Goal: Task Accomplishment & Management: Complete application form

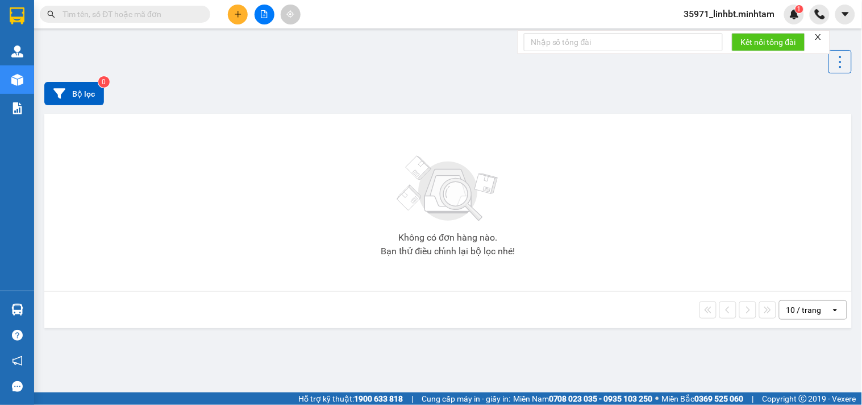
click at [146, 17] on input "text" at bounding box center [130, 14] width 134 height 13
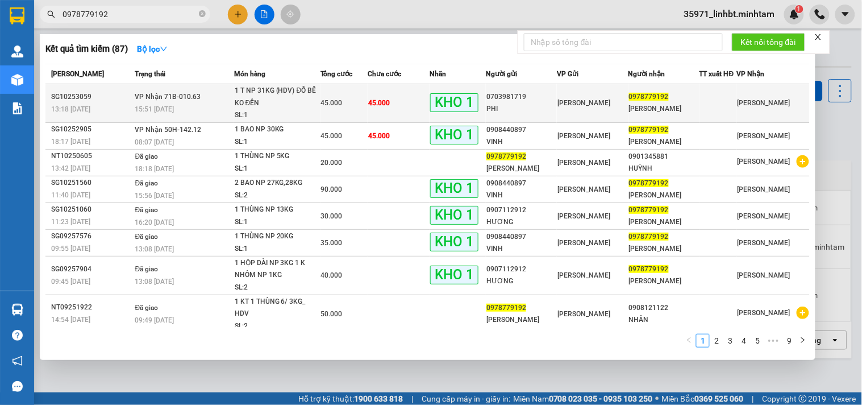
type input "0978779192"
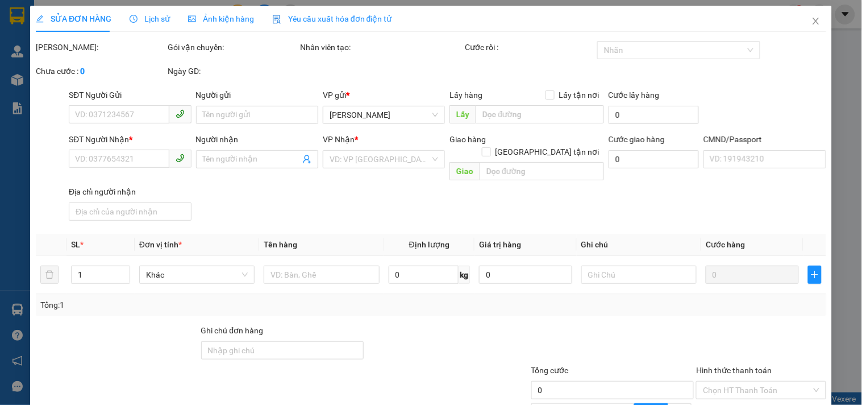
type input "0703981719"
type input "PHI"
type input "0978779192"
type input "[PERSON_NAME]"
type input "DG"
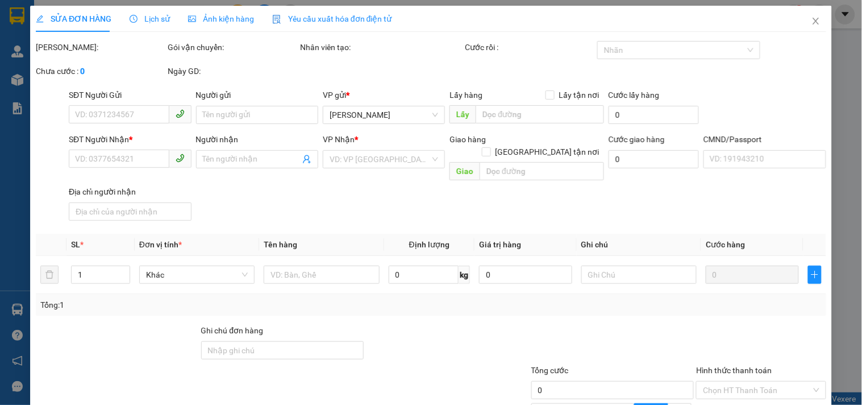
type input "45.000"
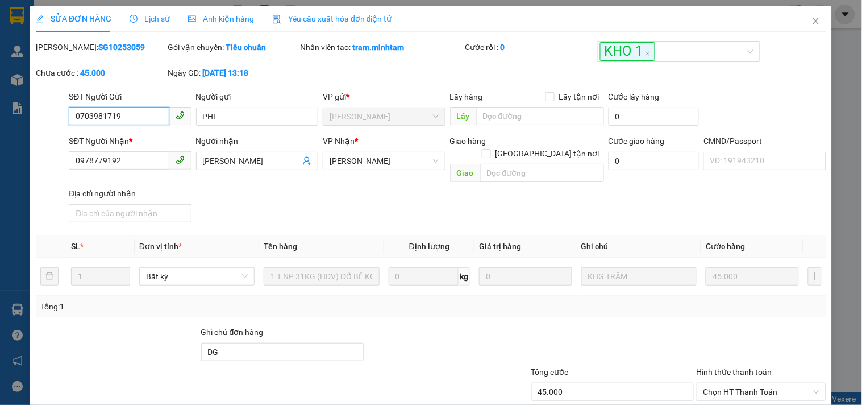
scroll to position [115, 0]
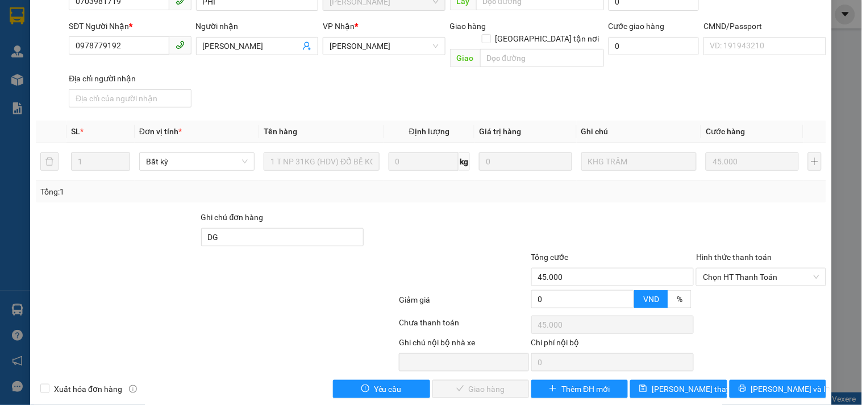
click at [756, 252] on div "Hình thức thanh toán" at bounding box center [761, 259] width 130 height 17
click at [751, 268] on span "Chọn HT Thanh Toán" at bounding box center [761, 276] width 116 height 17
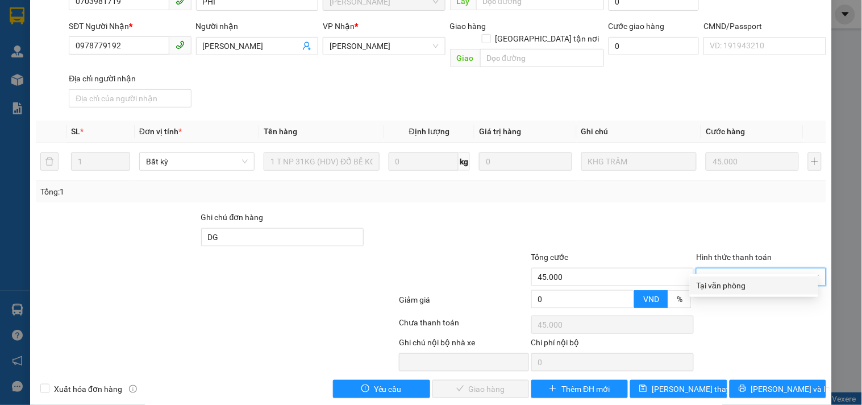
click at [725, 288] on div "Tại văn phòng" at bounding box center [754, 285] width 115 height 13
type input "0"
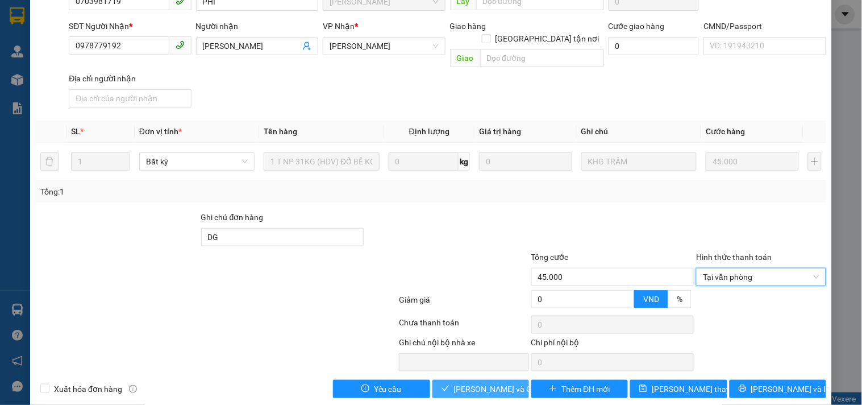
click at [500, 382] on span "[PERSON_NAME] và Giao hàng" at bounding box center [508, 388] width 109 height 13
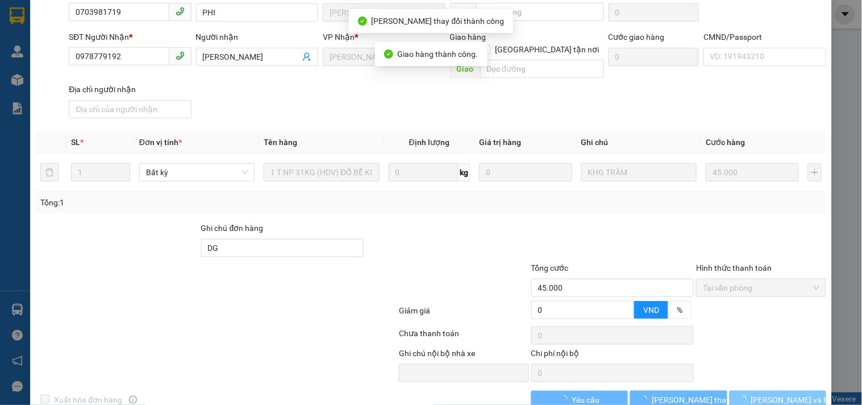
click at [780, 382] on span "[PERSON_NAME] và In" at bounding box center [791, 399] width 80 height 13
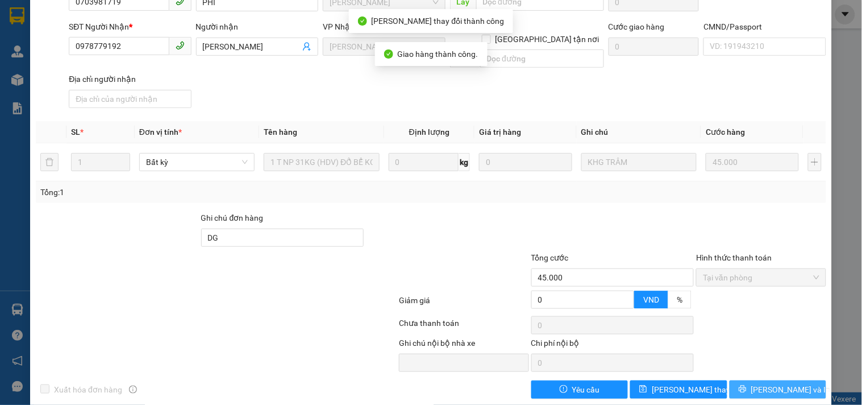
click at [780, 382] on span "[PERSON_NAME] và In" at bounding box center [791, 389] width 80 height 13
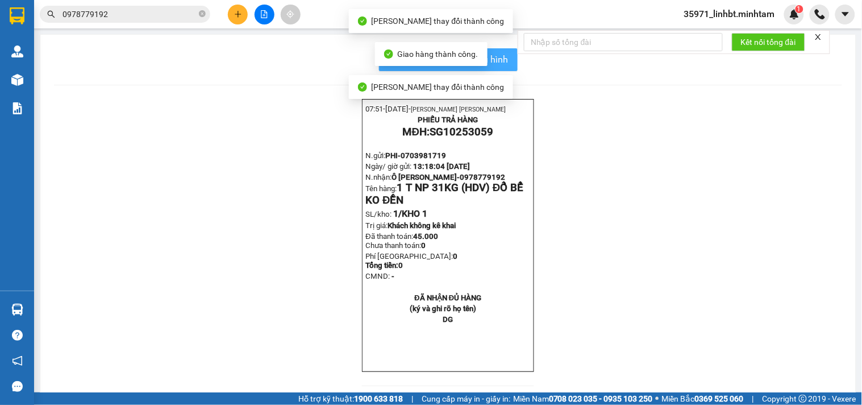
click at [499, 61] on span "In mẫu biên lai tự cấu hình" at bounding box center [455, 59] width 107 height 14
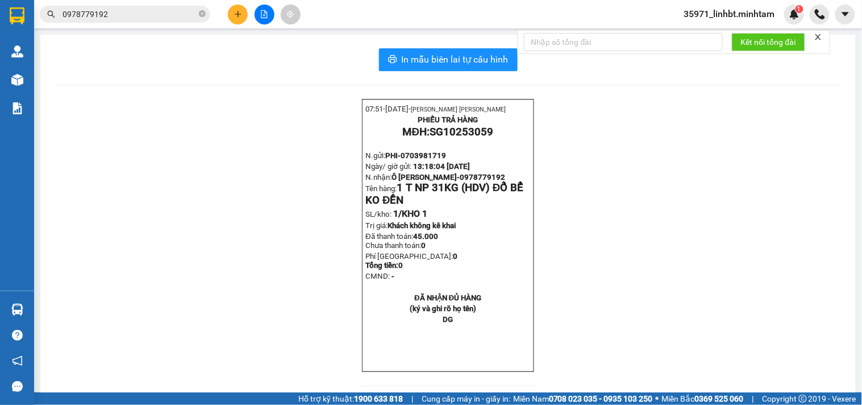
click at [155, 15] on input "0978779192" at bounding box center [130, 14] width 134 height 13
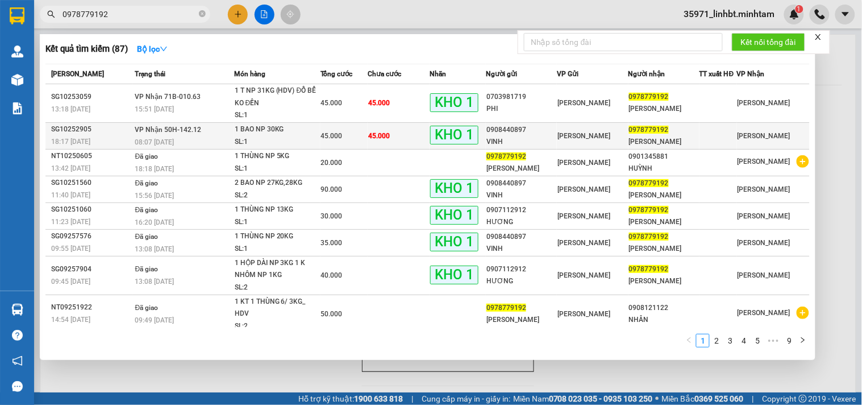
click at [534, 134] on div "0908440897" at bounding box center [521, 130] width 70 height 12
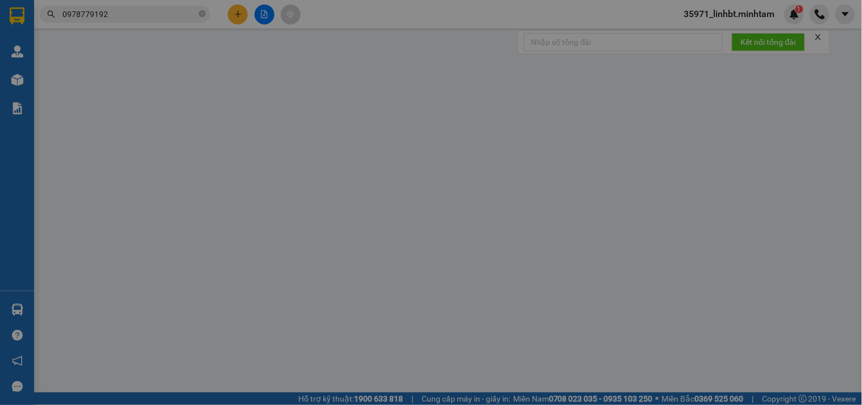
type input "0908440897"
type input "VINH"
type input "0978779192"
type input "[PERSON_NAME]"
type input "BM"
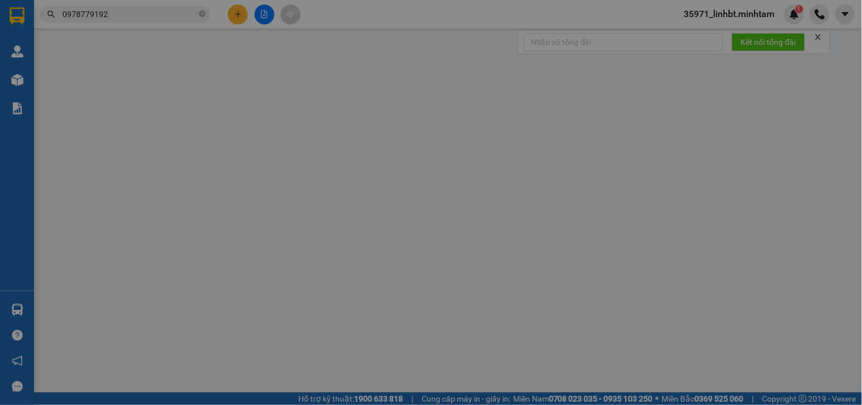
type input "45.000"
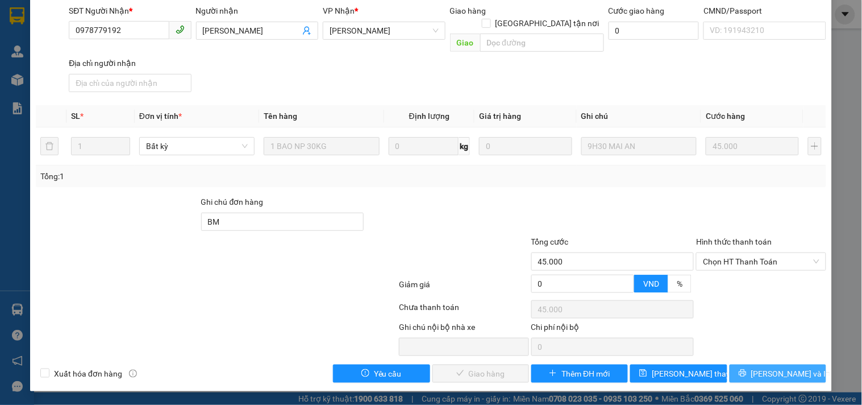
scroll to position [115, 0]
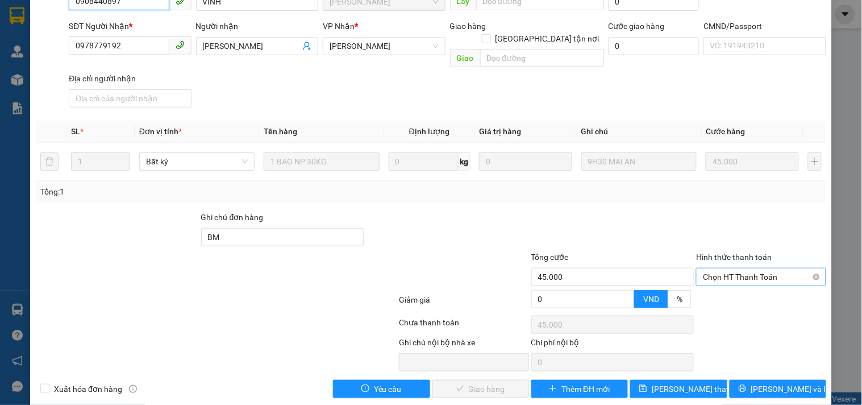
click at [777, 268] on span "Chọn HT Thanh Toán" at bounding box center [761, 276] width 116 height 17
click at [749, 290] on div "Tại văn phòng" at bounding box center [754, 285] width 115 height 13
type input "0"
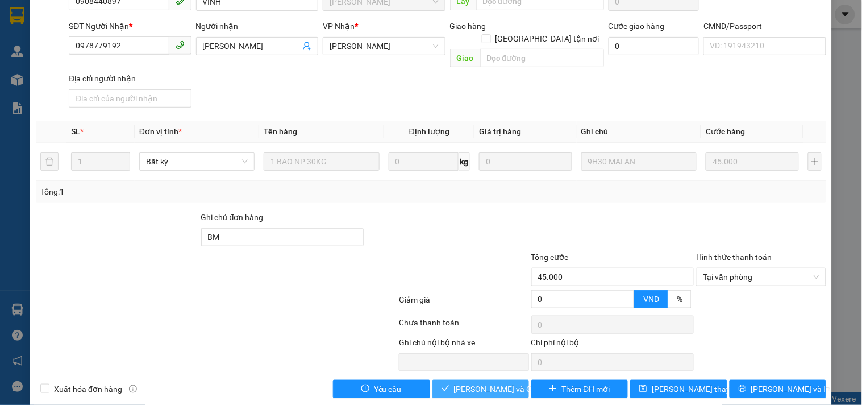
click at [506, 382] on span "[PERSON_NAME] và Giao hàng" at bounding box center [508, 388] width 109 height 13
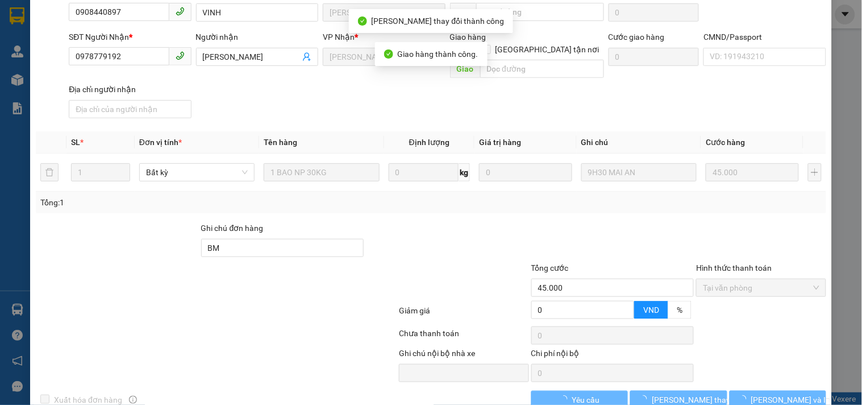
scroll to position [125, 0]
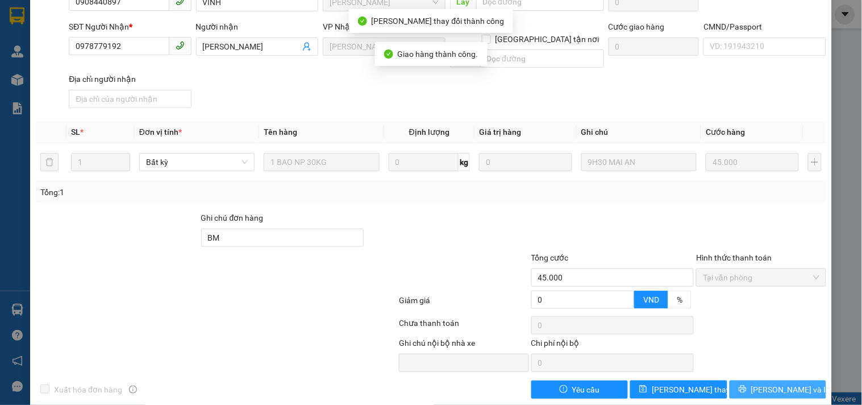
click at [811, 380] on button "[PERSON_NAME] và In" at bounding box center [778, 389] width 97 height 18
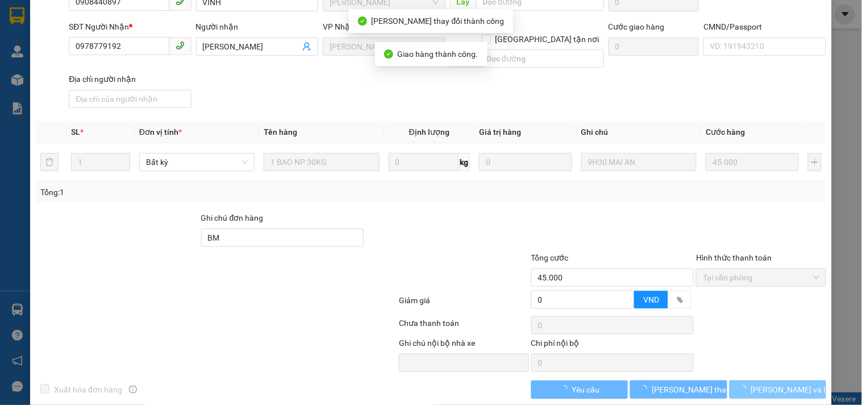
click at [811, 380] on button "[PERSON_NAME] và In" at bounding box center [778, 389] width 97 height 18
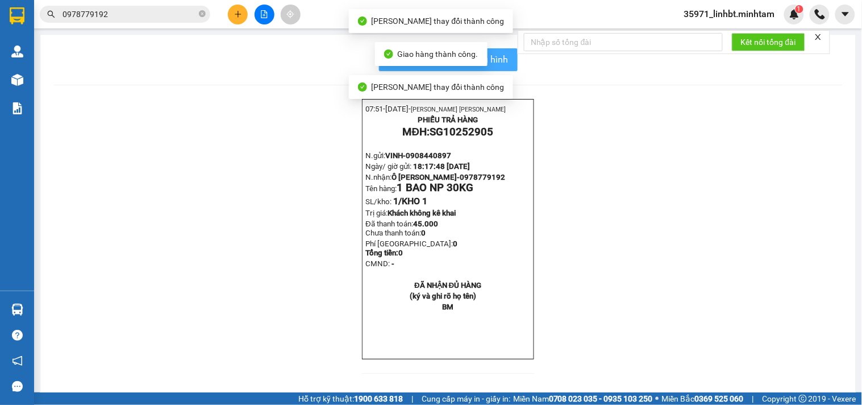
click at [502, 51] on button "In mẫu biên lai tự cấu hình" at bounding box center [448, 59] width 139 height 23
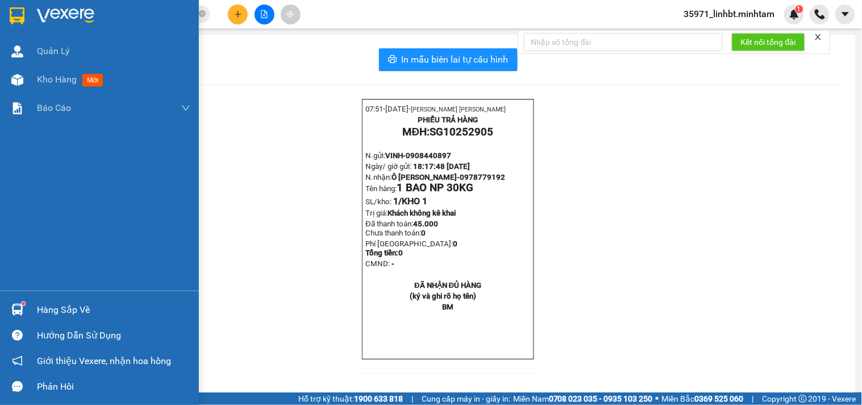
click at [44, 308] on div "Hàng sắp về" at bounding box center [113, 309] width 153 height 17
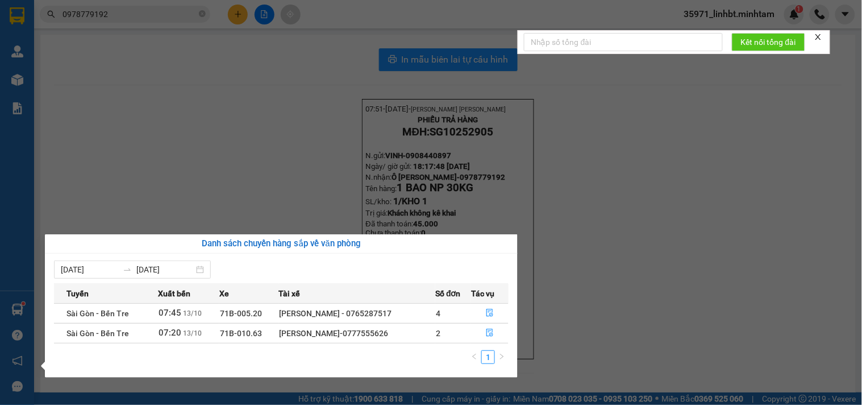
click at [197, 24] on section "Kết quả tìm kiếm ( 87 ) Bộ lọc Mã ĐH Trạng thái Món hàng Tổng cước Chưa cước Nh…" at bounding box center [431, 202] width 862 height 405
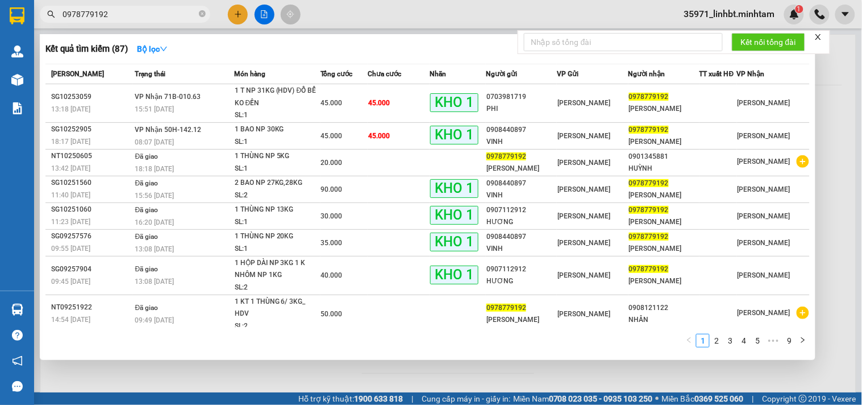
click at [168, 14] on input "0978779192" at bounding box center [130, 14] width 134 height 13
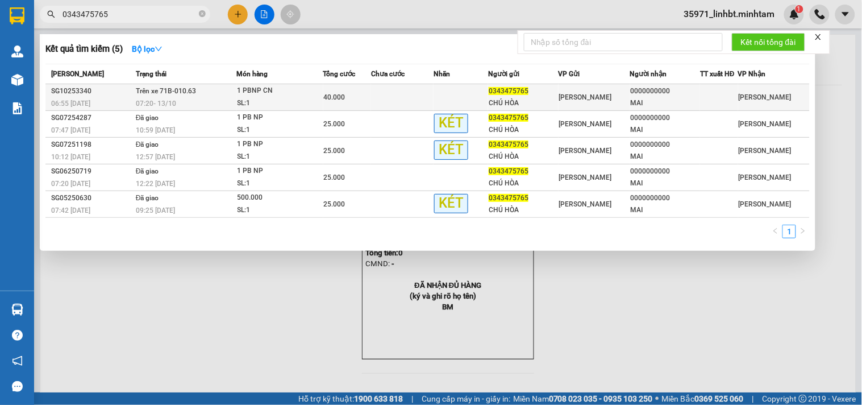
type input "0343475765"
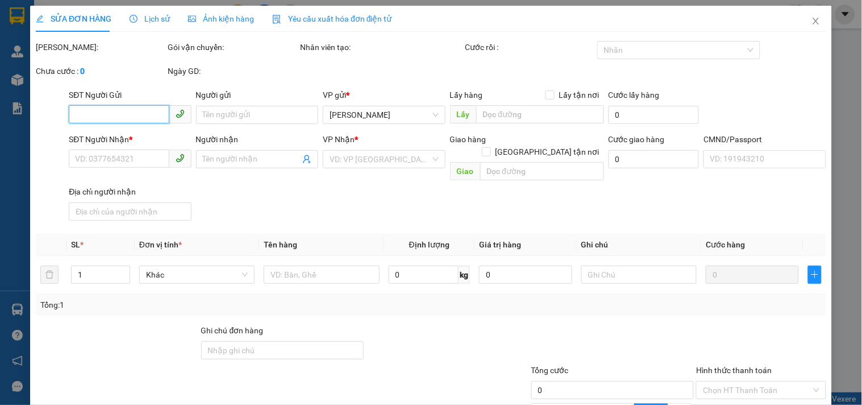
type input "0343475765"
type input "CHÚ HÒA"
type input "0000000000"
type input "MAI"
type input "083168010736"
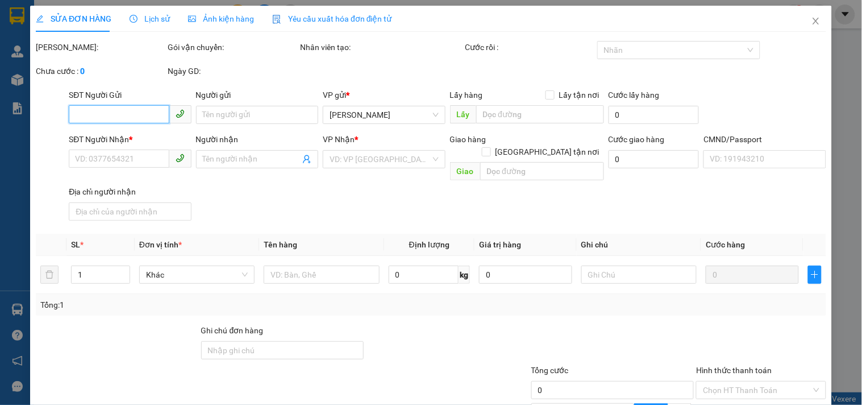
type input "ẤP [GEOGRAPHIC_DATA], [GEOGRAPHIC_DATA], [GEOGRAPHIC_DATA], [GEOGRAPHIC_DATA]"
type input "0986476437"
type input "40.000"
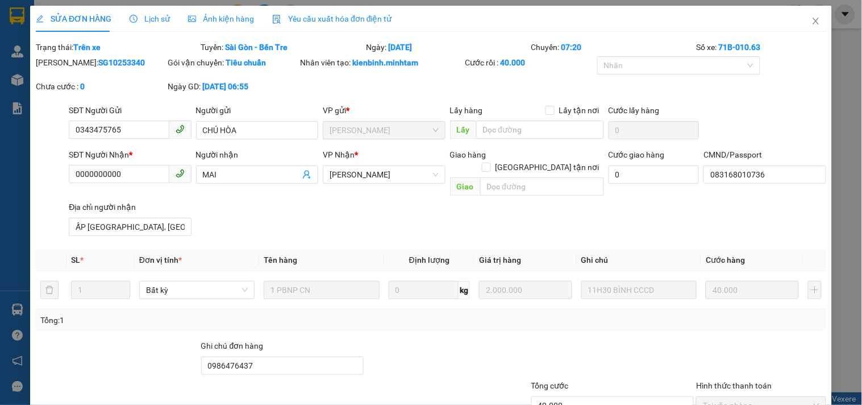
click at [254, 217] on div "SĐT Người Nhận * 0000000000 Người nhận MAI VP Nhận * Ngã Tư Huyện Giao hàng G…" at bounding box center [447, 194] width 762 height 92
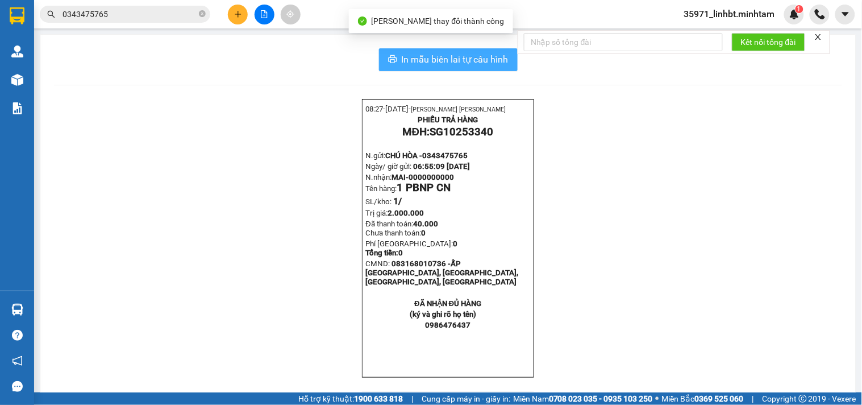
click at [439, 61] on span "In mẫu biên lai tự cấu hình" at bounding box center [455, 59] width 107 height 14
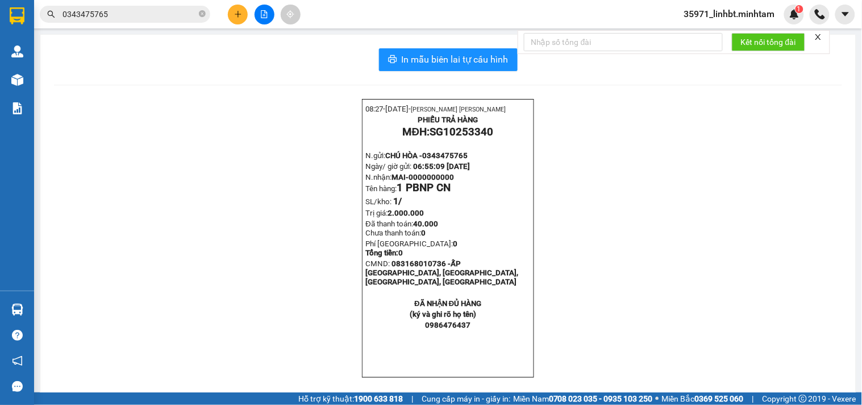
click at [124, 17] on input "0343475765" at bounding box center [130, 14] width 134 height 13
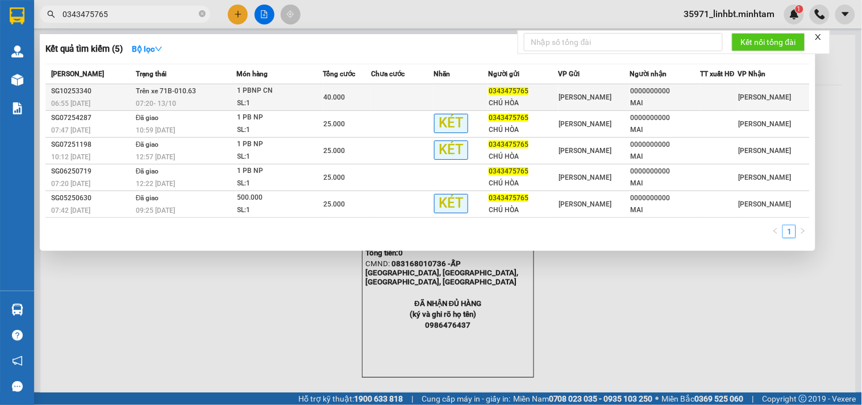
click at [359, 97] on div "40.000" at bounding box center [347, 97] width 47 height 13
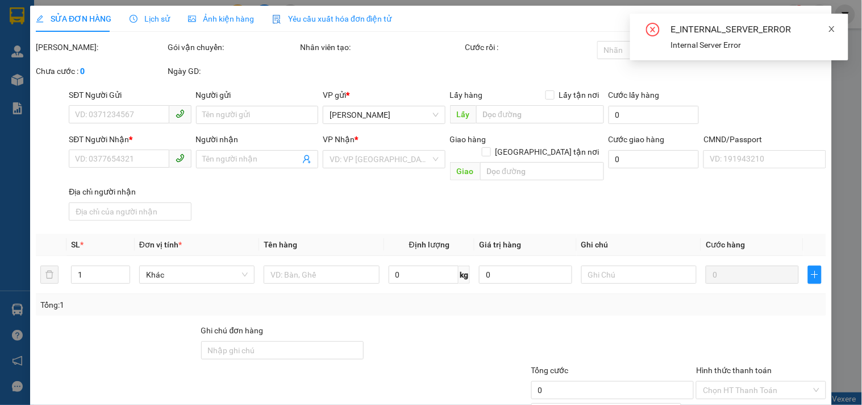
click at [833, 27] on icon "close" at bounding box center [832, 29] width 6 height 6
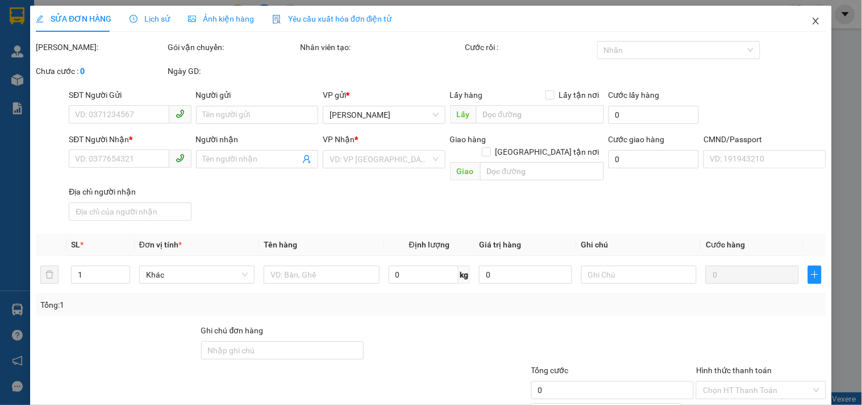
click at [812, 20] on icon "close" at bounding box center [816, 20] width 9 height 9
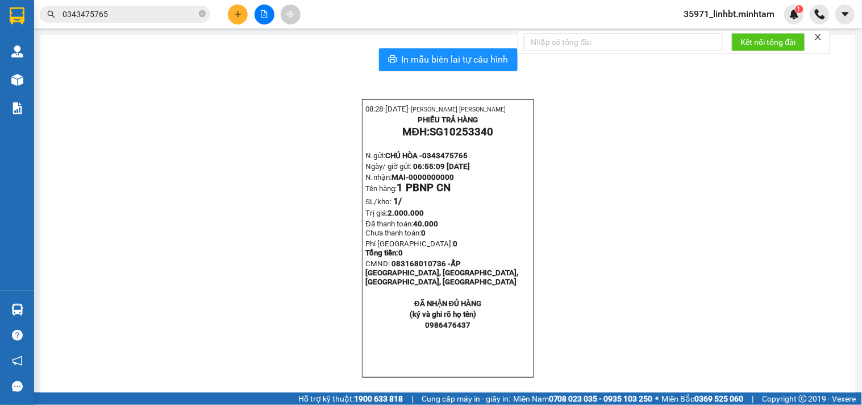
click at [146, 20] on input "0343475765" at bounding box center [130, 14] width 134 height 13
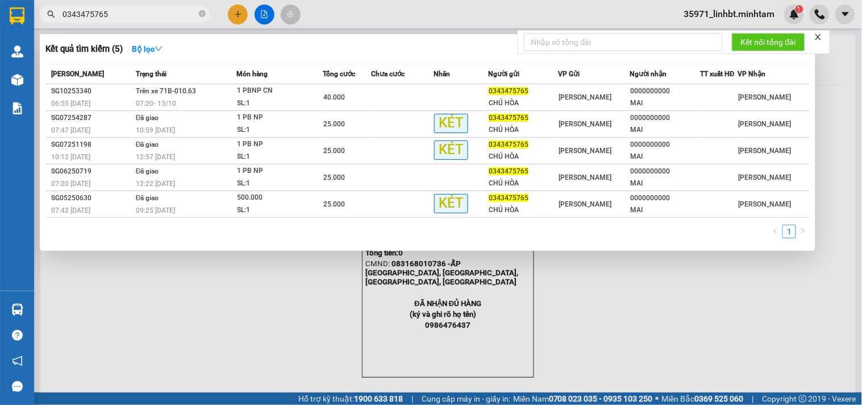
click at [146, 20] on input "0343475765" at bounding box center [130, 14] width 134 height 13
type input "trầm"
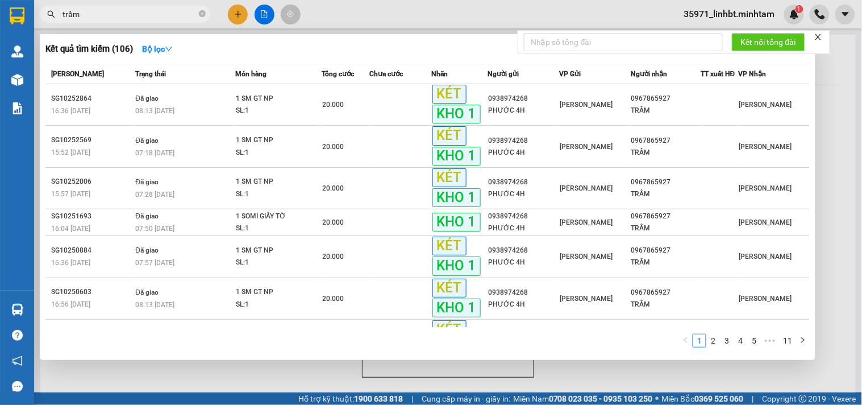
click at [143, 12] on input "trầm" at bounding box center [130, 14] width 134 height 13
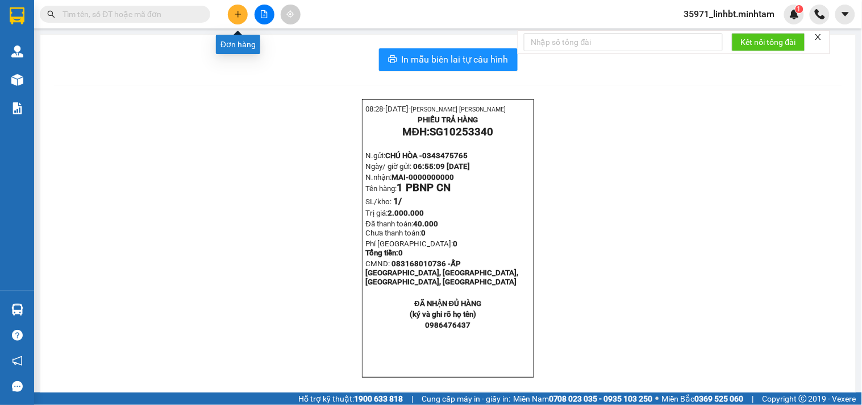
click at [245, 14] on button at bounding box center [238, 15] width 20 height 20
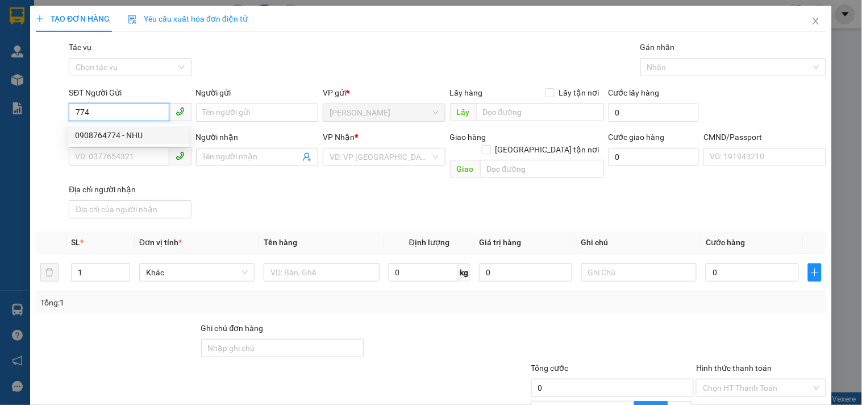
click at [131, 135] on div "0908764774 - NHU" at bounding box center [128, 135] width 107 height 13
type input "0908764774"
type input "NHU"
type input "0938974268"
type input "PHƯỚC 4H"
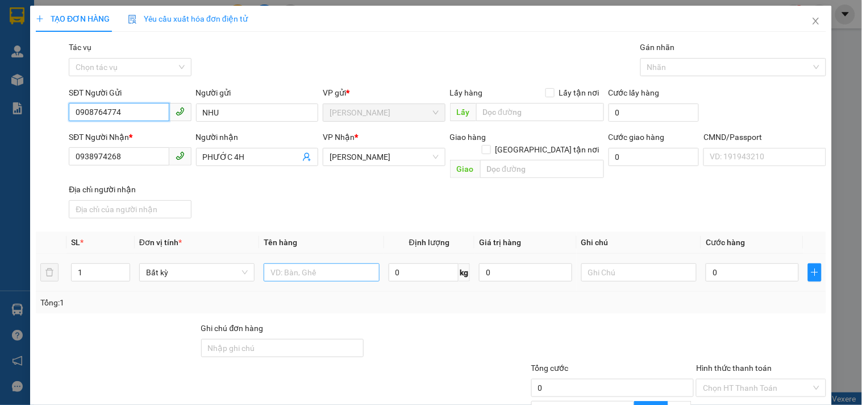
type input "0908764774"
click at [343, 263] on input "text" at bounding box center [321, 272] width 115 height 18
type input "1 smi gt np_ [GEOGRAPHIC_DATA]"
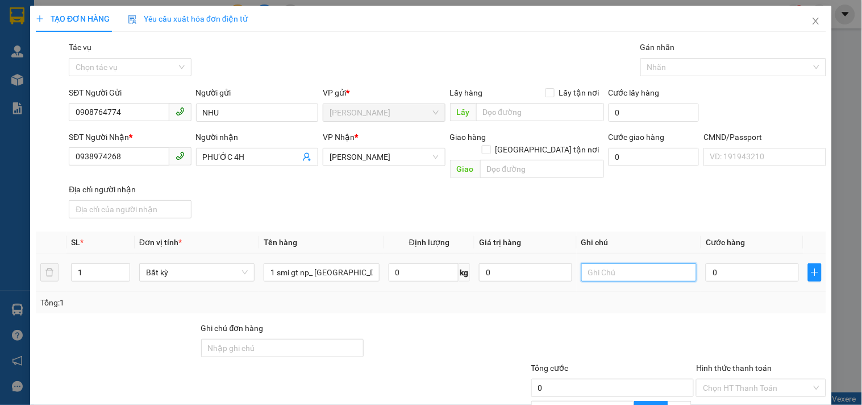
click at [633, 263] on input "text" at bounding box center [638, 272] width 115 height 18
type input "13h linh"
click at [724, 263] on input "0" at bounding box center [752, 272] width 93 height 18
click at [708, 296] on div "Tổng: 1" at bounding box center [430, 302] width 781 height 13
click at [714, 379] on input "Hình thức thanh toán" at bounding box center [757, 387] width 108 height 17
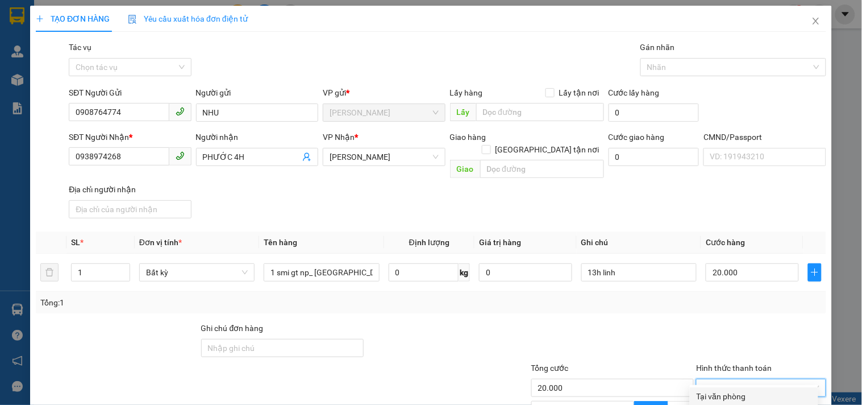
click at [711, 382] on div "Tại văn phòng" at bounding box center [754, 396] width 115 height 13
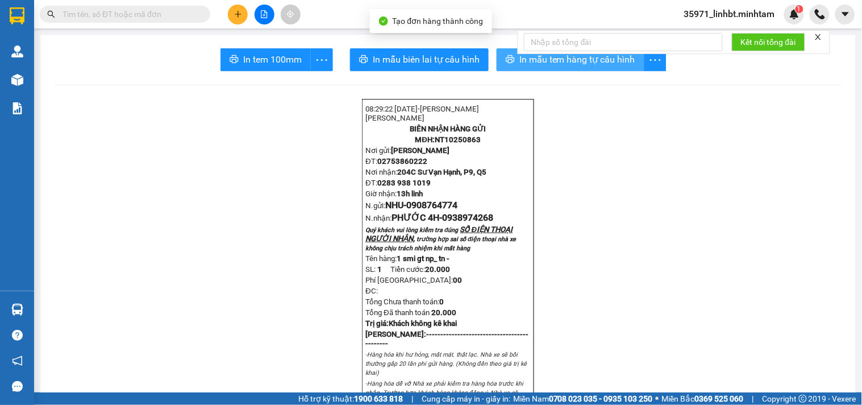
click at [506, 57] on icon "printer" at bounding box center [510, 59] width 9 height 9
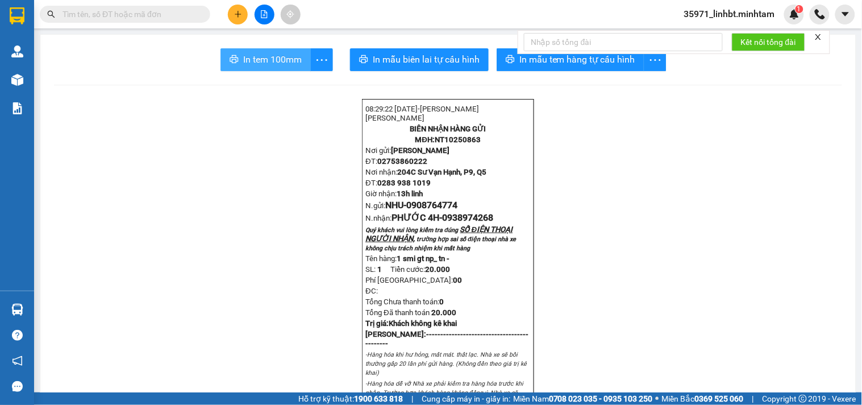
click at [264, 57] on span "In tem 100mm" at bounding box center [272, 59] width 59 height 14
click at [238, 2] on div "Kết quả tìm kiếm ( 106 ) Bộ lọc Mã ĐH Trạng thái Món hàng Tổng cước Chưa cước N…" at bounding box center [431, 14] width 862 height 28
click at [238, 10] on icon "plus" at bounding box center [238, 14] width 8 height 8
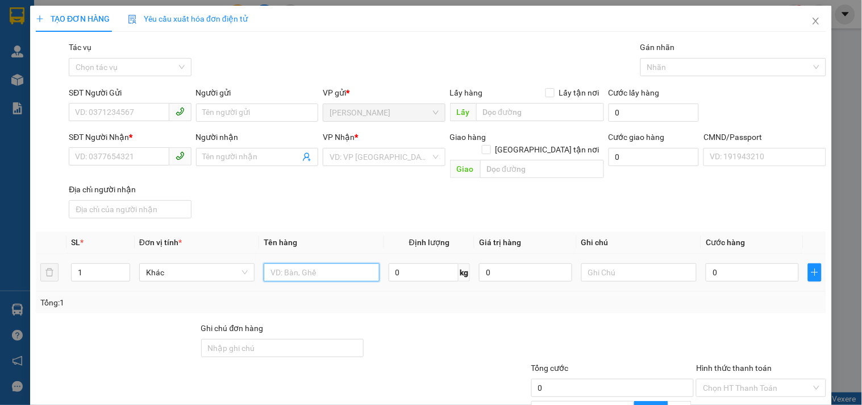
click at [305, 263] on input "text" at bounding box center [321, 272] width 115 height 18
click at [292, 263] on input "1 g ddeejm 32kg_" at bounding box center [321, 272] width 115 height 18
click at [331, 263] on input "1 g đệm 32kg_" at bounding box center [321, 272] width 115 height 18
type input "1 g đệm 32kg_ tc"
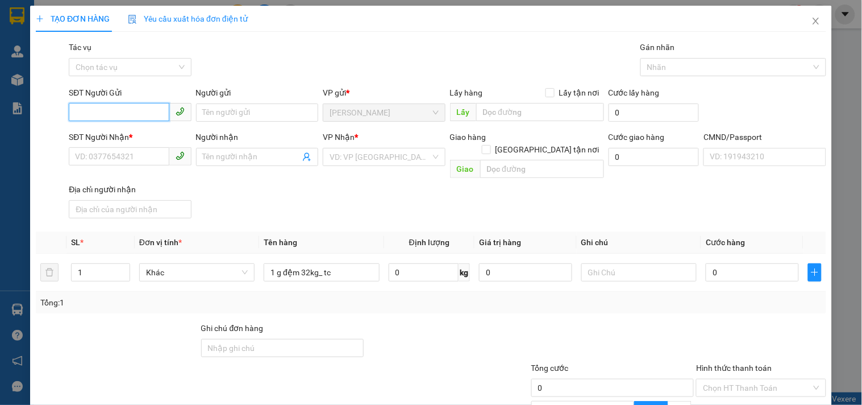
drag, startPoint x: 154, startPoint y: 109, endPoint x: 160, endPoint y: 109, distance: 5.7
click at [154, 109] on input "SĐT Người Gửi" at bounding box center [119, 112] width 100 height 18
click at [150, 126] on div "0931840100 - TUYỀN" at bounding box center [128, 135] width 121 height 18
type input "0931840100"
type input "TUYỀN"
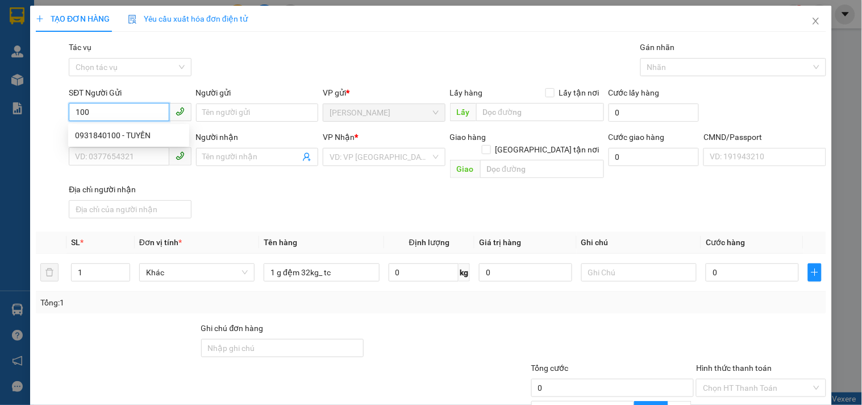
type input "0909408334"
type input "NGÂN"
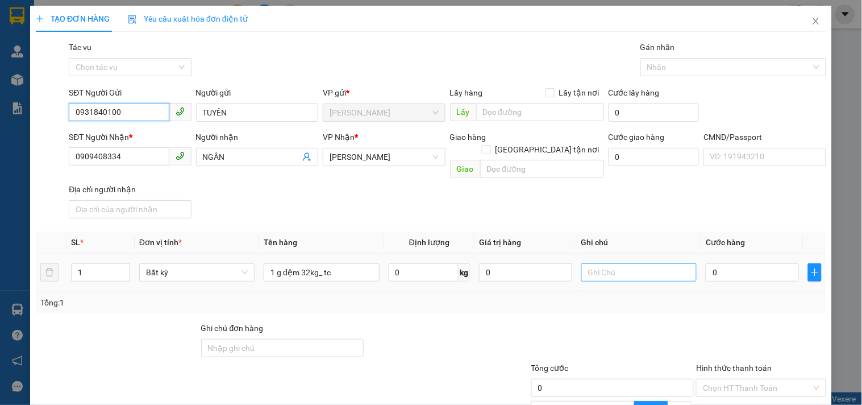
type input "0931840100"
drag, startPoint x: 651, startPoint y: 256, endPoint x: 634, endPoint y: 257, distance: 17.7
click at [652, 263] on input "text" at bounding box center [638, 272] width 115 height 18
type input "13h linh"
click at [758, 266] on input "0" at bounding box center [752, 272] width 93 height 18
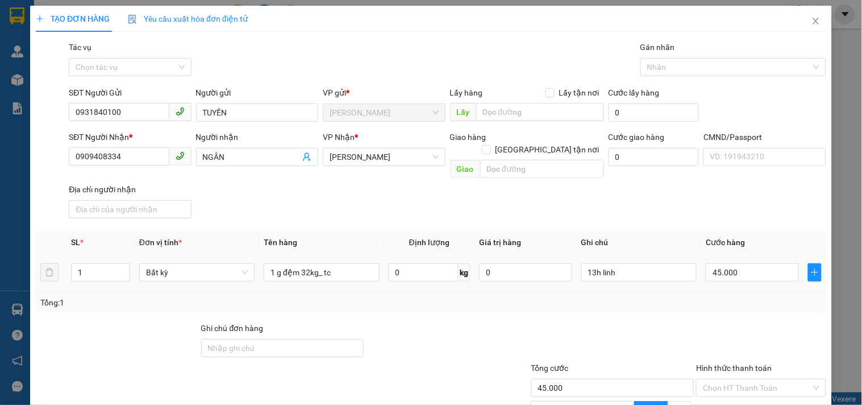
click at [726, 275] on td "45.000" at bounding box center [752, 272] width 102 height 38
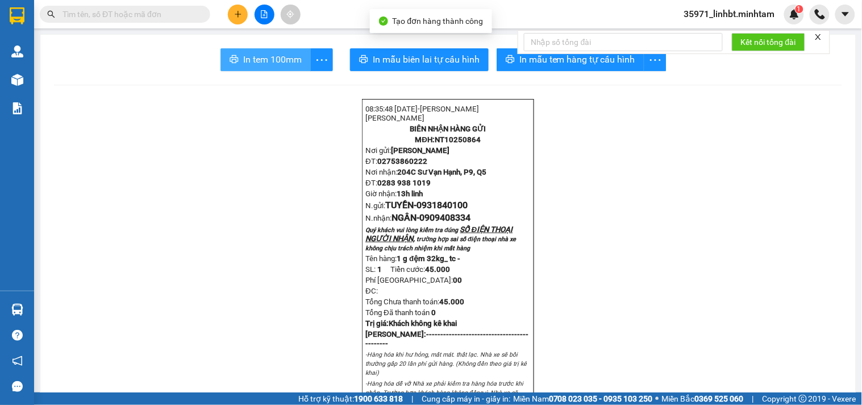
click at [259, 60] on span "In tem 100mm" at bounding box center [272, 59] width 59 height 14
click at [34, 305] on main "In tem 100mm In mẫu biên lai tự cấu hình In mẫu tem hàng tự cấu hình 08:35:48 […" at bounding box center [431, 196] width 862 height 392
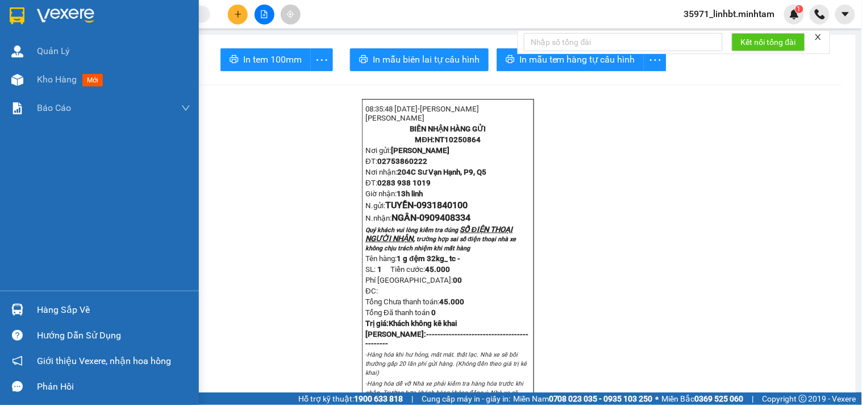
click at [31, 304] on div "Hàng sắp về" at bounding box center [99, 310] width 199 height 26
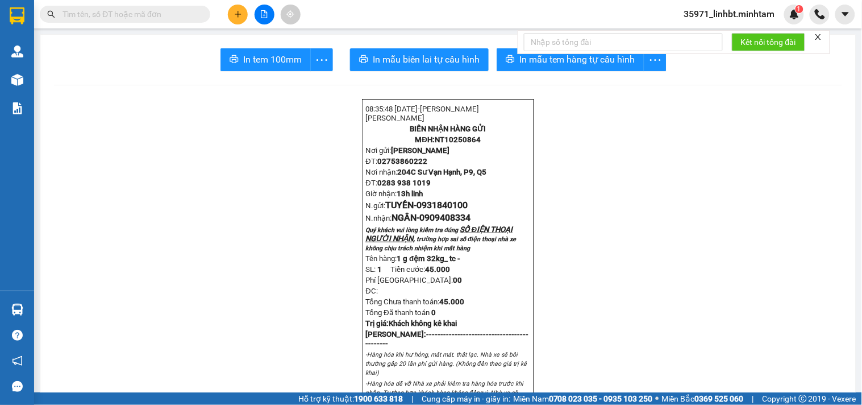
click at [203, 53] on section "Kết quả tìm kiếm ( 106 ) Bộ lọc Mã ĐH Trạng thái Món hàng Tổng cước Chưa cước N…" at bounding box center [431, 202] width 862 height 405
click at [122, 13] on input "text" at bounding box center [130, 14] width 134 height 13
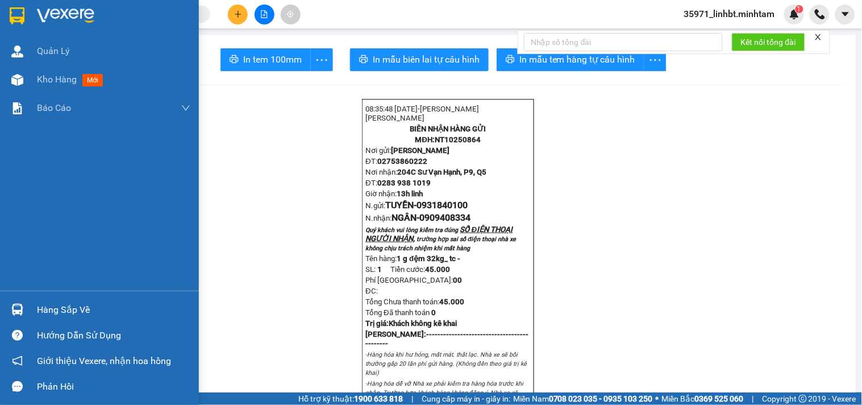
click at [21, 313] on img at bounding box center [17, 309] width 12 height 12
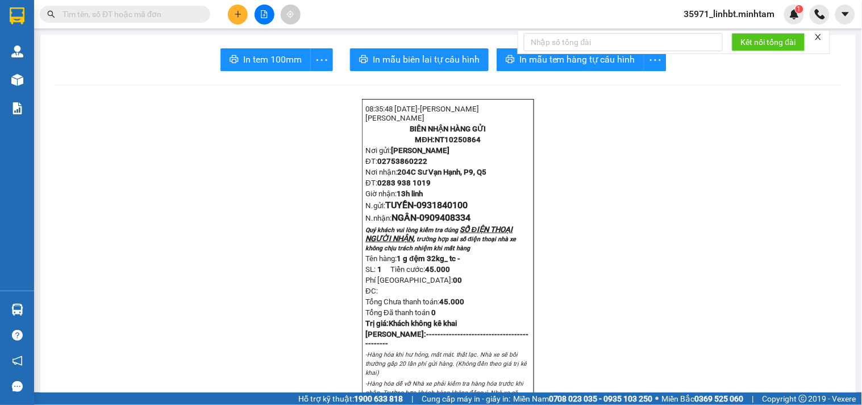
click at [236, 167] on section "Kết quả tìm kiếm ( 106 ) Bộ lọc Mã ĐH Trạng thái Món hàng Tổng cước Chưa cước N…" at bounding box center [431, 202] width 862 height 405
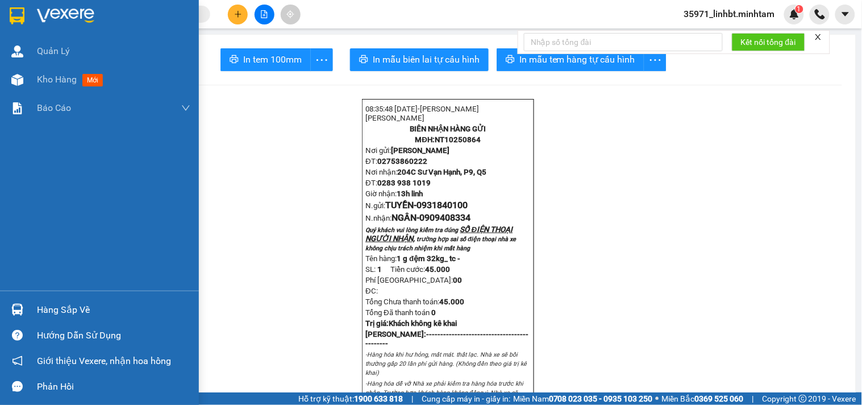
click at [14, 13] on img at bounding box center [17, 15] width 15 height 17
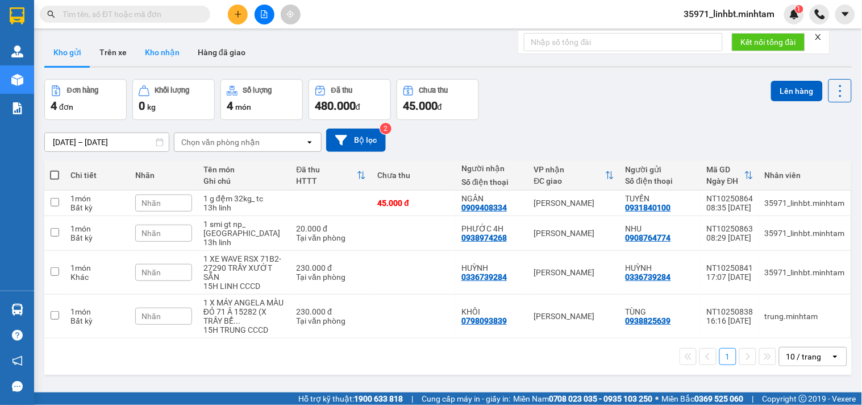
click at [161, 50] on button "Kho nhận" at bounding box center [162, 52] width 53 height 27
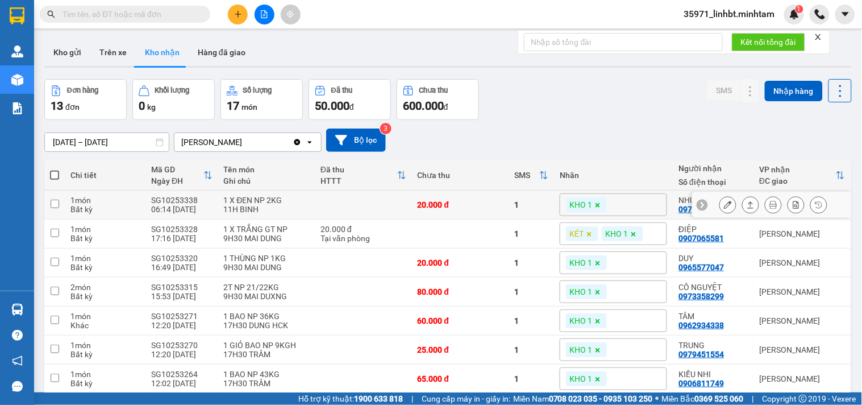
click at [724, 201] on icon at bounding box center [728, 205] width 8 height 8
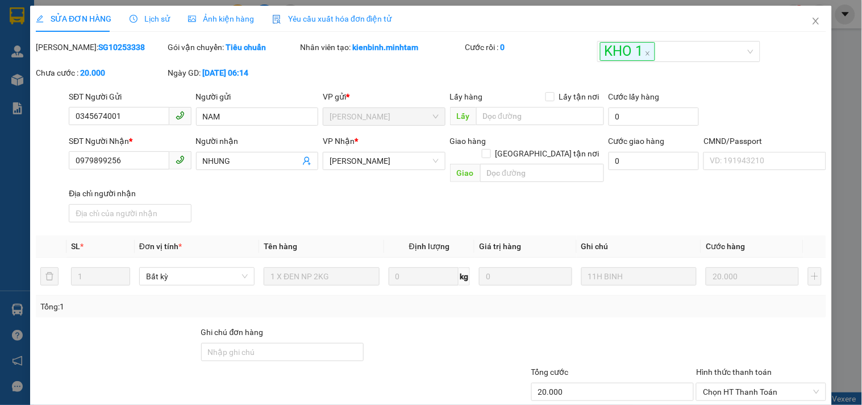
click at [169, 22] on div "SỬA ĐƠN HÀNG Lịch sử Ảnh kiện hàng Yêu cầu xuất hóa đơn điện tử" at bounding box center [214, 19] width 356 height 26
click at [155, 23] on span "Lịch sử" at bounding box center [150, 18] width 40 height 9
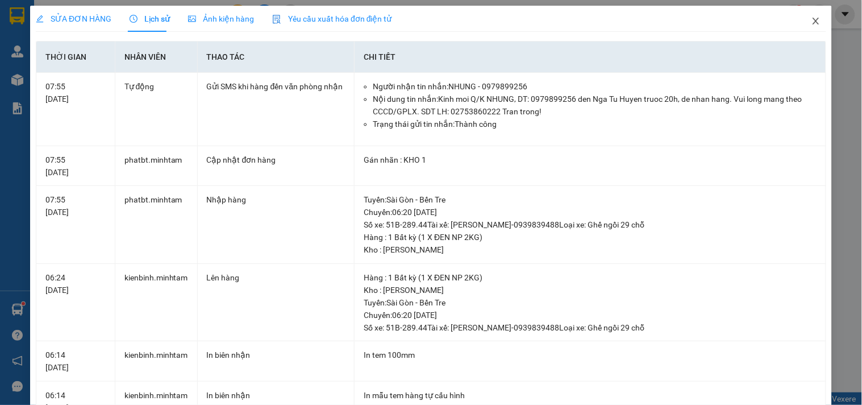
click at [813, 23] on icon "close" at bounding box center [816, 21] width 6 height 7
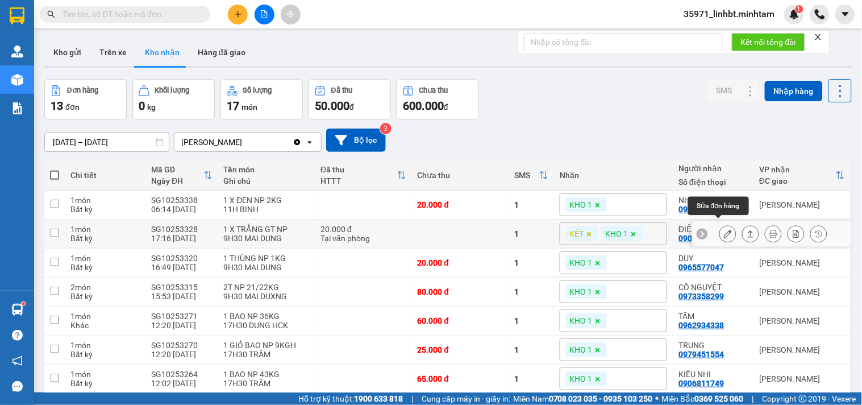
click at [724, 230] on icon at bounding box center [728, 234] width 8 height 8
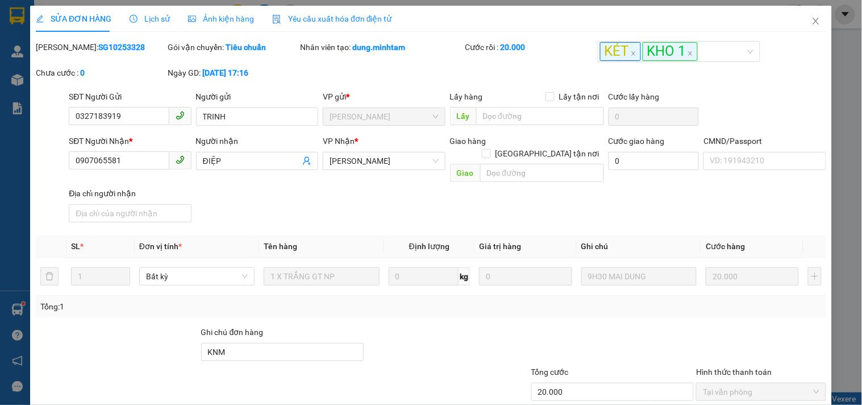
click at [135, 21] on icon "clock-circle" at bounding box center [134, 19] width 8 height 8
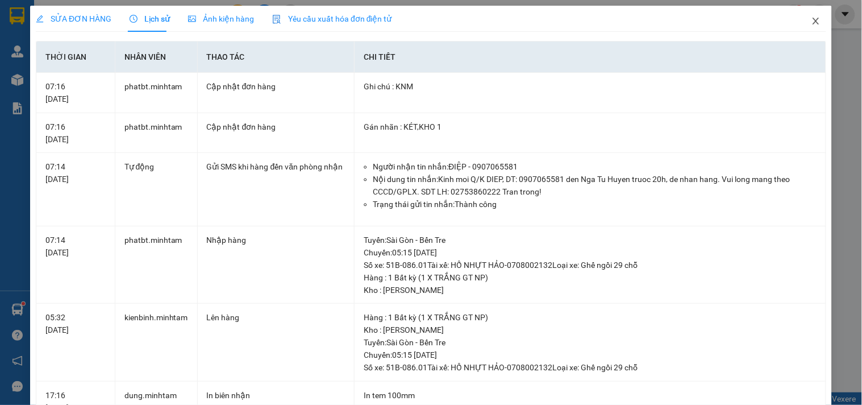
click at [812, 21] on icon "close" at bounding box center [816, 20] width 9 height 9
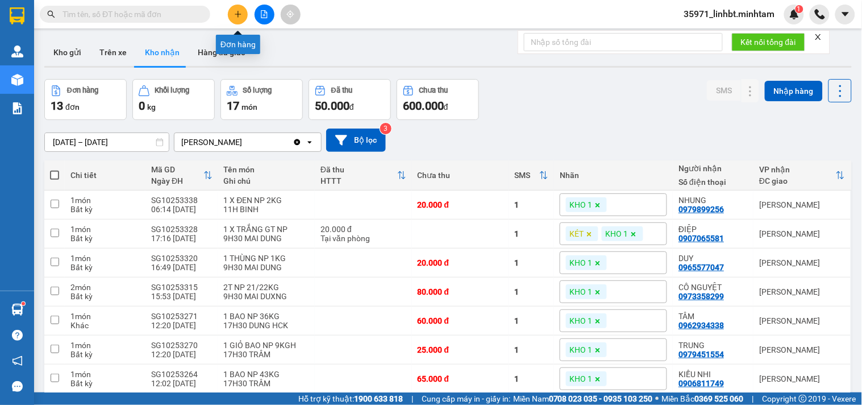
click at [243, 22] on button at bounding box center [238, 15] width 20 height 20
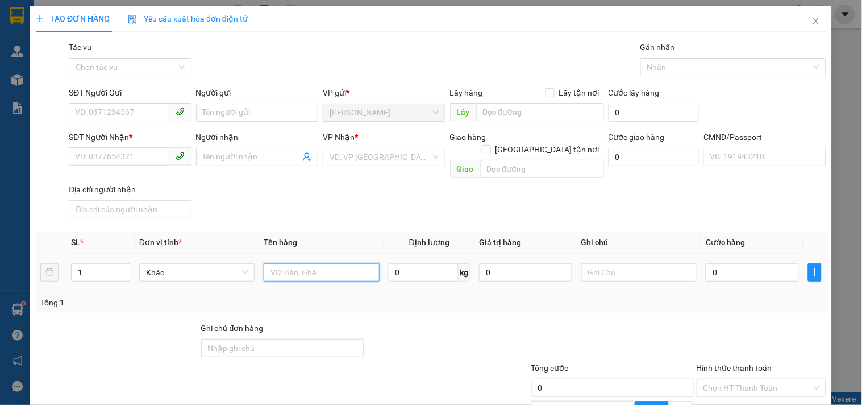
click at [305, 263] on input "text" at bounding box center [321, 272] width 115 height 18
type input "1 kt np 38kg_ tc"
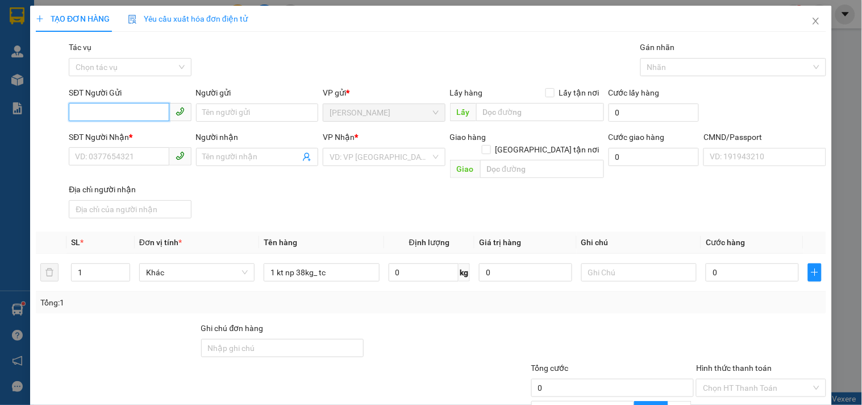
click at [105, 110] on input "SĐT Người Gửi" at bounding box center [119, 112] width 100 height 18
type input "0947276235"
click at [110, 134] on div "0947276235 - HẢI" at bounding box center [128, 135] width 107 height 13
type input "HẢI"
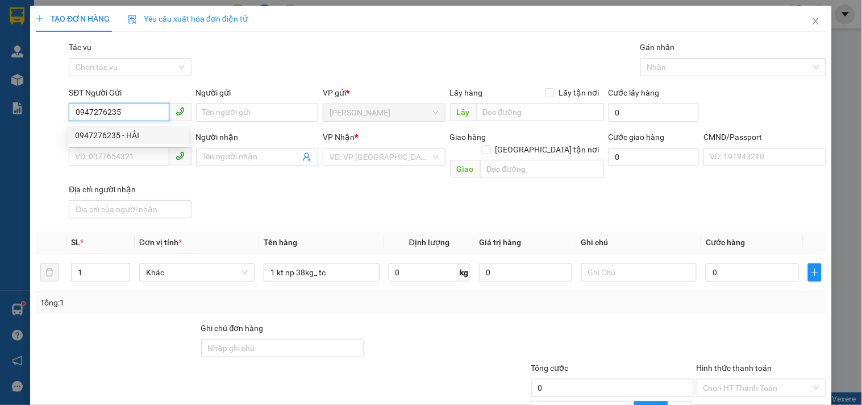
type input "0906864842"
type input "XUÂN"
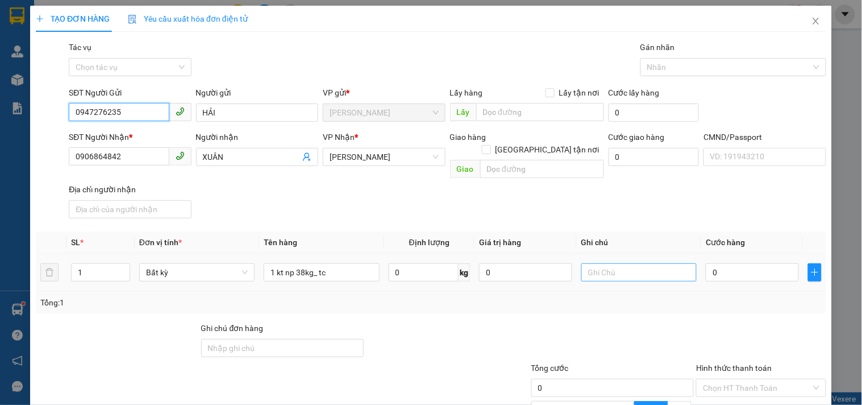
type input "0947276235"
click at [628, 263] on input "text" at bounding box center [638, 272] width 115 height 18
click at [725, 263] on input "0" at bounding box center [752, 272] width 93 height 18
type input "5"
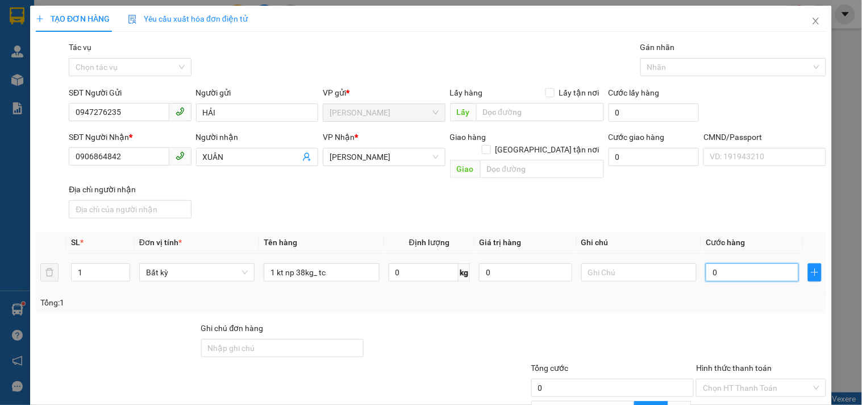
type input "5"
type input "55"
type input "55.000"
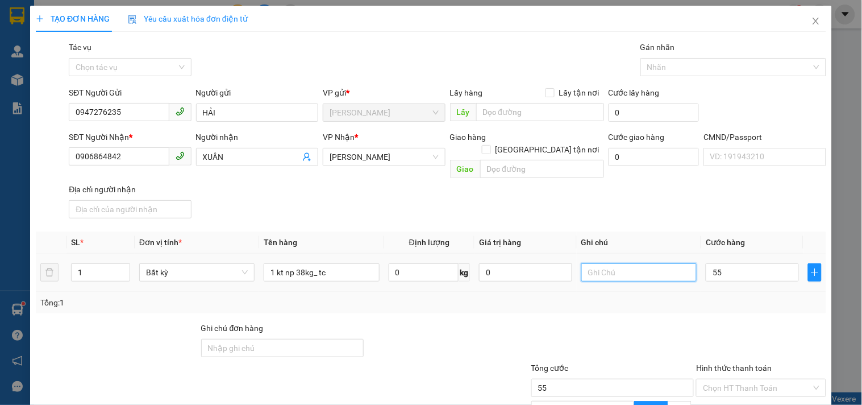
type input "55.000"
click at [614, 263] on input "text" at bounding box center [638, 272] width 115 height 18
type input "14h linh"
click at [604, 322] on div at bounding box center [612, 342] width 165 height 40
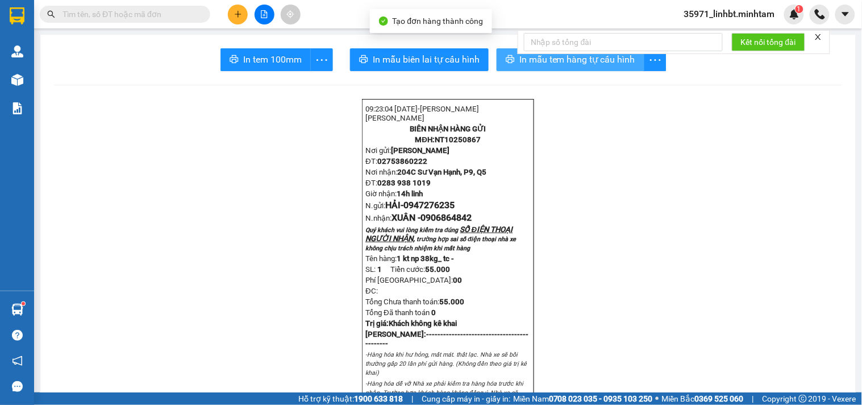
click at [552, 63] on span "In mẫu tem hàng tự cấu hình" at bounding box center [577, 59] width 116 height 14
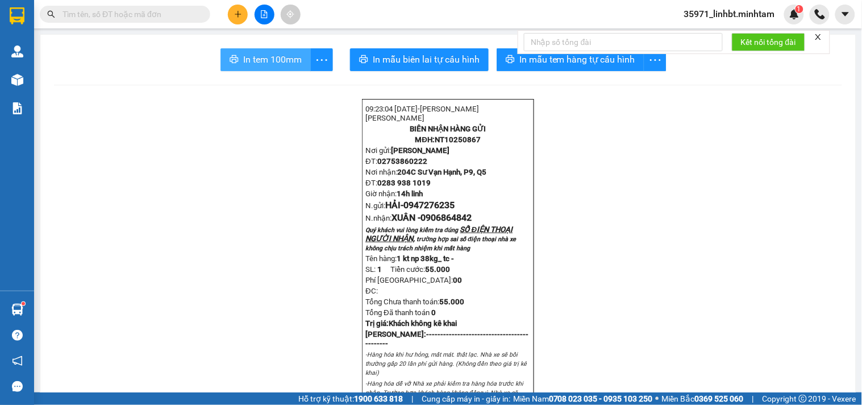
click at [282, 65] on span "In tem 100mm" at bounding box center [272, 59] width 59 height 14
click at [236, 11] on icon "plus" at bounding box center [238, 14] width 8 height 8
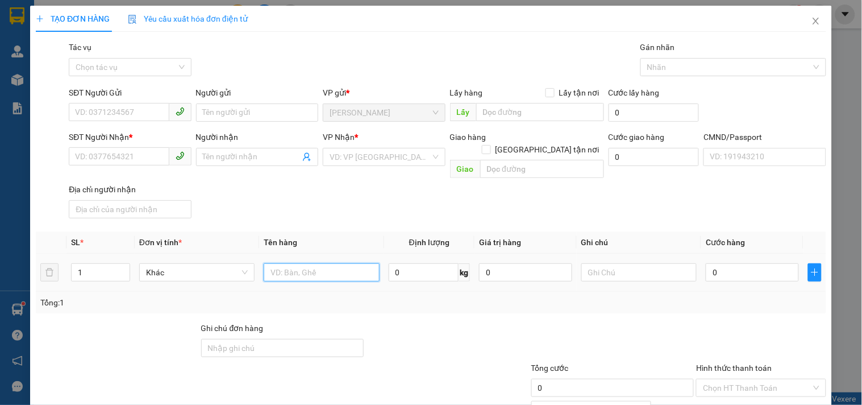
click at [319, 263] on input "text" at bounding box center [321, 272] width 115 height 18
click at [95, 114] on input "SĐT Người Gửi" at bounding box center [119, 112] width 100 height 18
click at [374, 208] on div "SĐT Người Nhận * VD: 0377654321 Người nhận Tên người nhận VP Nhận * VD: VP [GEO…" at bounding box center [447, 177] width 762 height 92
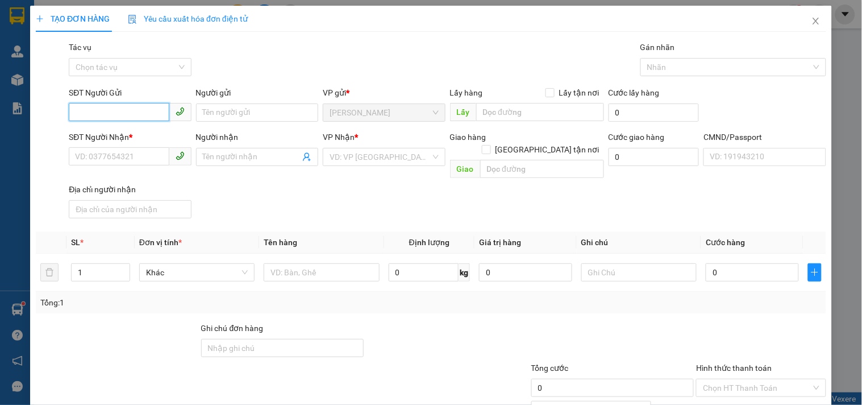
click at [129, 115] on input "SĐT Người Gửi" at bounding box center [119, 112] width 100 height 18
click at [285, 263] on input "text" at bounding box center [321, 272] width 115 height 18
type input "2 t np 30/28kg_ tc"
click at [104, 112] on input "SĐT Người Gửi" at bounding box center [119, 112] width 100 height 18
type input "0938751399"
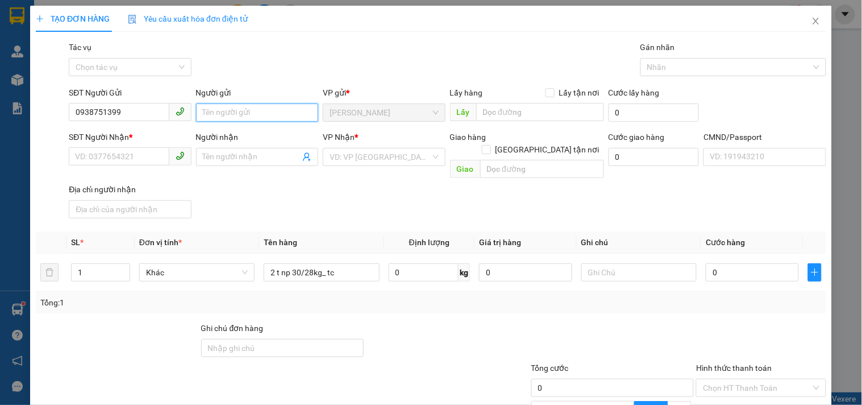
click at [223, 110] on input "Người gửi" at bounding box center [257, 112] width 122 height 18
type input "m"
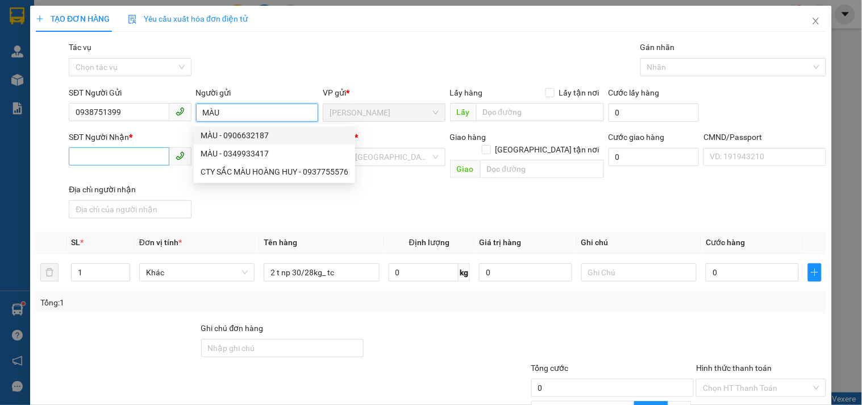
type input "MÀU"
click at [103, 151] on input "SĐT Người Nhận *" at bounding box center [119, 156] width 100 height 18
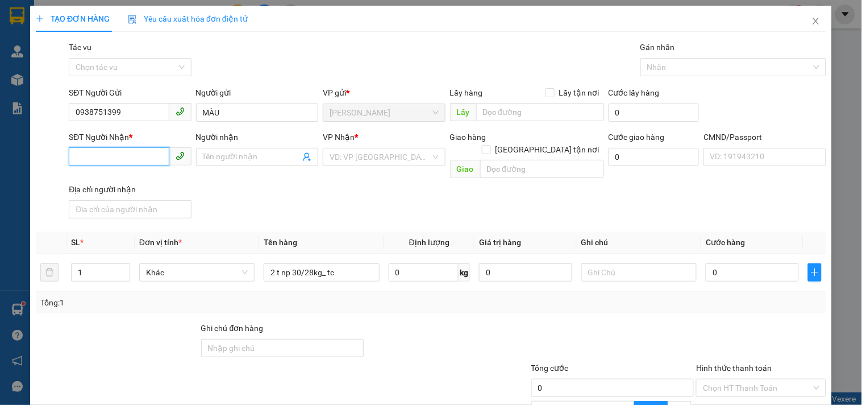
click at [103, 151] on input "SĐT Người Nhận *" at bounding box center [119, 156] width 100 height 18
click at [107, 113] on input "0938751399" at bounding box center [119, 112] width 100 height 18
click at [97, 153] on input "SĐT Người Nhận *" at bounding box center [119, 156] width 100 height 18
paste input "0938751399"
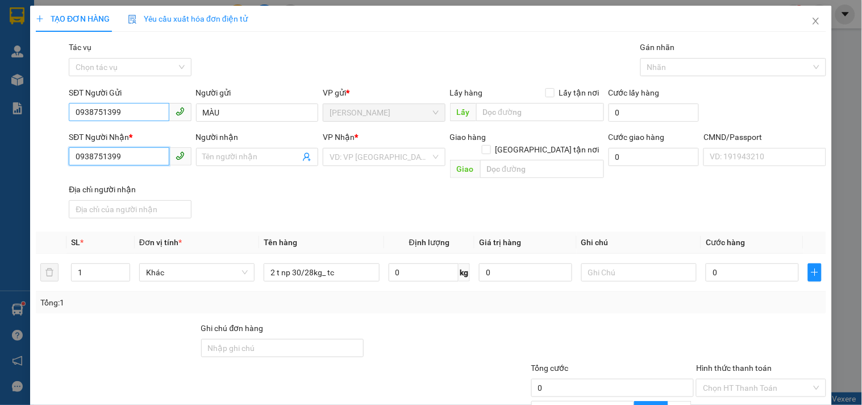
type input "0938751399"
click at [123, 115] on input "0938751399" at bounding box center [119, 112] width 100 height 18
type input "0909585236"
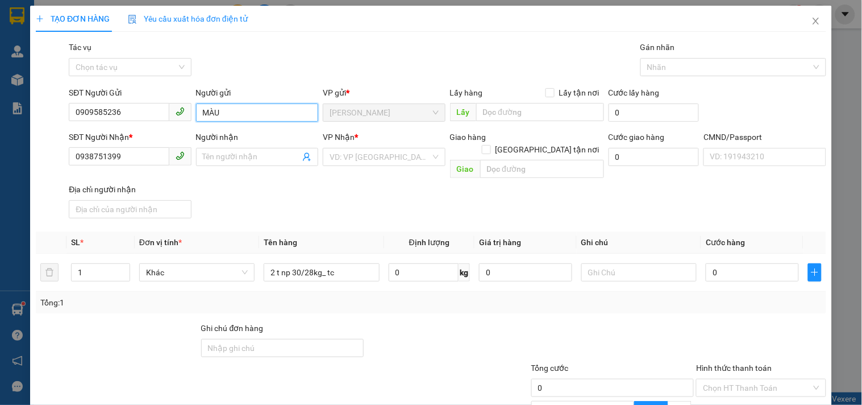
click at [213, 110] on input "MÀU" at bounding box center [257, 112] width 122 height 18
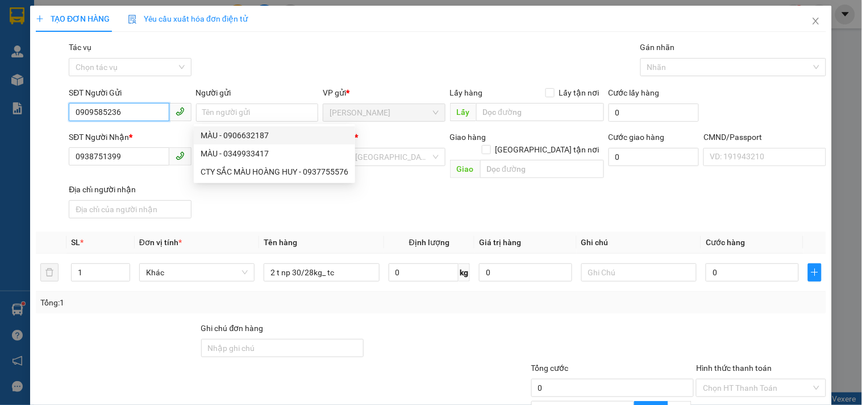
click at [146, 114] on input "0909585236" at bounding box center [119, 112] width 100 height 18
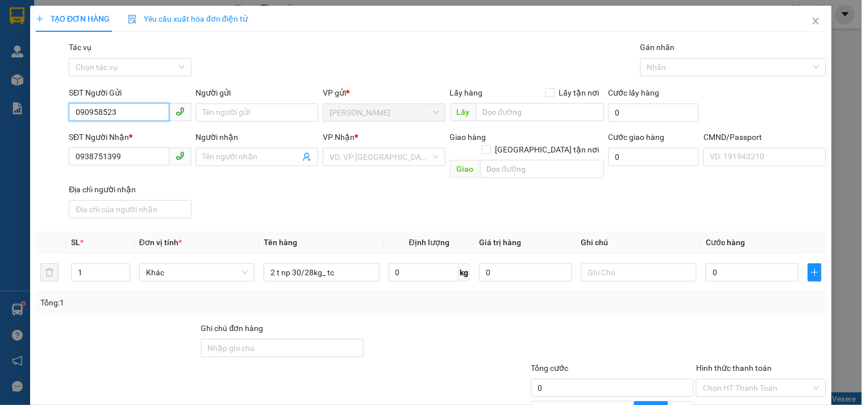
type input "0909585236"
click at [125, 160] on input "0938751399" at bounding box center [119, 156] width 100 height 18
click at [228, 155] on input "Người nhận" at bounding box center [251, 157] width 97 height 13
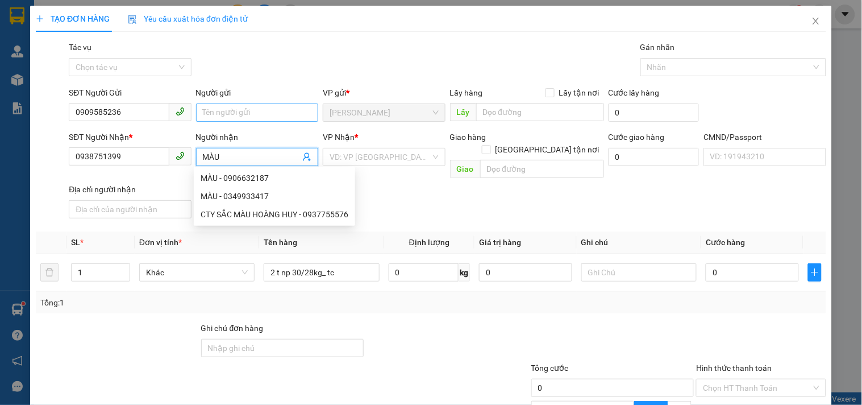
type input "MÀU"
click at [253, 111] on input "Người gửi" at bounding box center [257, 112] width 122 height 18
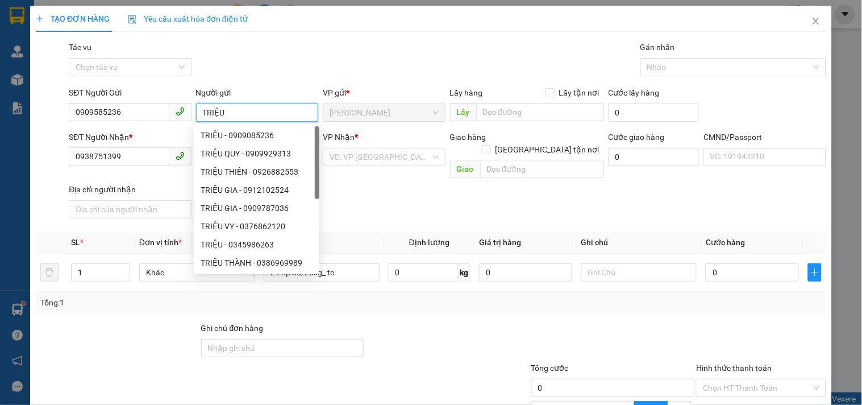
type input "TRIỆU"
click at [423, 190] on div "SĐT Người Nhận * 0938751399 Người nhận MÀU VP Nhận * VD: VP [GEOGRAPHIC_DATA] G…" at bounding box center [447, 177] width 762 height 92
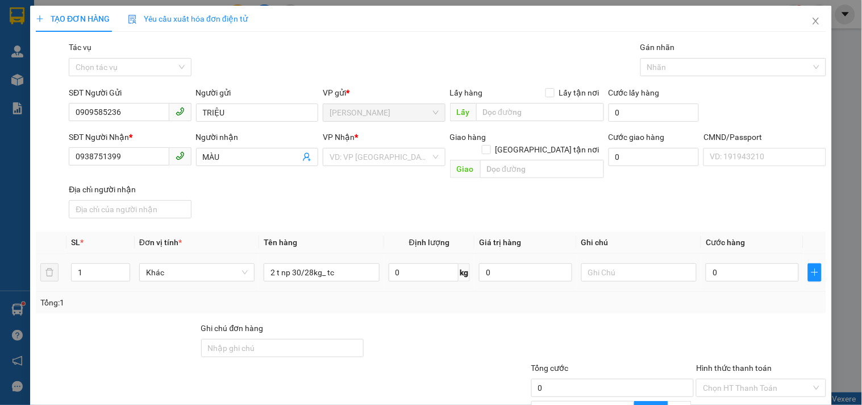
click at [114, 268] on div "1" at bounding box center [100, 272] width 59 height 23
click at [101, 264] on input "1" at bounding box center [101, 272] width 58 height 17
type input "2"
click at [642, 263] on input "text" at bounding box center [638, 272] width 115 height 18
click at [731, 263] on input "0" at bounding box center [752, 272] width 93 height 18
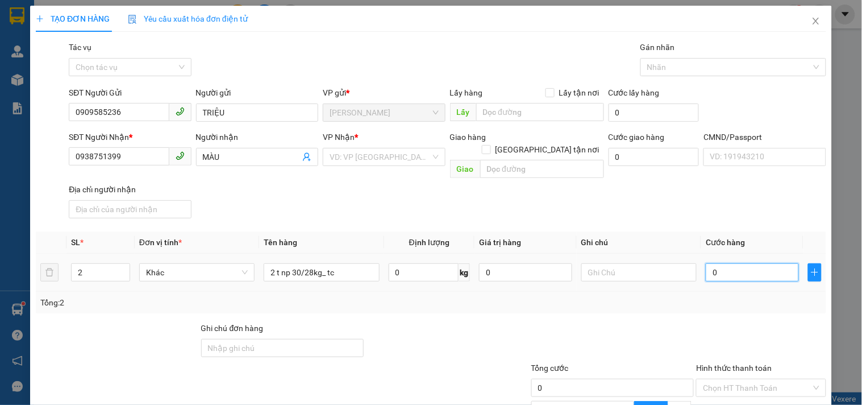
type input "9"
type input "90"
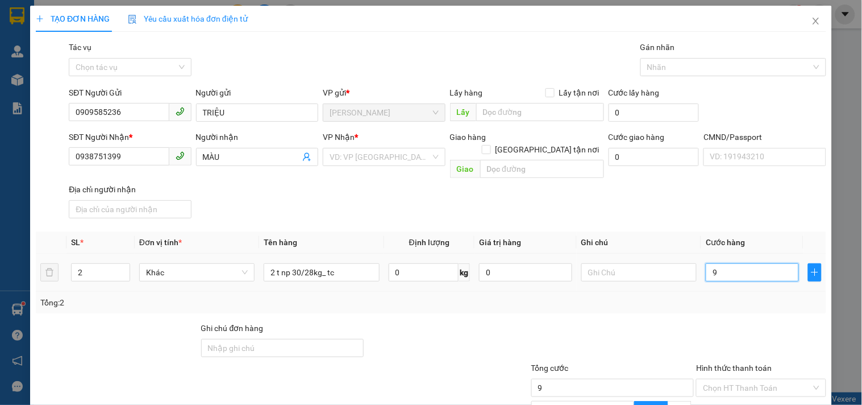
type input "90"
type input "90.000"
click at [588, 297] on div "Tổng: 2" at bounding box center [431, 303] width 791 height 22
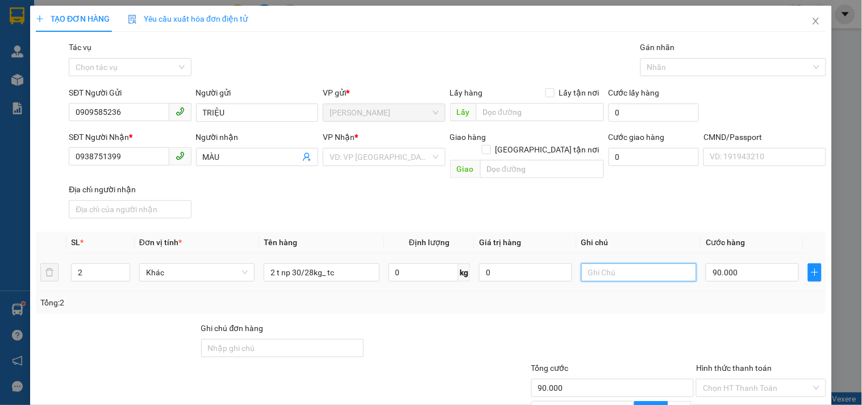
click at [609, 263] on input "text" at bounding box center [638, 272] width 115 height 18
type input "14H LINH"
click at [649, 299] on div "Transit Pickup Surcharge Ids Transit Deliver Surcharge Ids Transit Deliver Surc…" at bounding box center [431, 275] width 791 height 468
click at [768, 360] on div "Transit Pickup Surcharge Ids Transit Deliver Surcharge Ids Transit Deliver Surc…" at bounding box center [431, 275] width 791 height 468
drag, startPoint x: 768, startPoint y: 364, endPoint x: 766, endPoint y: 369, distance: 5.9
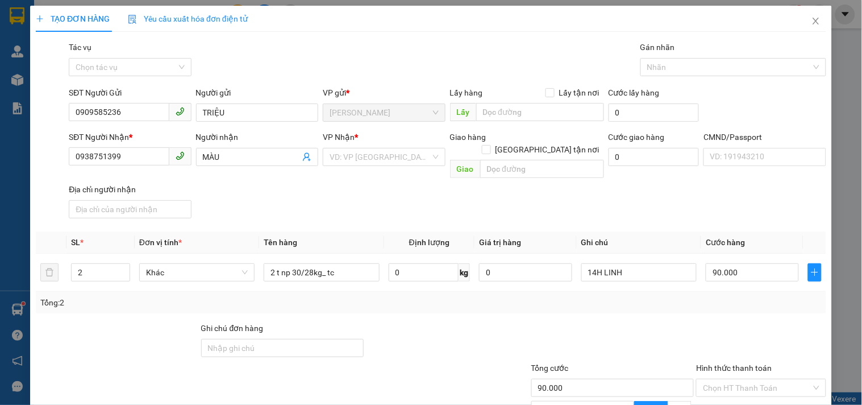
click at [767, 367] on div "Transit Pickup Surcharge Ids Transit Deliver Surcharge Ids Transit Deliver Surc…" at bounding box center [431, 275] width 791 height 468
click at [372, 148] on input "search" at bounding box center [380, 156] width 101 height 17
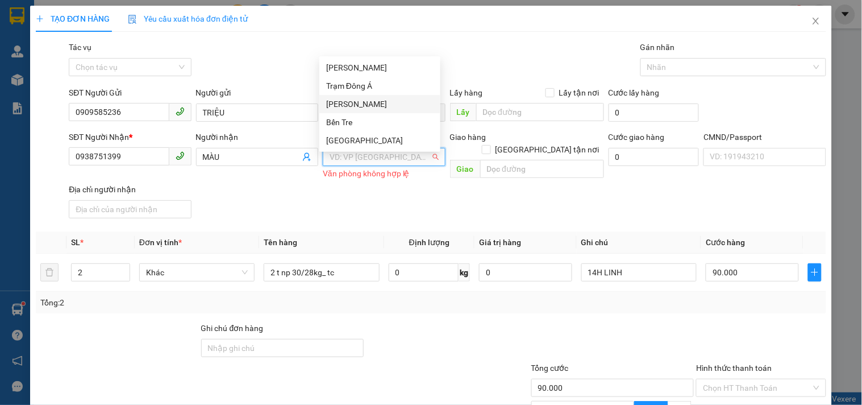
click at [367, 101] on div "[PERSON_NAME]" at bounding box center [379, 104] width 107 height 13
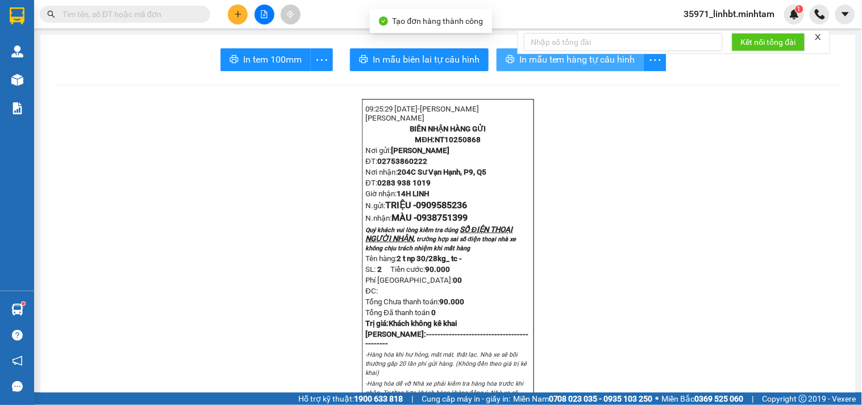
click at [497, 51] on button "In mẫu tem hàng tự cấu hình" at bounding box center [571, 59] width 148 height 23
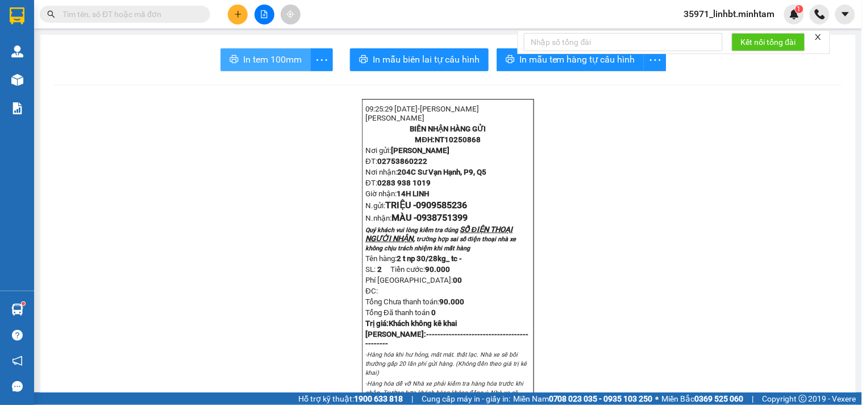
click at [274, 56] on span "In tem 100mm" at bounding box center [272, 59] width 59 height 14
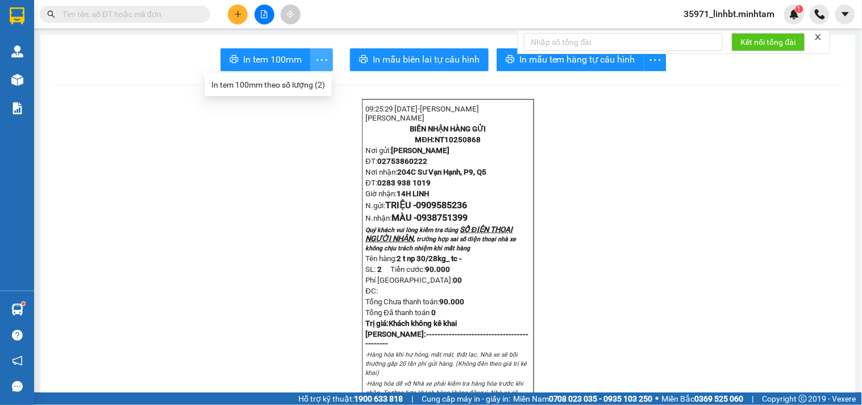
click at [317, 60] on icon "more" at bounding box center [322, 60] width 14 height 14
click at [300, 83] on div "In tem 100mm theo số lượng (2)" at bounding box center [268, 84] width 114 height 13
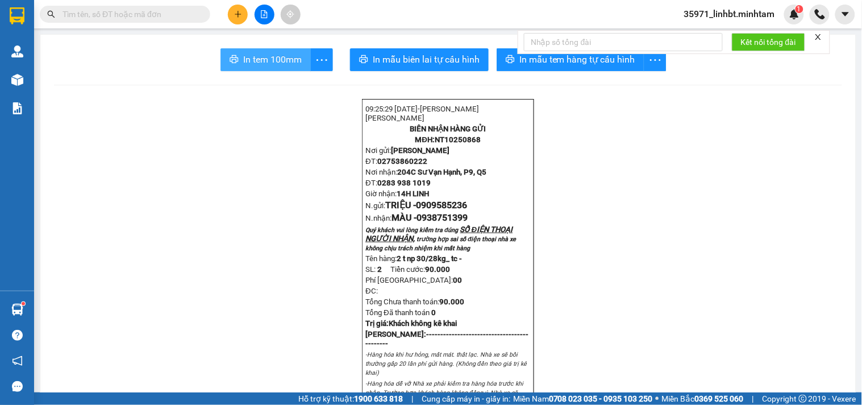
click at [287, 63] on span "In tem 100mm" at bounding box center [272, 59] width 59 height 14
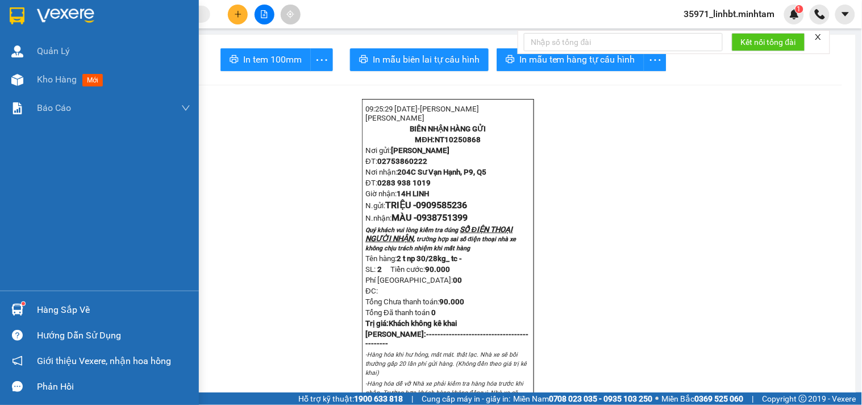
click at [31, 309] on div "Hàng sắp về" at bounding box center [99, 310] width 199 height 26
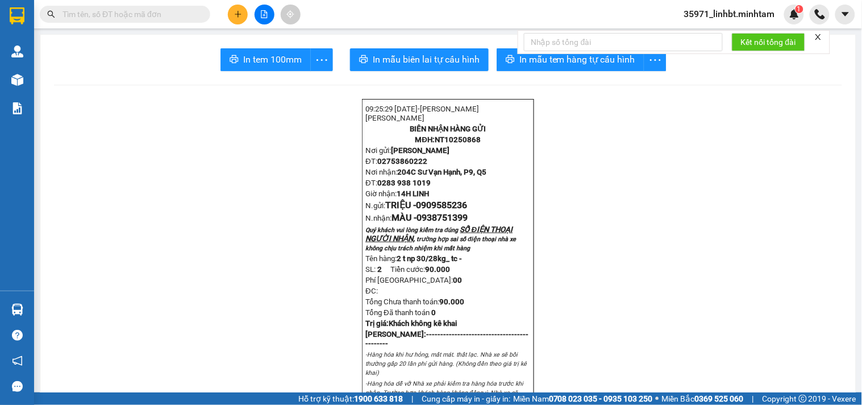
click at [160, 143] on section "Kết quả tìm kiếm ( 106 ) Bộ lọc Mã ĐH Trạng thái Món hàng Tổng cước Chưa cước N…" at bounding box center [431, 202] width 862 height 405
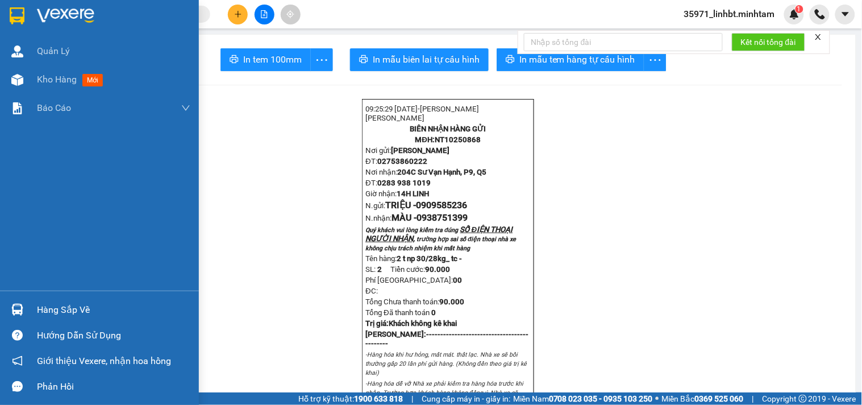
click at [20, 15] on img at bounding box center [17, 15] width 15 height 17
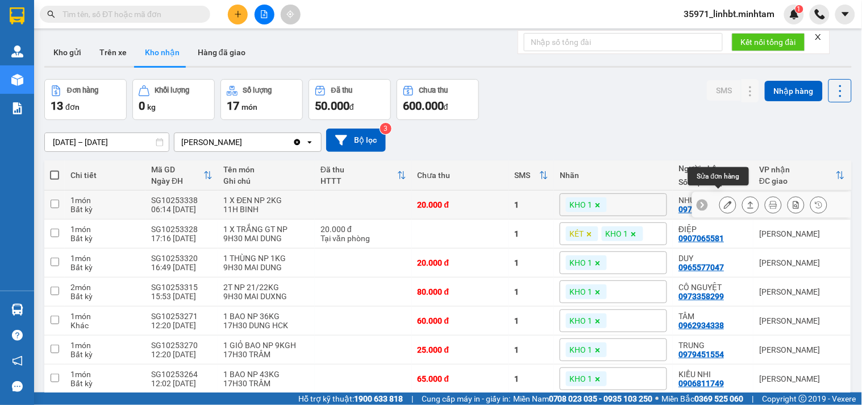
click at [724, 201] on icon at bounding box center [728, 205] width 8 height 8
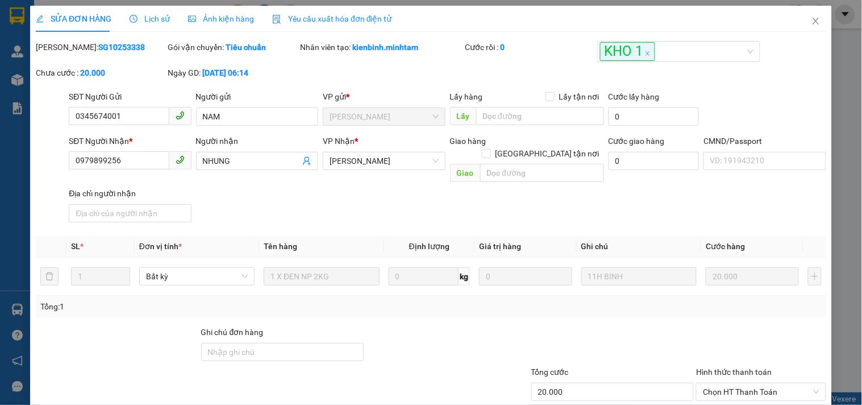
click at [155, 17] on span "Lịch sử" at bounding box center [150, 18] width 40 height 9
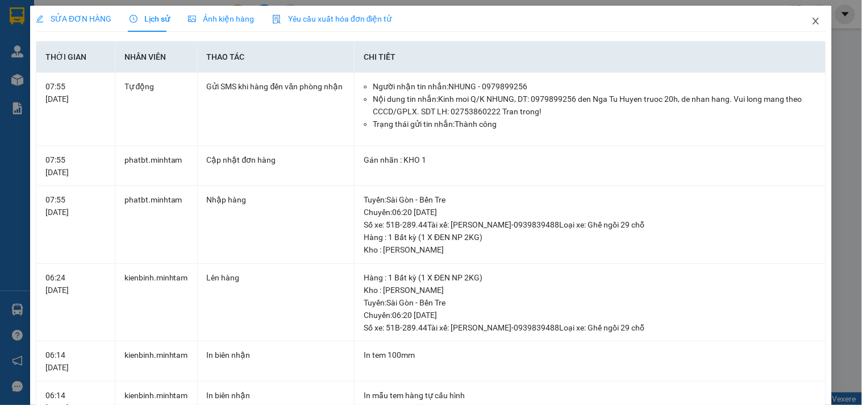
click at [800, 19] on span "Close" at bounding box center [816, 22] width 32 height 32
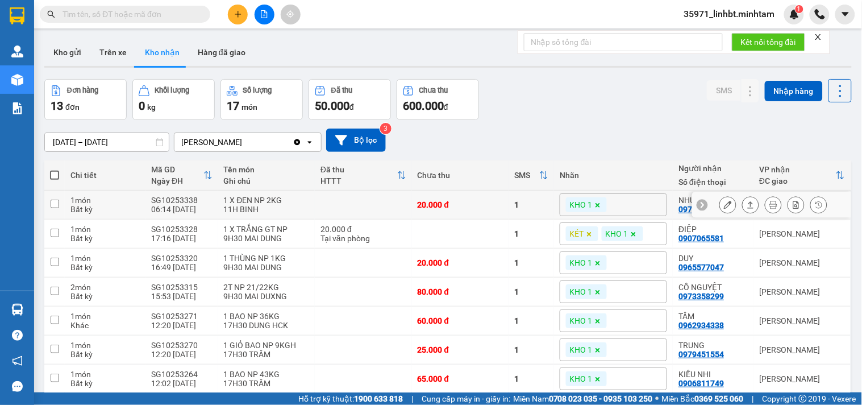
click at [724, 201] on icon at bounding box center [728, 205] width 8 height 8
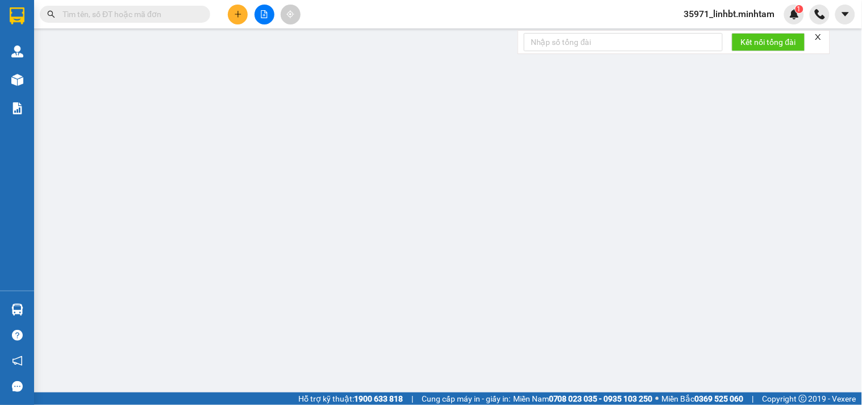
type input "0345674001"
type input "NAM"
type input "0979899256"
type input "NHUNG"
type input "20.000"
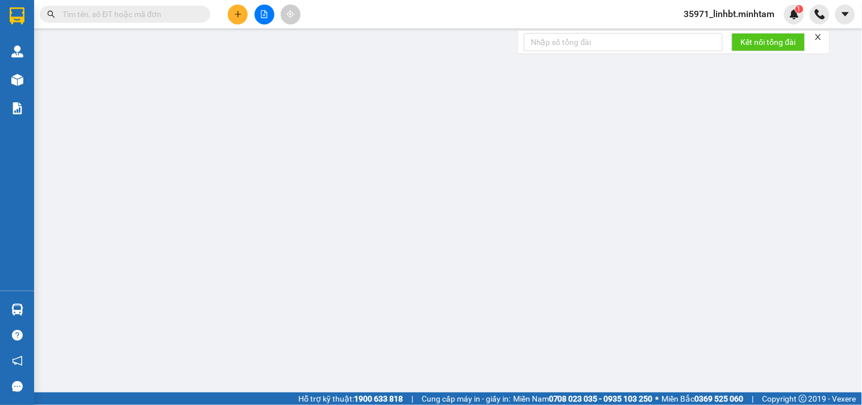
type input "20.000"
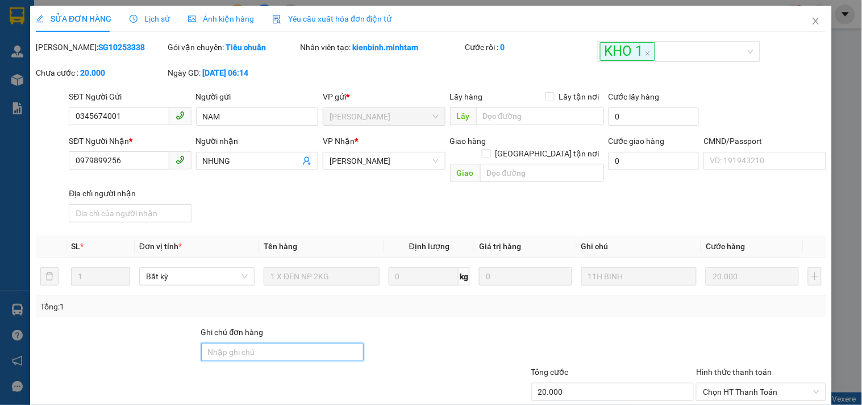
click at [236, 343] on input "Ghi chú đơn hàng" at bounding box center [282, 352] width 163 height 18
type input "ĐG"
click at [297, 197] on div "SĐT Người Nhận * 0979899256 Người nhận NHUNG VP Nhận * Ngã Tư Huyện Giao hàng…" at bounding box center [447, 181] width 762 height 92
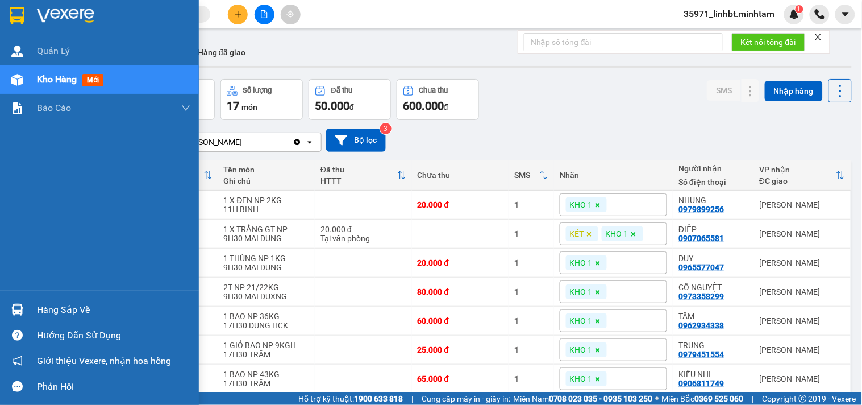
click at [23, 298] on div "Hàng sắp về" at bounding box center [99, 310] width 199 height 26
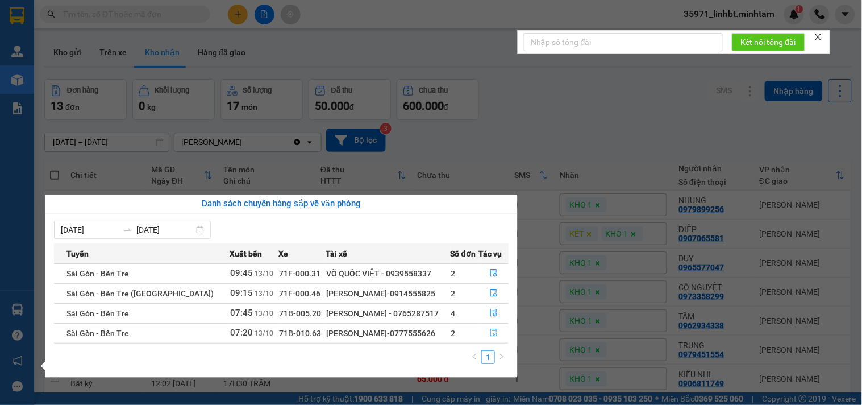
click at [492, 331] on icon "file-done" at bounding box center [494, 332] width 8 height 8
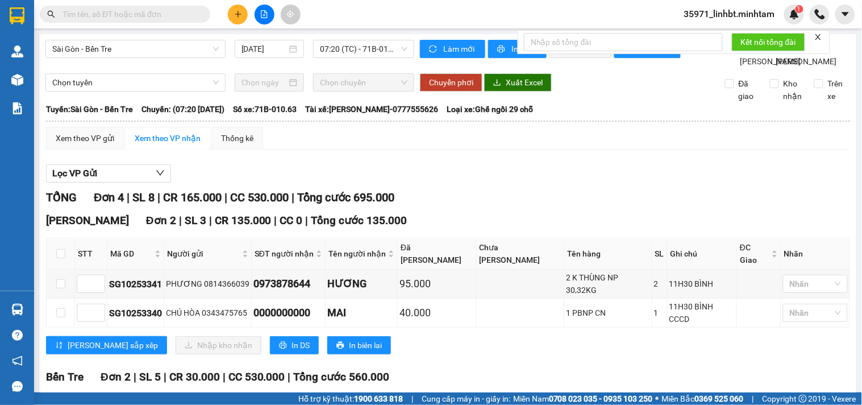
click at [65, 269] on th at bounding box center [61, 253] width 28 height 31
click at [66, 269] on th at bounding box center [61, 253] width 28 height 31
click at [63, 258] on input "checkbox" at bounding box center [60, 253] width 9 height 9
checkbox input "true"
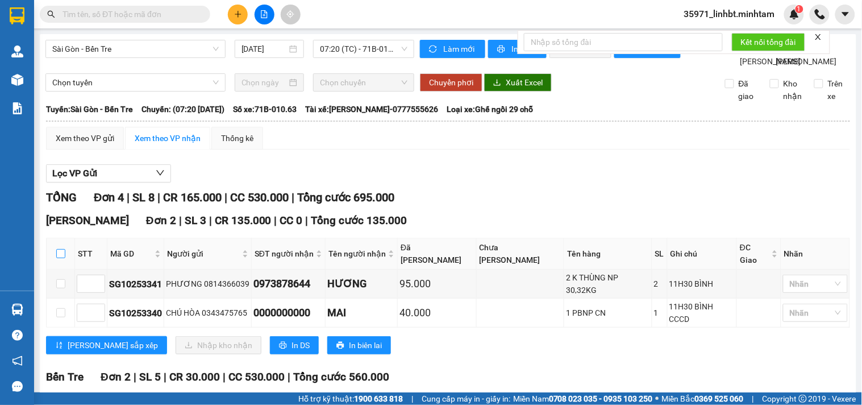
checkbox input "true"
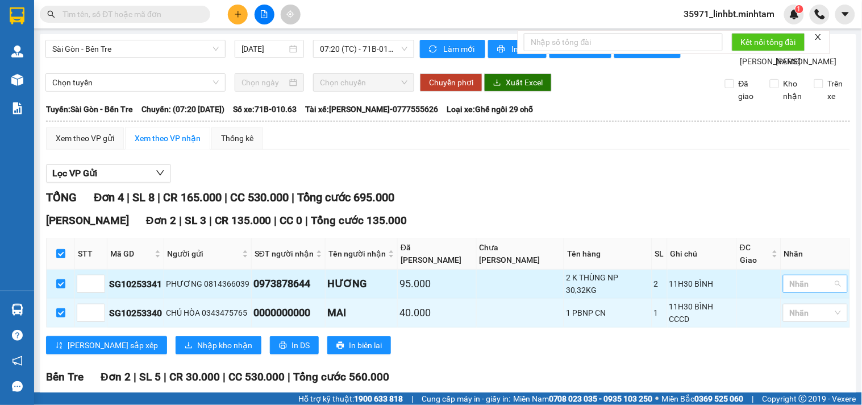
click at [800, 290] on div at bounding box center [810, 284] width 48 height 14
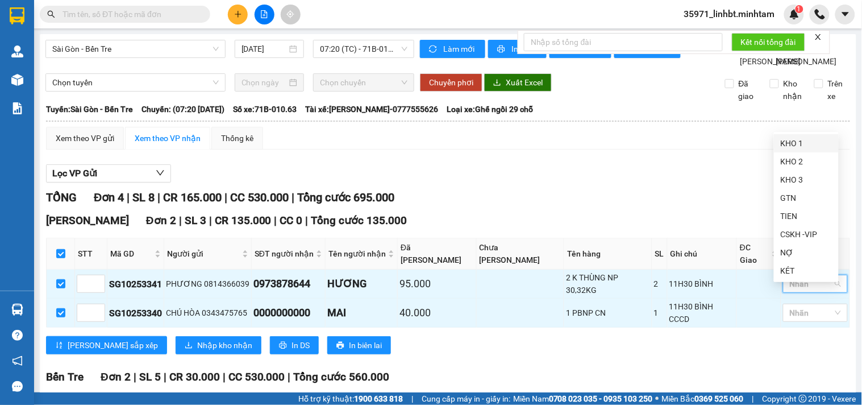
click at [822, 143] on div "KHO 1" at bounding box center [806, 143] width 51 height 13
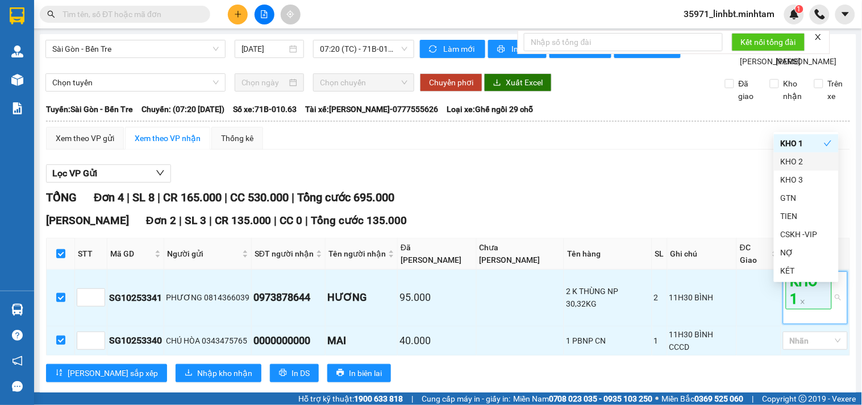
click at [677, 183] on div "Lọc VP Gửi" at bounding box center [448, 173] width 804 height 19
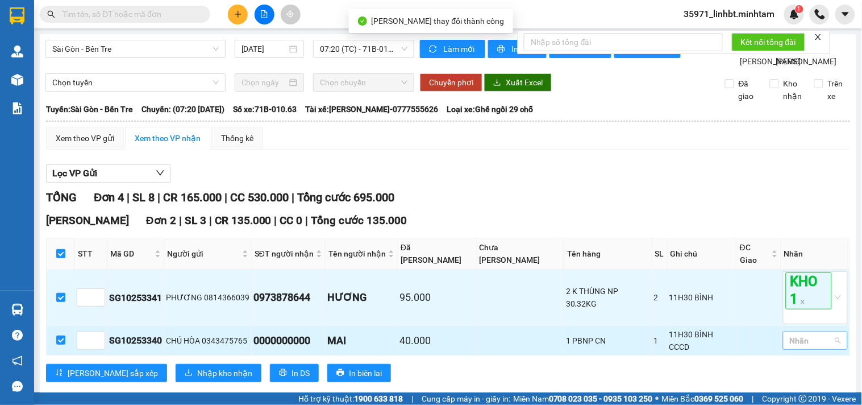
click at [801, 347] on div at bounding box center [810, 341] width 48 height 14
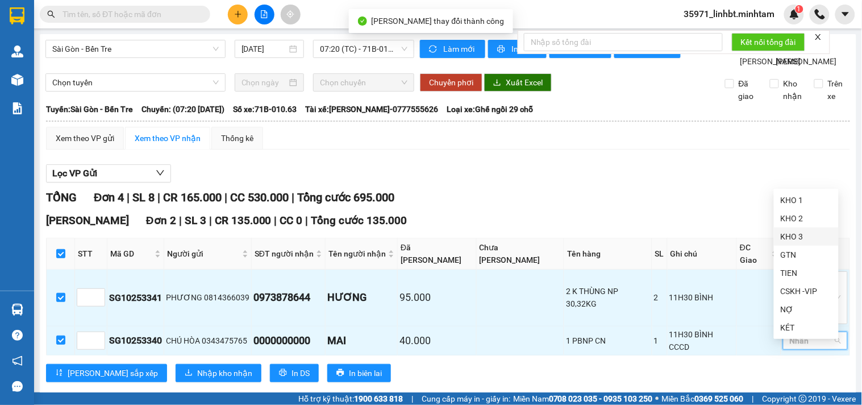
click at [810, 234] on div "KHO 3" at bounding box center [806, 236] width 51 height 13
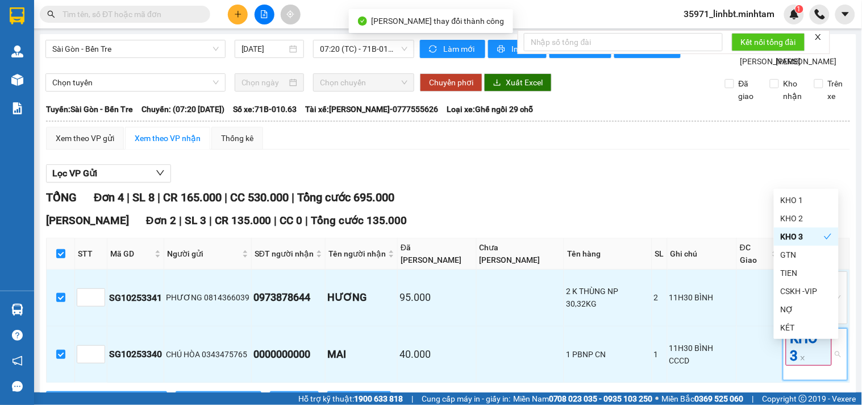
click at [714, 206] on div "TỔNG Đơn 4 | SL 8 | CR 165.000 | CC 530.000 | Tổng cước 695.000" at bounding box center [448, 198] width 804 height 18
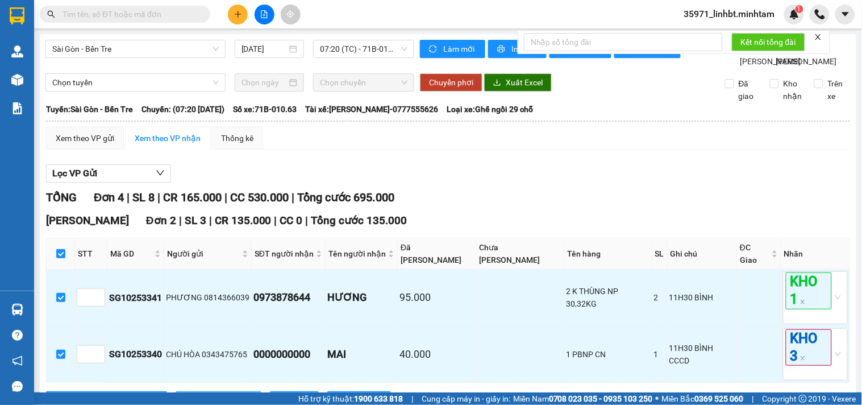
click at [197, 382] on span "Nhập kho nhận" at bounding box center [224, 400] width 55 height 13
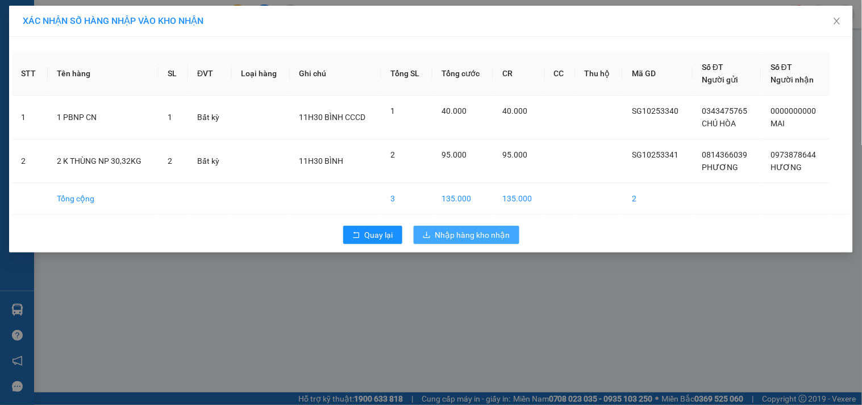
click at [498, 232] on span "Nhập hàng kho nhận" at bounding box center [472, 234] width 75 height 13
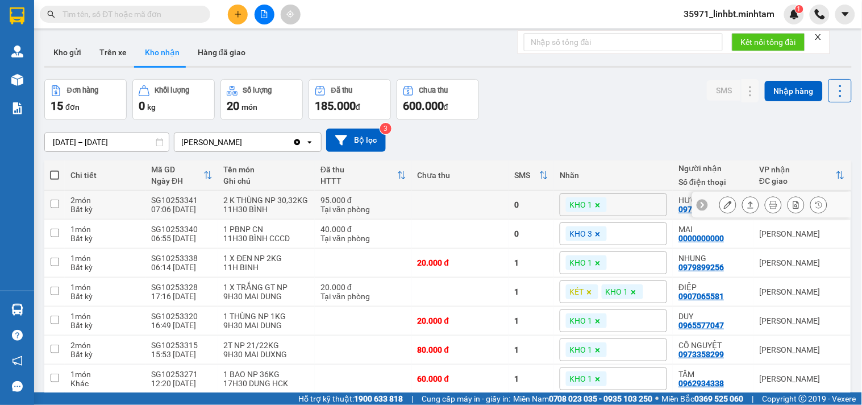
click at [724, 201] on icon at bounding box center [728, 205] width 8 height 8
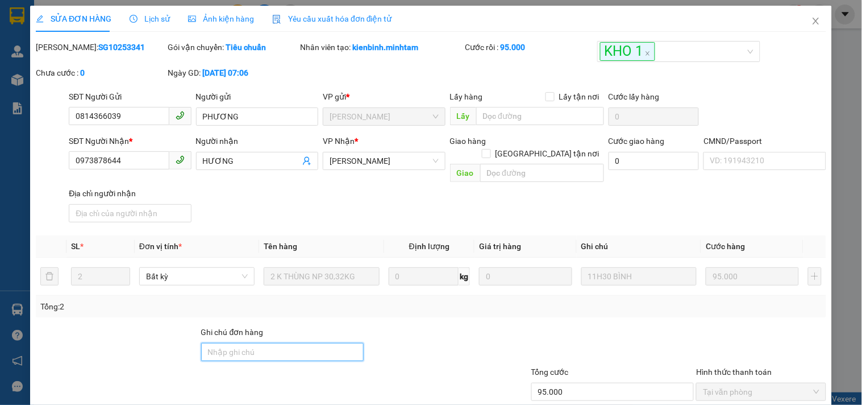
click at [274, 344] on input "Ghi chú đơn hàng" at bounding box center [282, 352] width 163 height 18
click at [412, 305] on div "Total Paid Fee 95.000 Total UnPaid Fee 0 Cash Collection Total Fee Mã ĐH: SG102…" at bounding box center [431, 277] width 791 height 472
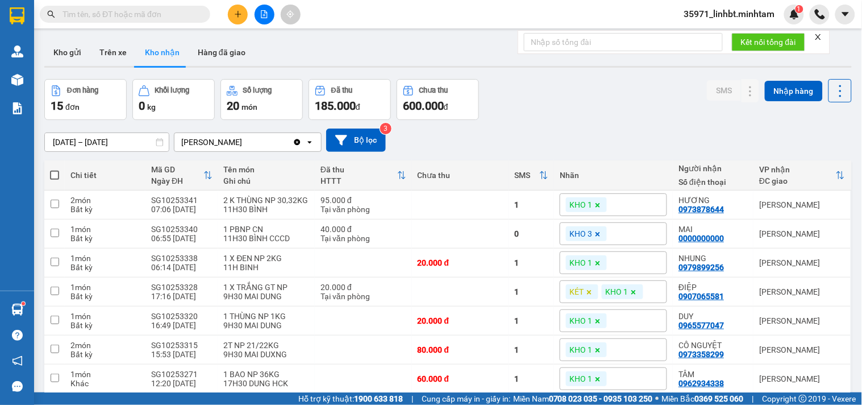
click at [235, 17] on icon "plus" at bounding box center [238, 14] width 8 height 8
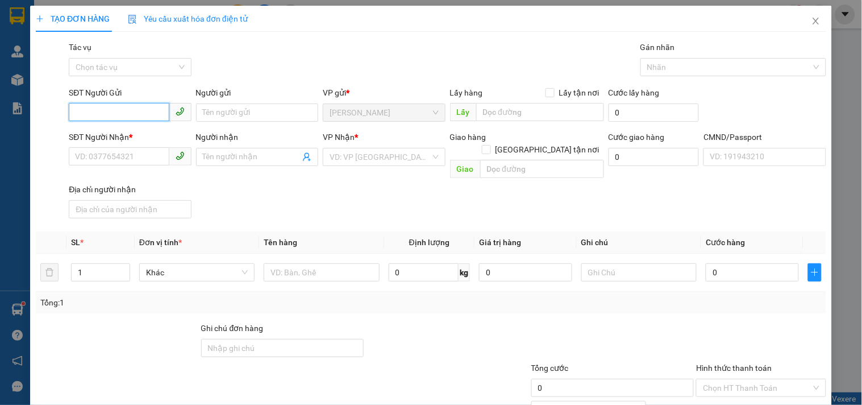
click at [145, 107] on input "SĐT Người Gửi" at bounding box center [119, 112] width 100 height 18
click at [95, 129] on div "0385911344 - TÀI" at bounding box center [128, 135] width 107 height 13
type input "0385911344"
type input "TÀI"
type input "0903657818"
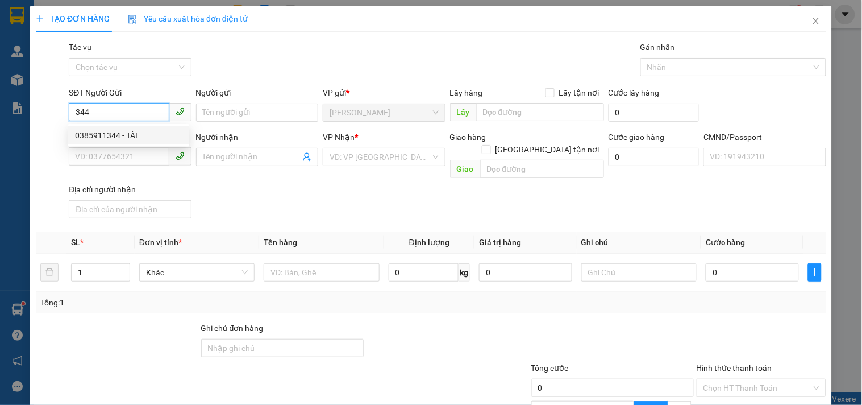
type input "DUYÊN"
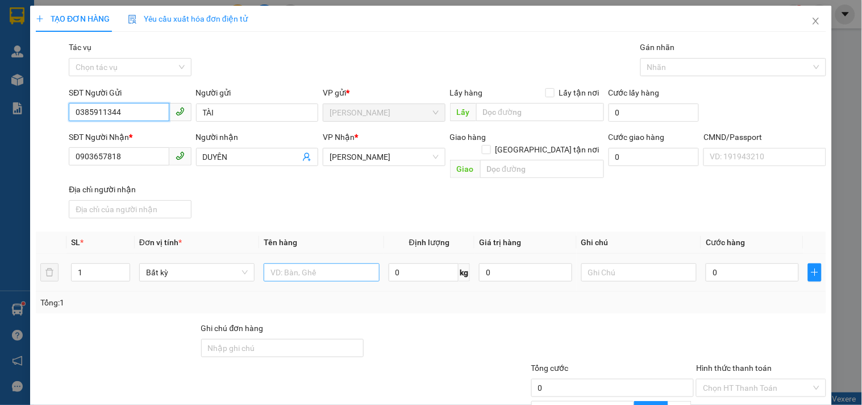
type input "0385911344"
click at [302, 263] on input "text" at bounding box center [321, 272] width 115 height 18
type input "1 KT NP 34KG_ TC"
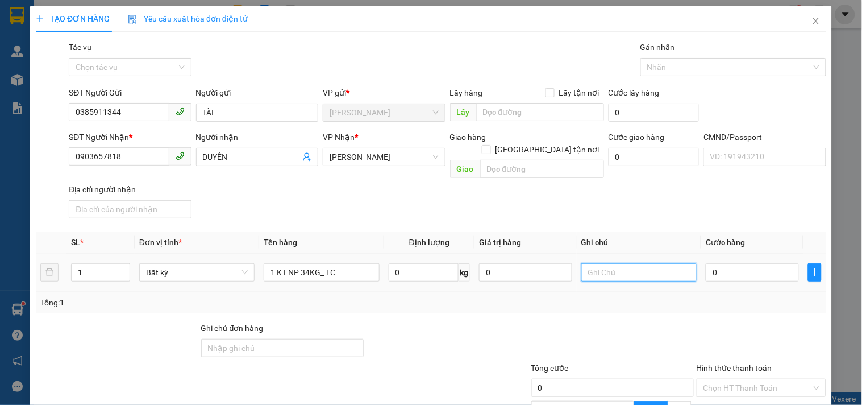
click at [652, 264] on input "text" at bounding box center [638, 272] width 115 height 18
type input "14H LINH"
click at [722, 263] on input "0" at bounding box center [752, 272] width 93 height 18
type input "6"
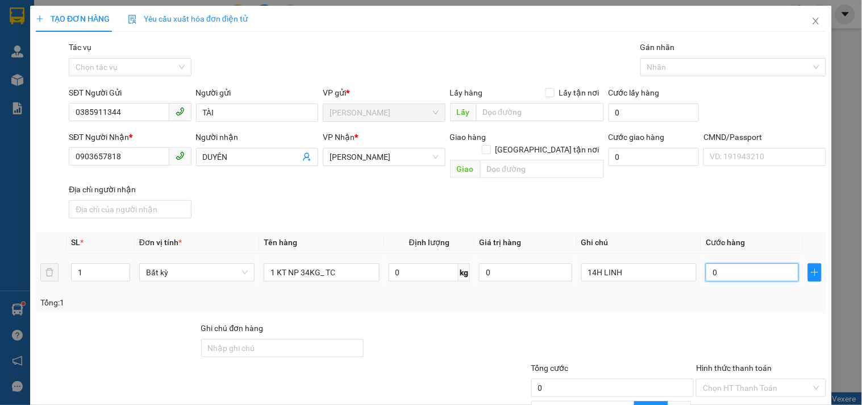
type input "6"
type input "0"
type input "05"
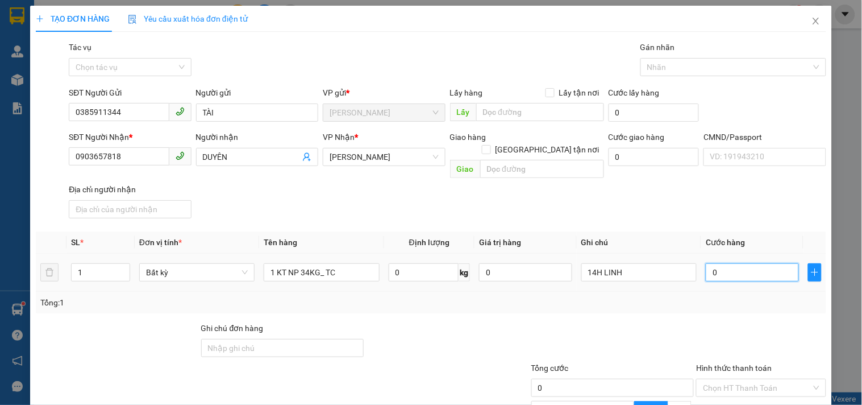
type input "5"
type input "050"
type input "50"
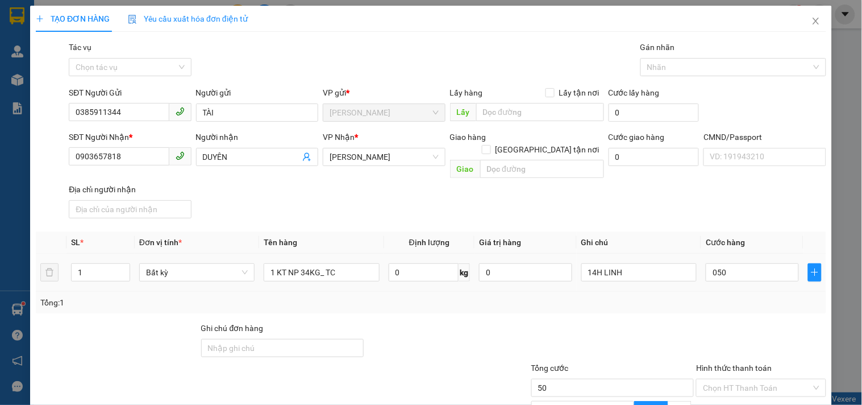
type input "50.000"
click at [678, 305] on div "Transit Pickup Surcharge Ids Transit Deliver Surcharge Ids Transit Deliver Surc…" at bounding box center [431, 275] width 791 height 468
click at [718, 379] on input "Hình thức thanh toán" at bounding box center [757, 387] width 108 height 17
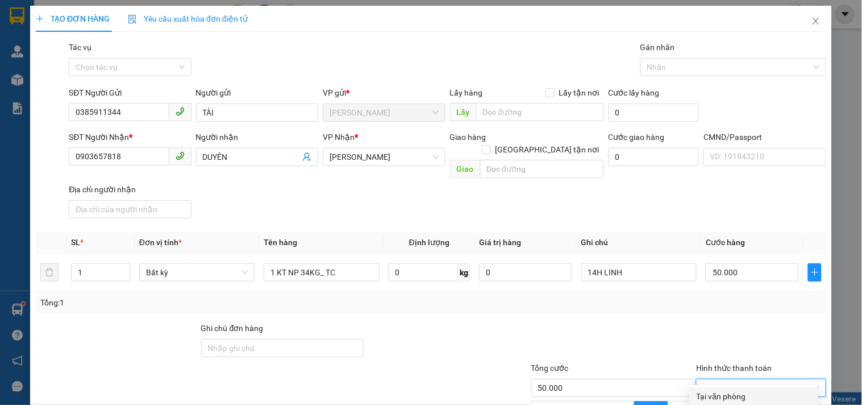
click at [717, 382] on div "Tại văn phòng" at bounding box center [754, 396] width 128 height 18
click at [780, 382] on div "TẠO ĐƠN HÀNG Yêu cầu xuất hóa đơn điện tử Transit Pickup Surcharge Ids Transit …" at bounding box center [431, 261] width 802 height 511
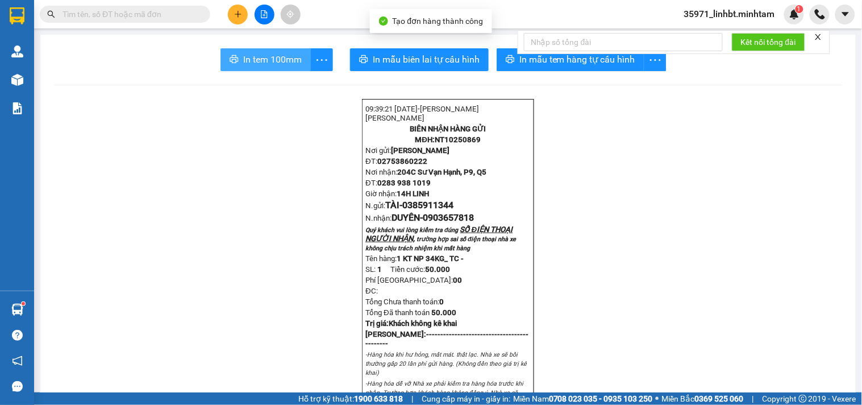
click at [277, 57] on span "In tem 100mm" at bounding box center [272, 59] width 59 height 14
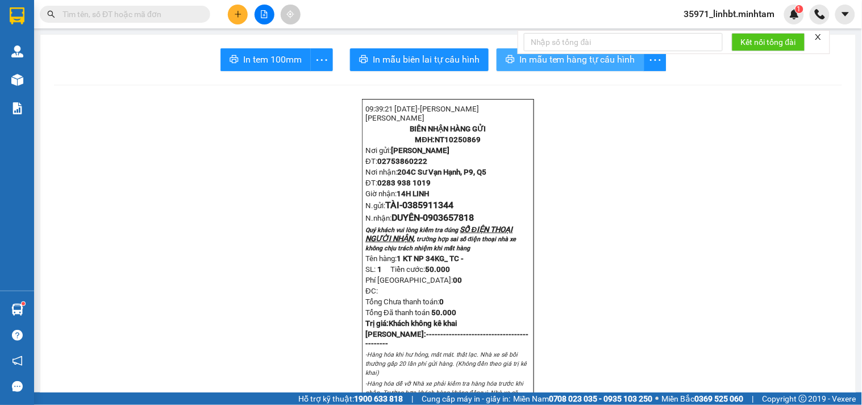
click at [513, 61] on button "In mẫu tem hàng tự cấu hình" at bounding box center [571, 59] width 148 height 23
click at [418, 210] on span "0385911344" at bounding box center [427, 204] width 51 height 11
click at [121, 14] on input "text" at bounding box center [130, 14] width 134 height 13
paste input "0385911344"
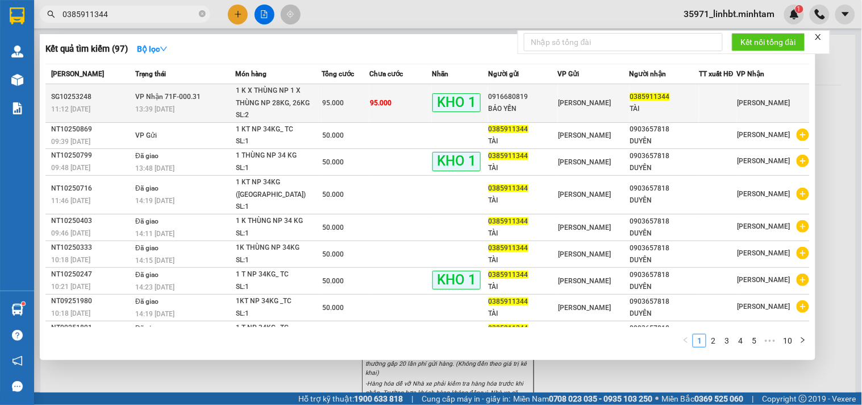
type input "0385911344"
click at [332, 100] on span "95.000" at bounding box center [333, 103] width 22 height 8
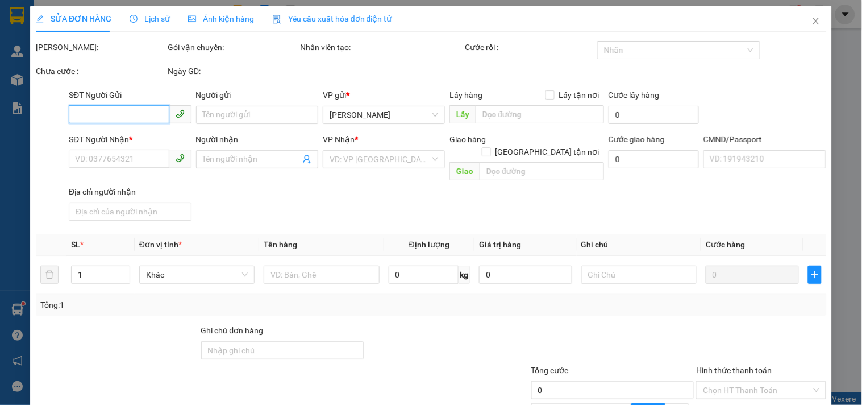
type input "0916680819"
type input "BẢO YẾN"
type input "0385911344"
type input "TÀI"
type input "KBM"
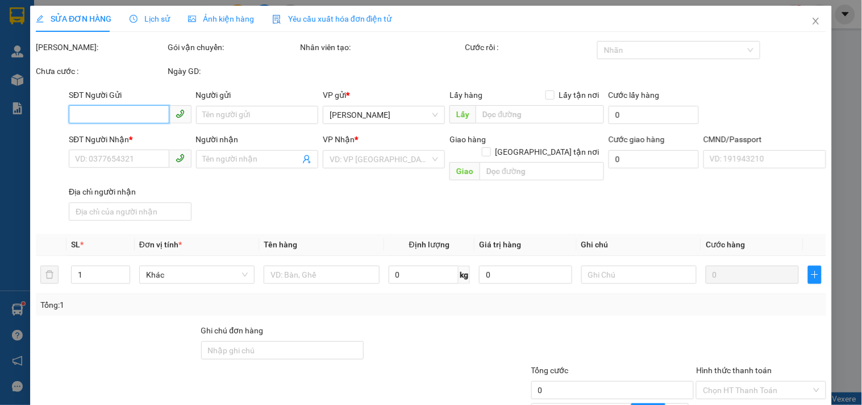
type input "95.000"
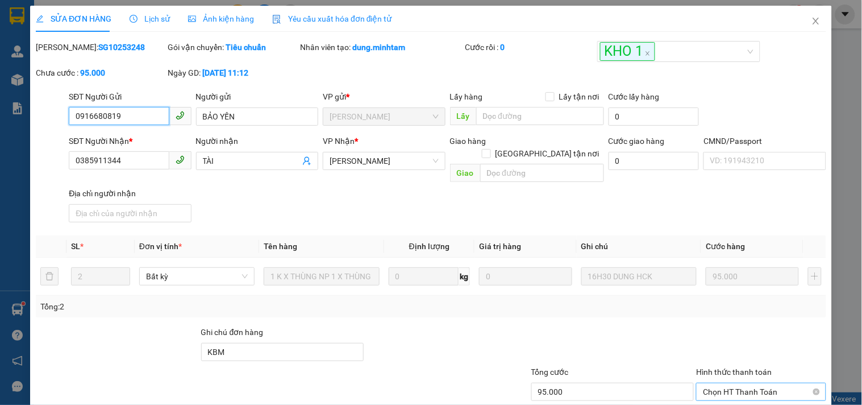
click at [738, 382] on span "Chọn HT Thanh Toán" at bounding box center [761, 391] width 116 height 17
click at [731, 382] on div "Tại văn phòng" at bounding box center [754, 400] width 115 height 13
type input "0"
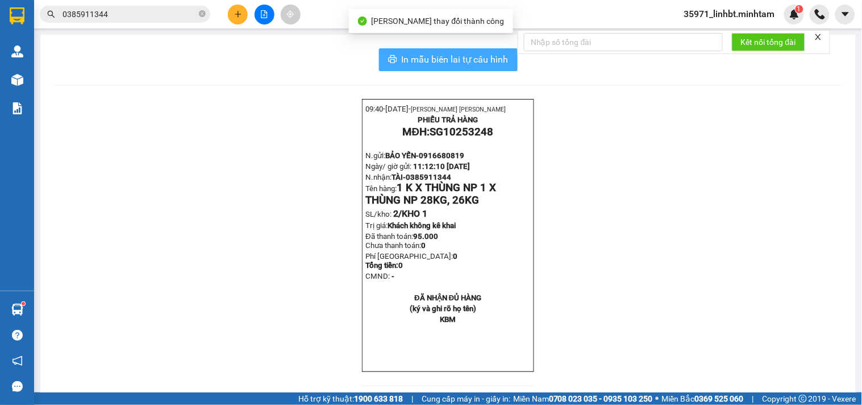
click at [453, 63] on span "In mẫu biên lai tự cấu hình" at bounding box center [455, 59] width 107 height 14
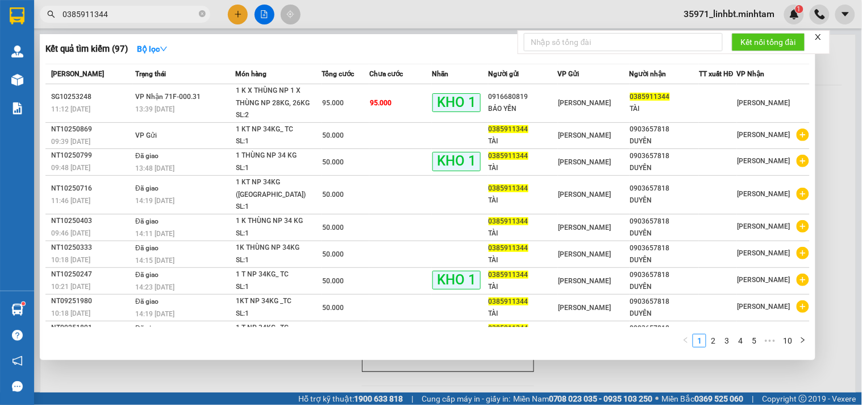
click at [121, 22] on span "0385911344" at bounding box center [125, 14] width 170 height 17
click at [121, 19] on input "0385911344" at bounding box center [130, 14] width 134 height 13
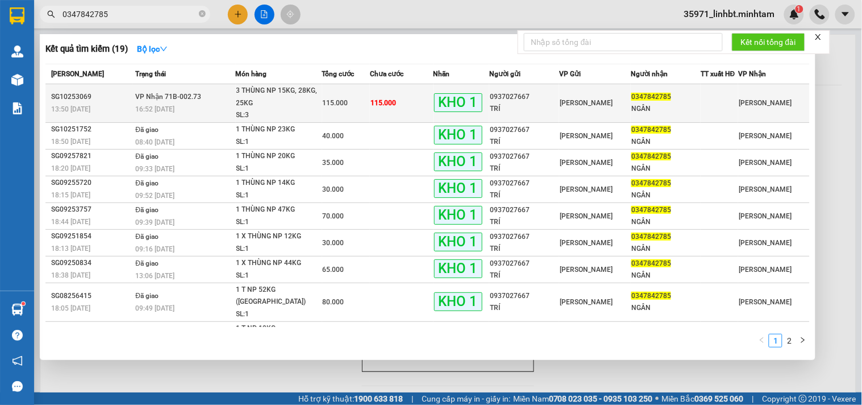
type input "0347842785"
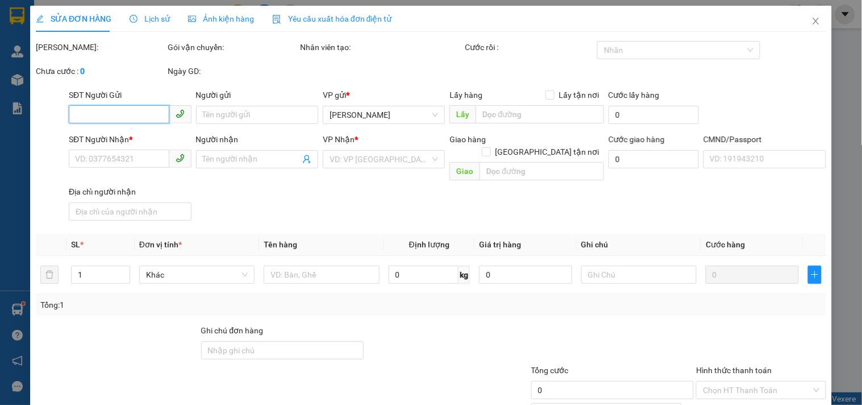
type input "0937027667"
type input "TRÍ"
type input "0347842785"
type input "NGÂN"
type input "115.000"
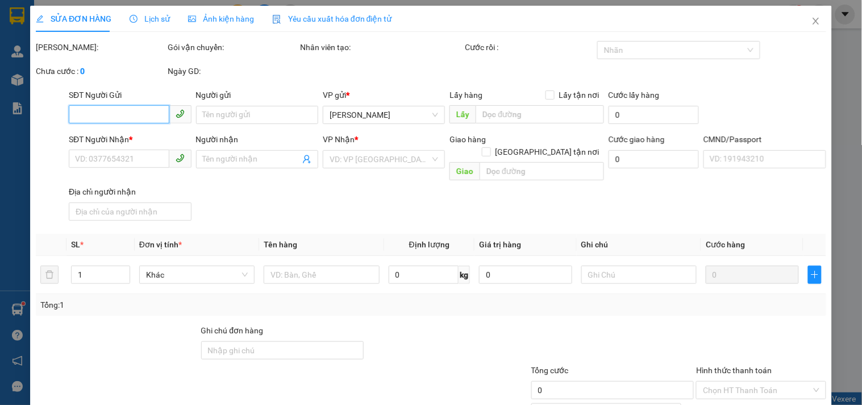
type input "115.000"
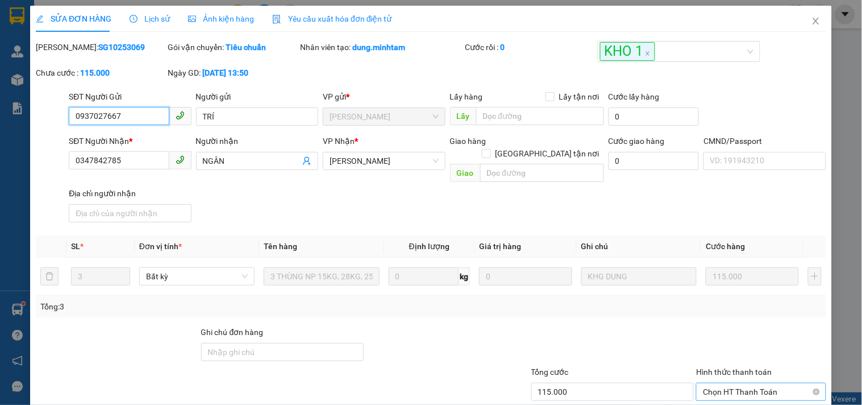
click at [763, 382] on span "Chọn HT Thanh Toán" at bounding box center [761, 391] width 116 height 17
click at [725, 382] on div "Tại văn phòng" at bounding box center [754, 400] width 128 height 18
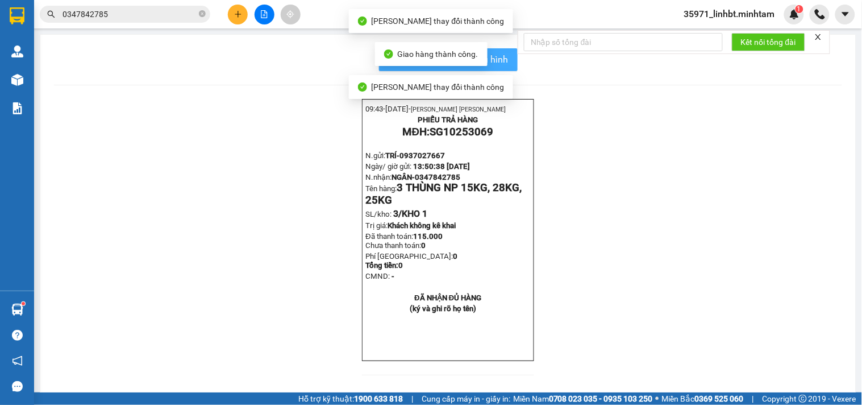
click at [502, 58] on span "In mẫu biên lai tự cấu hình" at bounding box center [455, 59] width 107 height 14
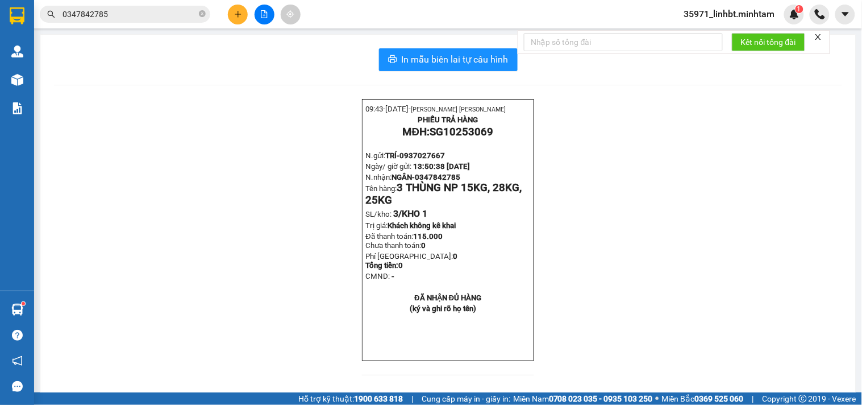
click at [35, 313] on main "In mẫu biên lai tự cấu hình 09:43- [DATE]- [PERSON_NAME] YẾN LINH PHIẾU TRẢ HÀN…" at bounding box center [431, 196] width 862 height 392
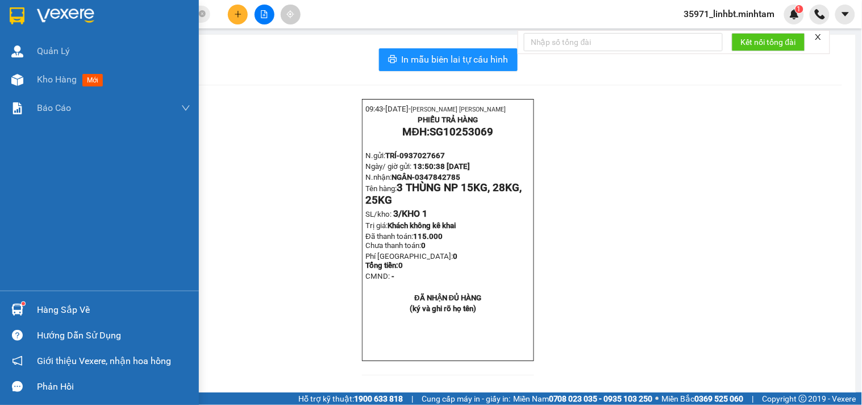
click at [30, 309] on div "Hàng sắp về" at bounding box center [99, 310] width 199 height 26
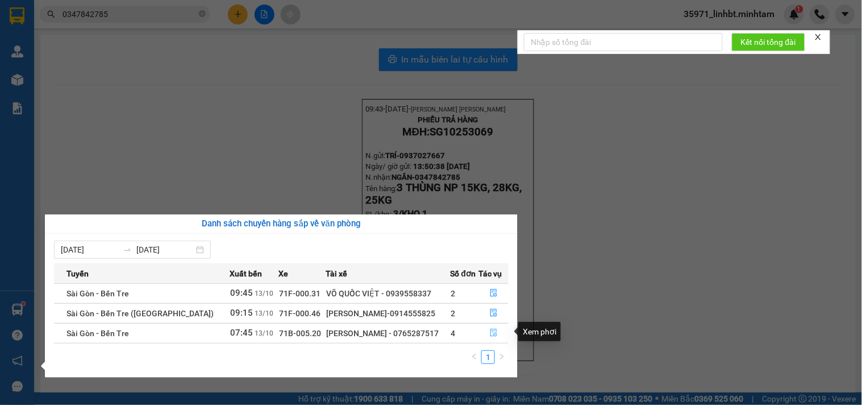
click at [490, 331] on icon "file-done" at bounding box center [493, 332] width 7 height 8
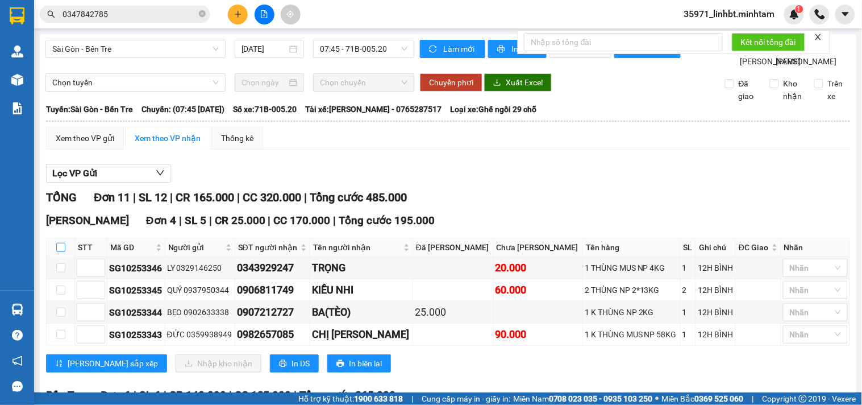
click at [63, 252] on input "checkbox" at bounding box center [60, 247] width 9 height 9
checkbox input "true"
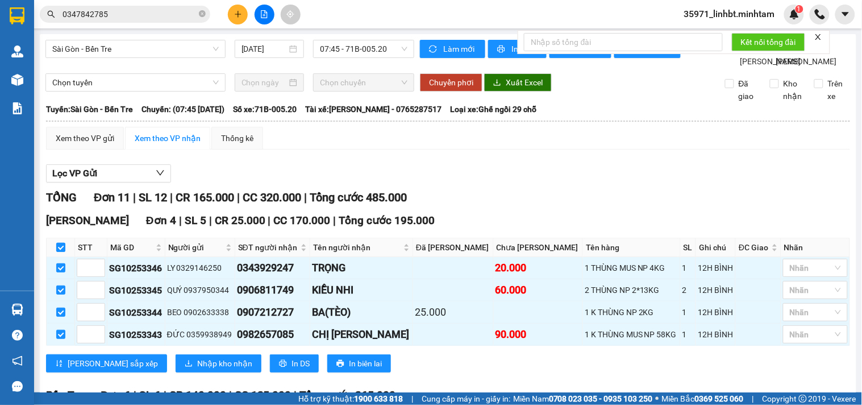
checkbox input "true"
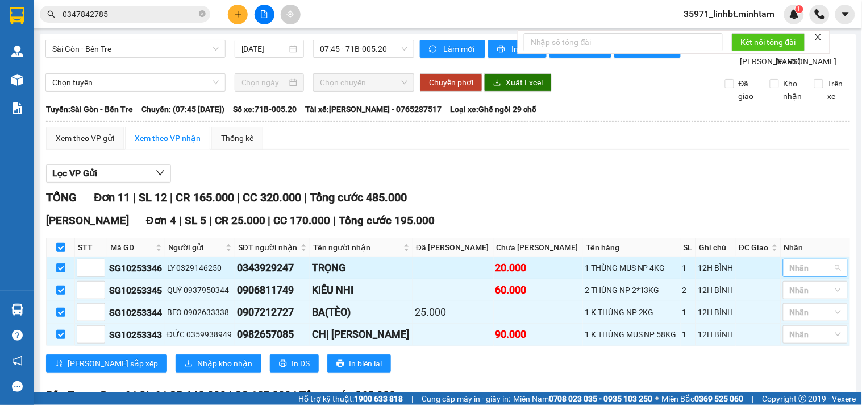
click at [797, 261] on div at bounding box center [810, 268] width 48 height 14
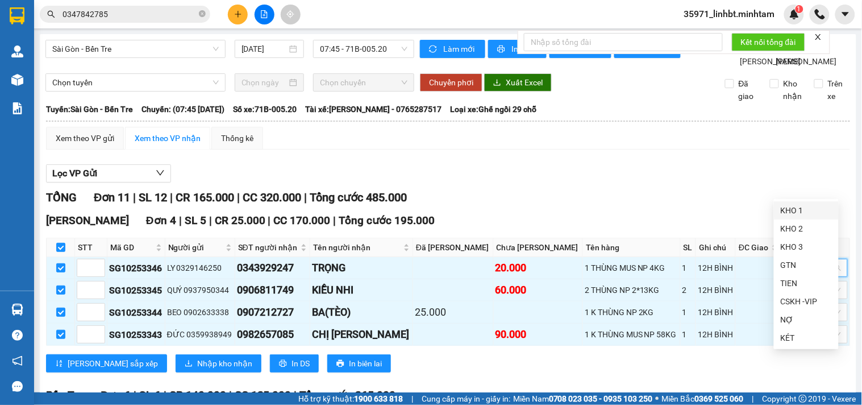
click at [777, 202] on div "KHO 1" at bounding box center [806, 210] width 65 height 18
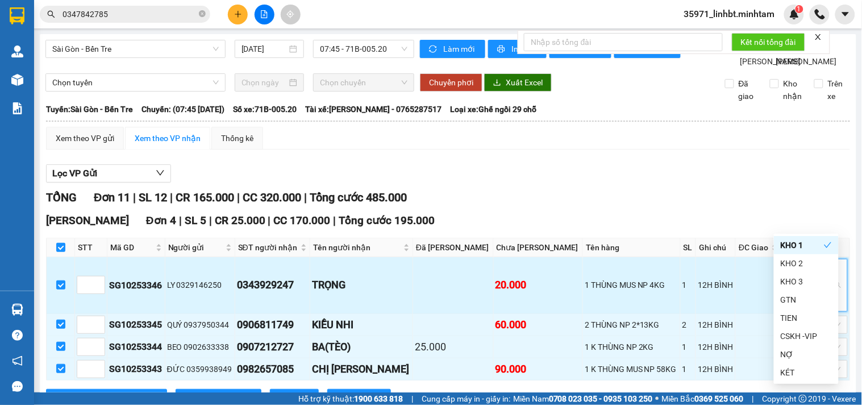
click at [736, 257] on td at bounding box center [758, 285] width 45 height 56
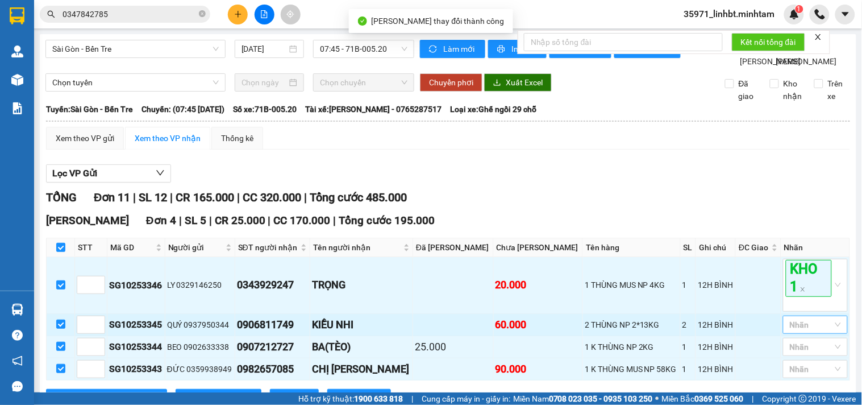
click at [788, 318] on div at bounding box center [810, 325] width 48 height 14
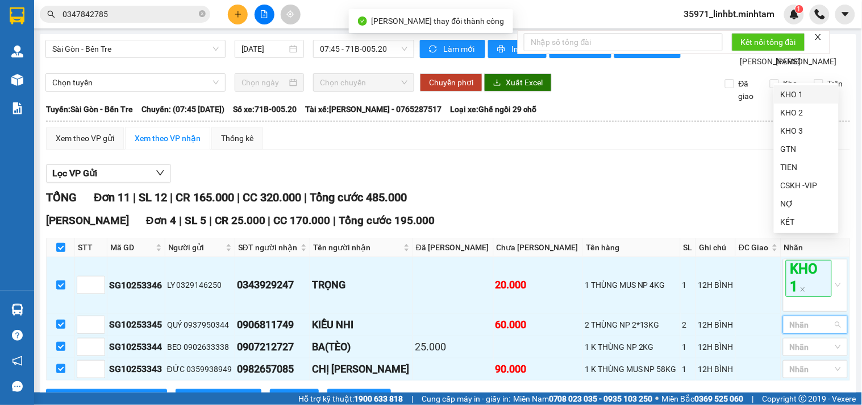
click at [796, 94] on div "KHO 1" at bounding box center [806, 94] width 51 height 13
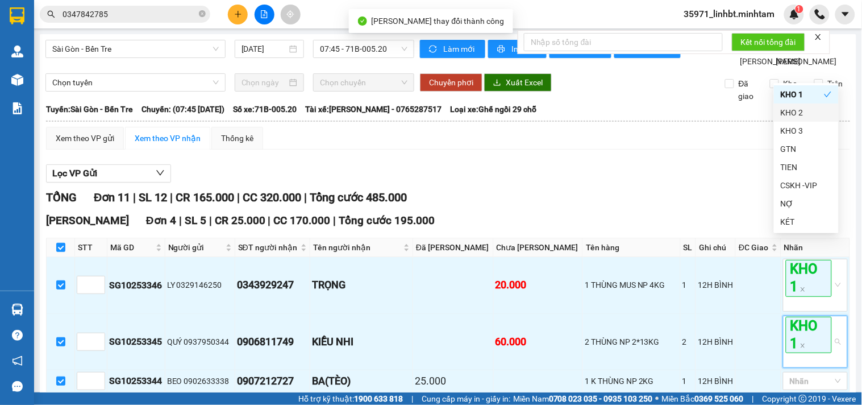
click at [585, 189] on div "TỔNG Đơn 11 | SL 12 | CR 165.000 | CC 320.000 | Tổng cước 485.000" at bounding box center [448, 198] width 804 height 18
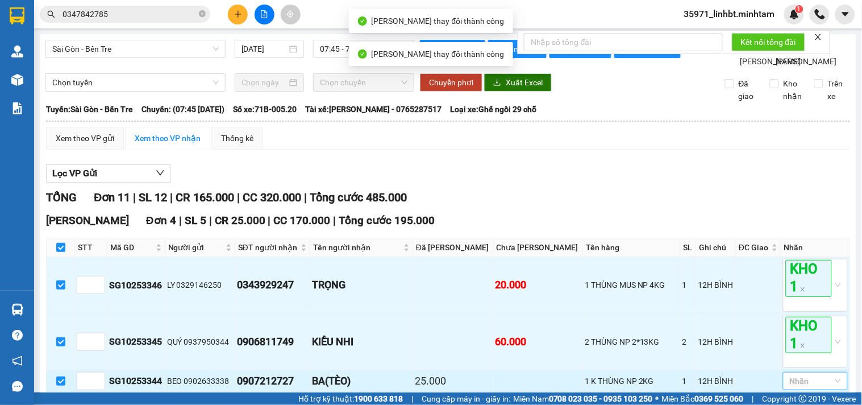
click at [814, 374] on div at bounding box center [810, 381] width 48 height 14
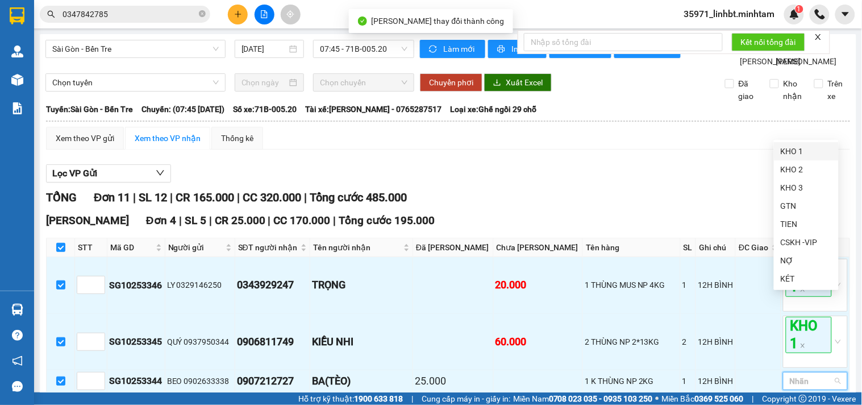
click at [806, 143] on div "KHO 1" at bounding box center [806, 151] width 65 height 18
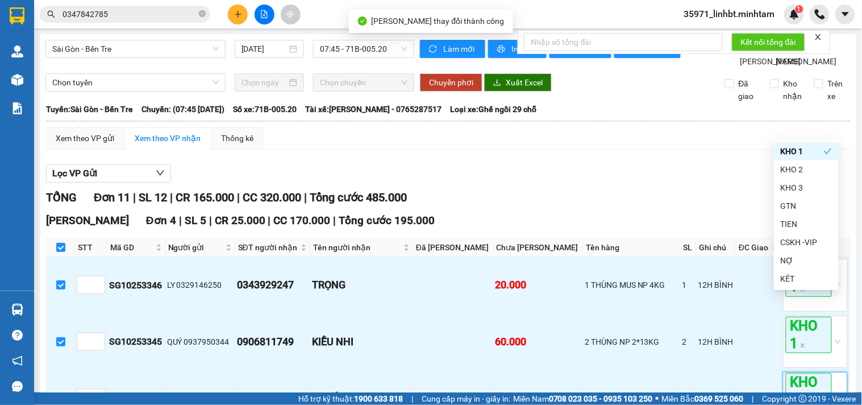
click at [646, 212] on div "[PERSON_NAME] Đơn 4 | SL 5 | CR 25.000 | CC 170.000 | Tổng cước 195.000" at bounding box center [448, 220] width 804 height 17
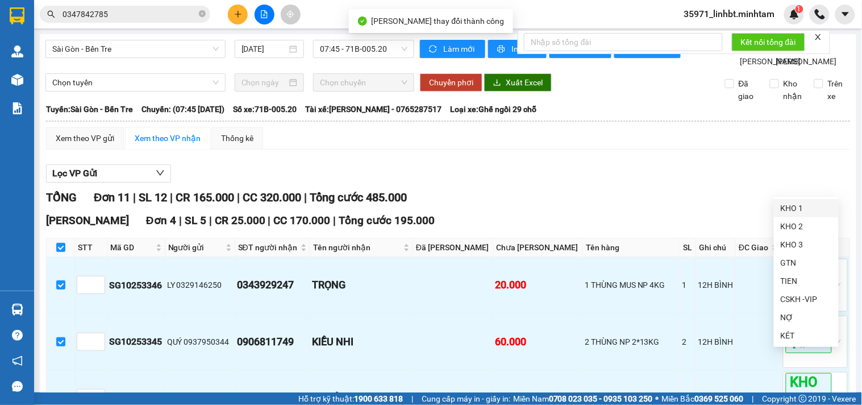
click at [787, 206] on div "KHO 1" at bounding box center [806, 208] width 51 height 13
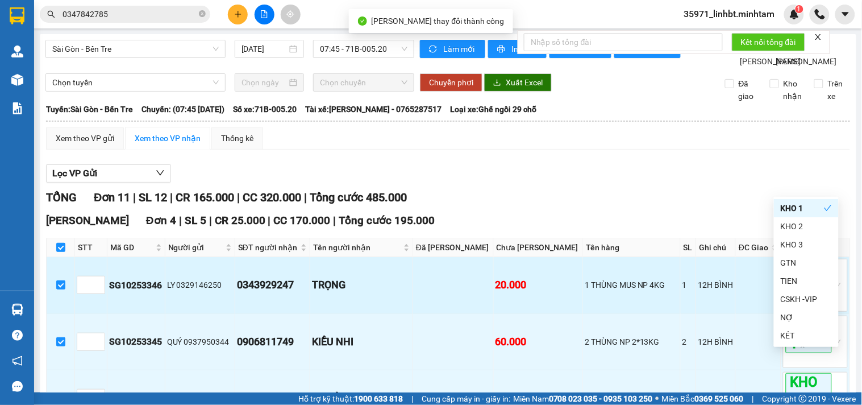
click at [736, 257] on td at bounding box center [758, 285] width 45 height 56
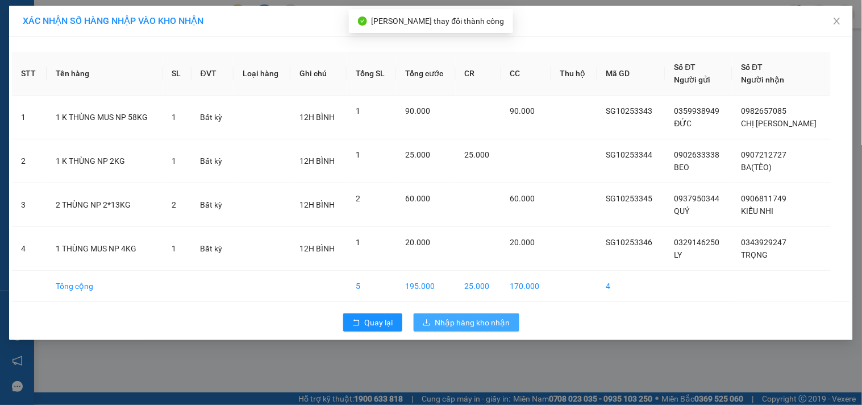
click at [484, 315] on button "Nhập hàng kho nhận" at bounding box center [467, 322] width 106 height 18
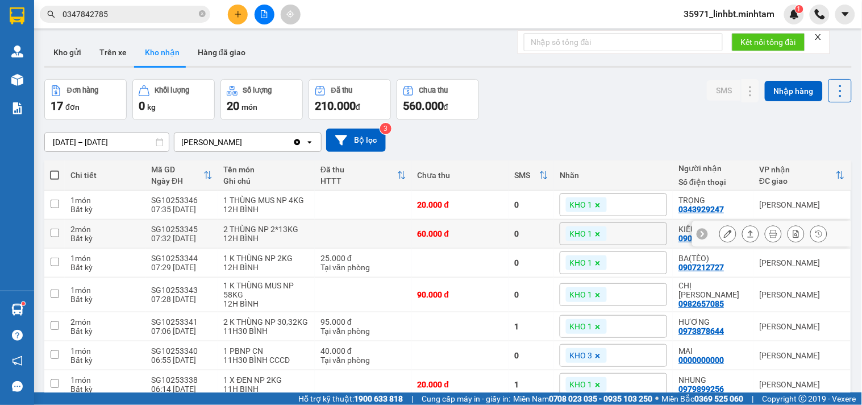
click at [724, 230] on icon at bounding box center [728, 234] width 8 height 8
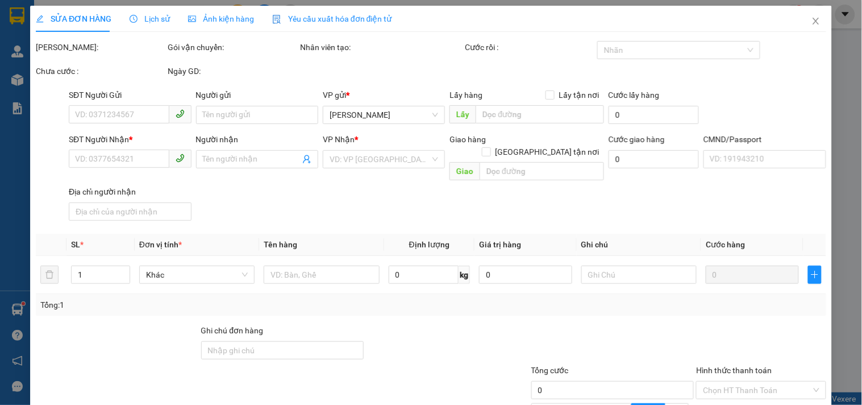
type input "0937950344"
type input "QUÝ"
type input "0906811749"
type input "KIỀU NHI"
type input "60.000"
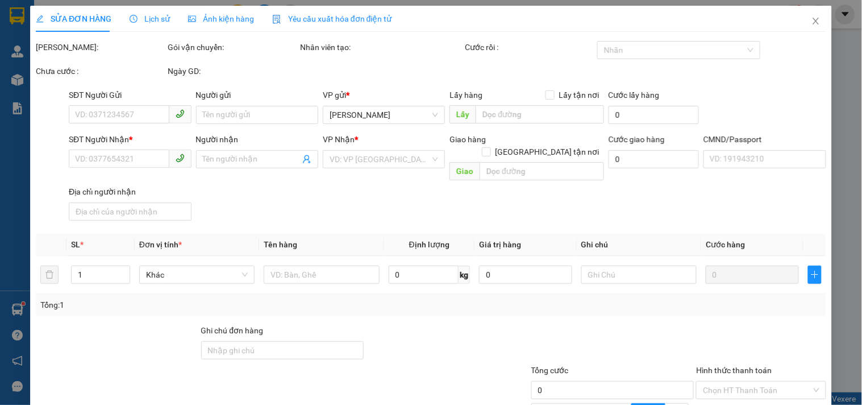
type input "60.000"
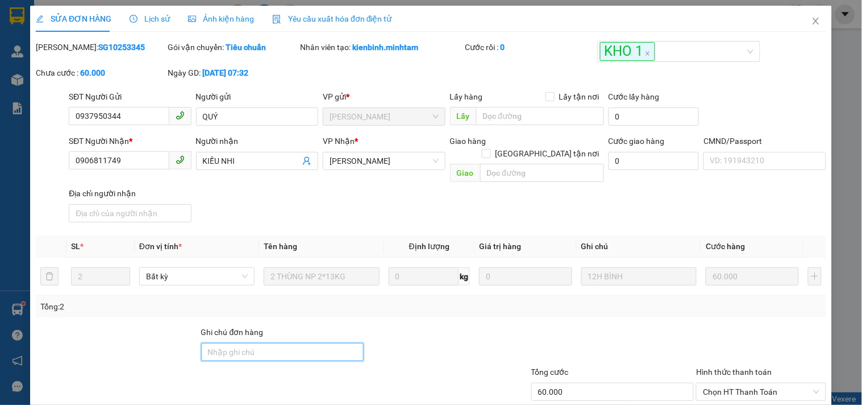
click at [231, 343] on input "Ghi chú đơn hàng" at bounding box center [282, 352] width 163 height 18
click at [451, 235] on th "Định lượng" at bounding box center [429, 246] width 91 height 22
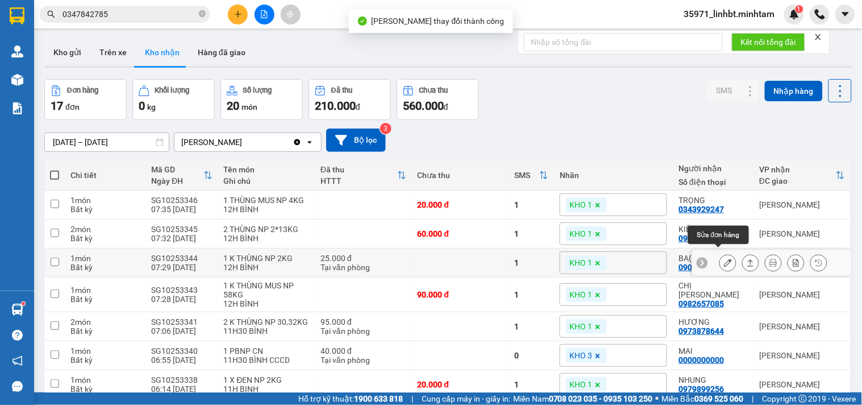
click at [724, 259] on icon at bounding box center [728, 263] width 8 height 8
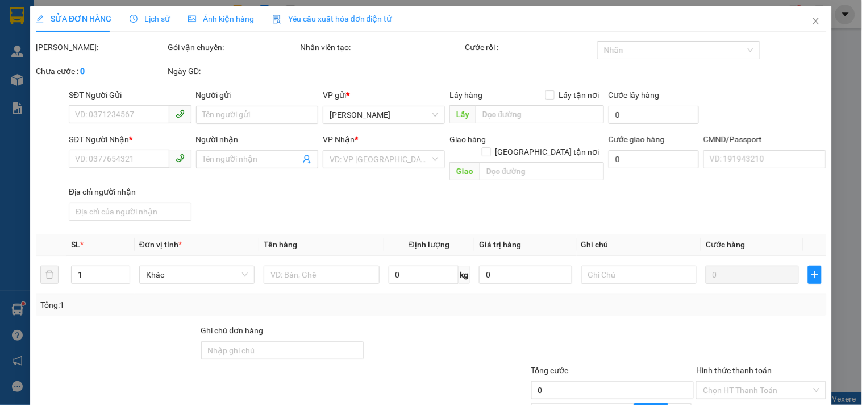
type input "0902633338"
type input "BEO"
type input "0907212727"
type input "BA(TÈO)"
type input "25.000"
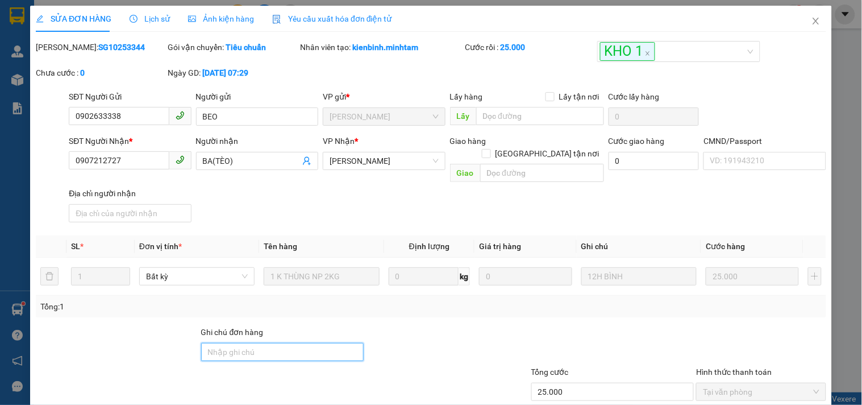
click at [275, 343] on input "Ghi chú đơn hàng" at bounding box center [282, 352] width 163 height 18
type input "ĐG"
click at [402, 326] on div at bounding box center [447, 346] width 165 height 40
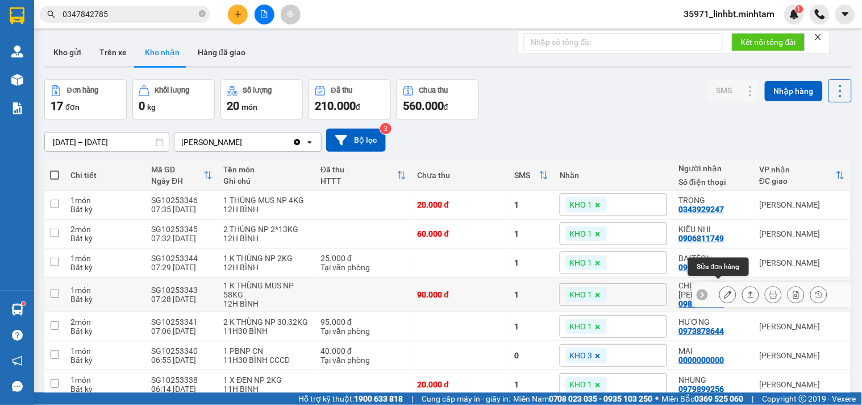
click at [724, 286] on button at bounding box center [728, 295] width 16 height 20
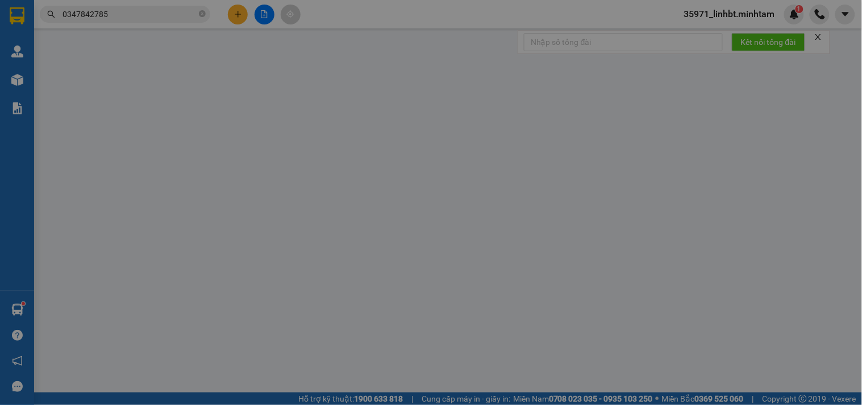
type input "0359938949"
type input "ĐỨC"
type input "0982657085"
type input "CHỊ [PERSON_NAME]"
type input "90.000"
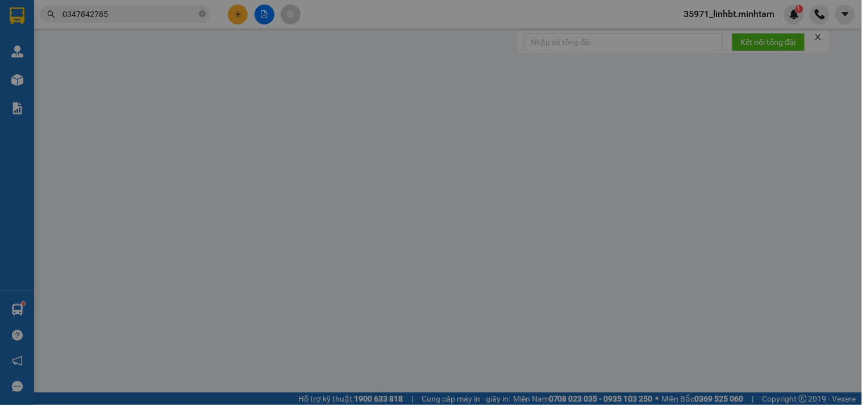
type input "90.000"
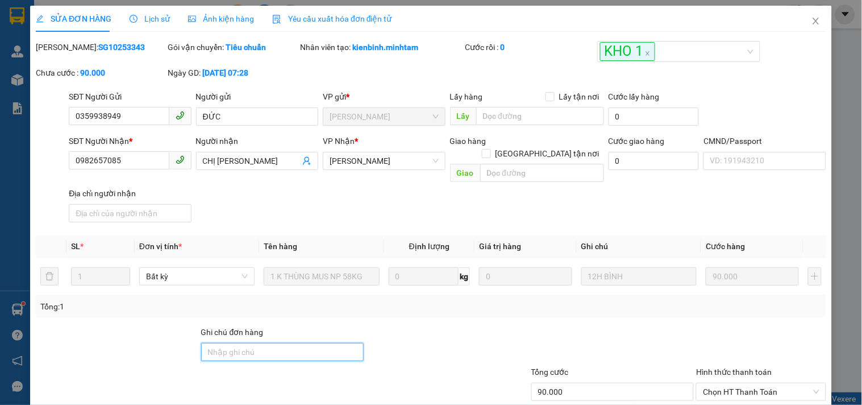
drag, startPoint x: 307, startPoint y: 342, endPoint x: 299, endPoint y: 341, distance: 7.5
click at [307, 343] on input "Ghi chú đơn hàng" at bounding box center [282, 352] width 163 height 18
type input "KNM"
click at [501, 301] on div "Tổng: 1" at bounding box center [431, 307] width 791 height 22
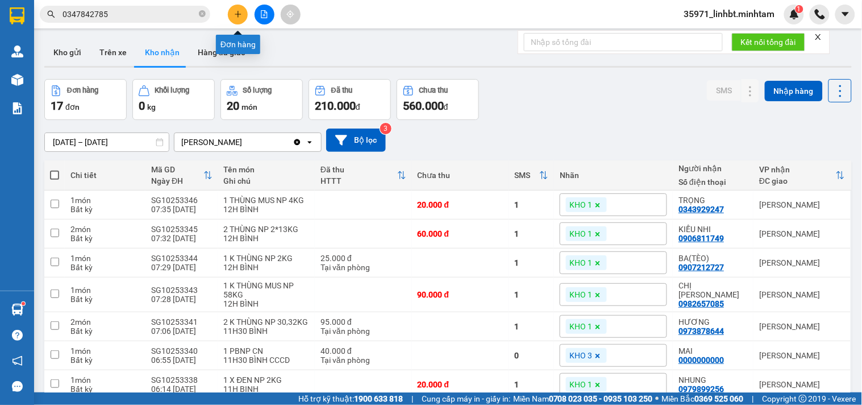
click at [231, 13] on button at bounding box center [238, 15] width 20 height 20
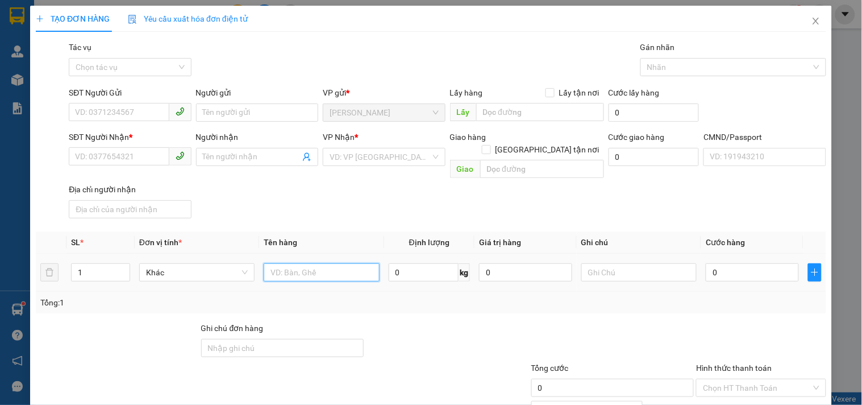
click at [291, 263] on input "text" at bounding box center [321, 272] width 115 height 18
type input "1 BAO 1 KT MÚT 43/14KG_ ĐA"
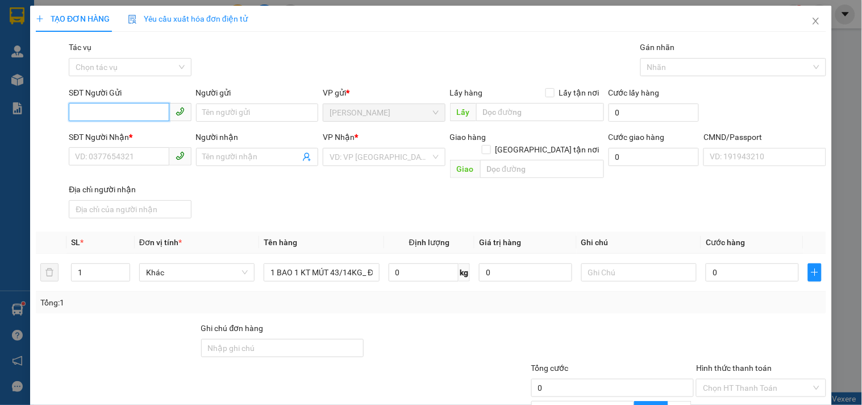
click at [95, 109] on input "SĐT Người Gửi" at bounding box center [119, 112] width 100 height 18
click at [813, 20] on icon "close" at bounding box center [816, 21] width 6 height 7
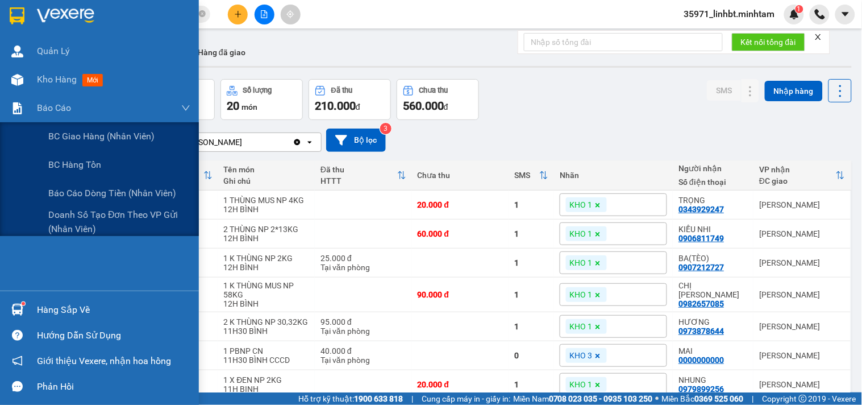
click at [24, 104] on div at bounding box center [17, 108] width 20 height 20
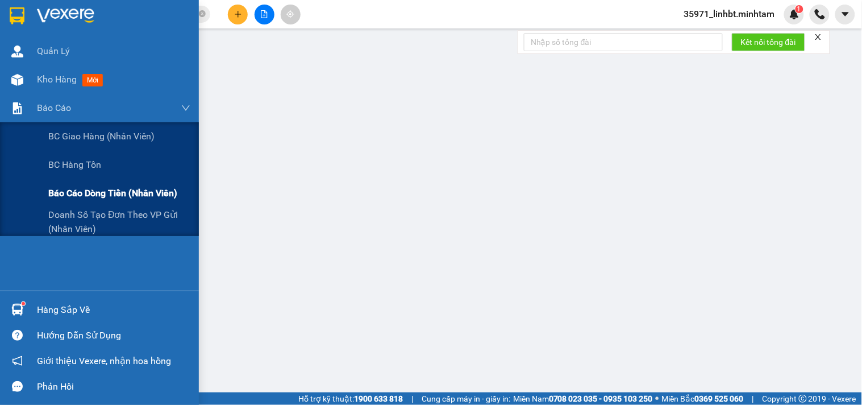
click at [98, 192] on span "Báo cáo dòng tiền (nhân viên)" at bounding box center [112, 193] width 129 height 14
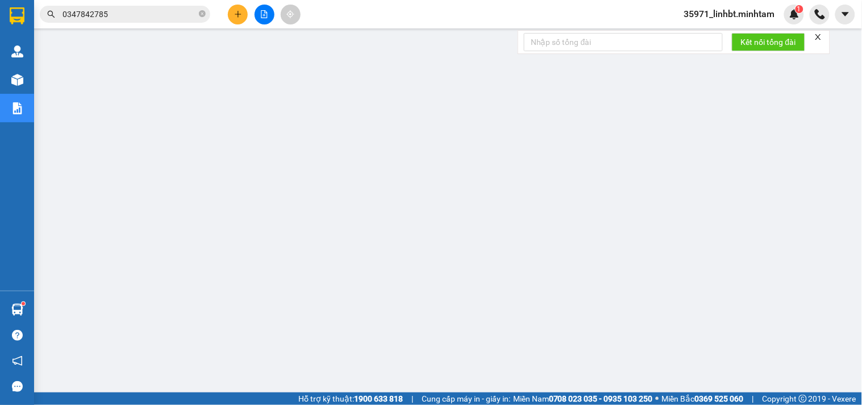
click at [235, 8] on button at bounding box center [238, 15] width 20 height 20
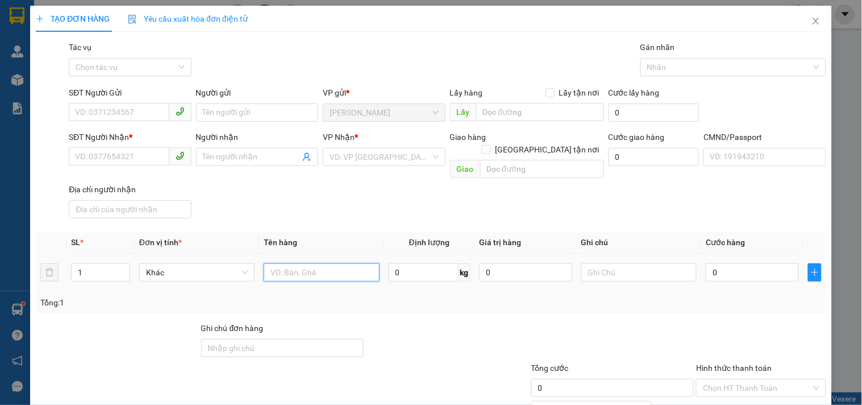
click at [303, 263] on input "text" at bounding box center [321, 272] width 115 height 18
type input "1 X ĐỎ NP 20KG_ TN"
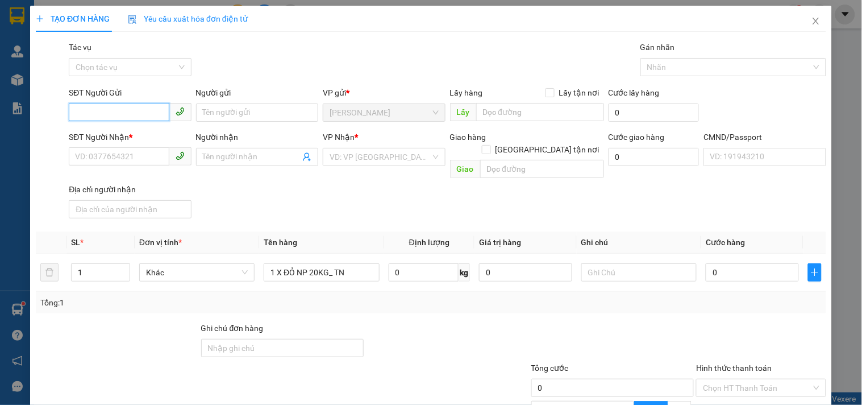
click at [102, 111] on input "SĐT Người Gửi" at bounding box center [119, 112] width 100 height 18
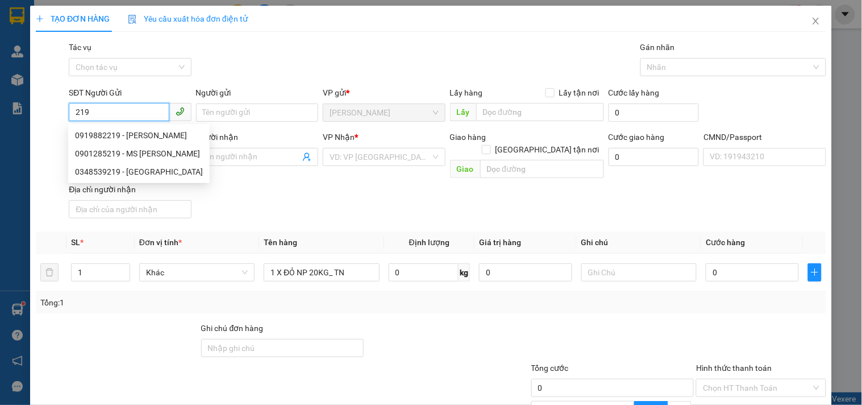
click at [72, 110] on input "219" at bounding box center [119, 112] width 100 height 18
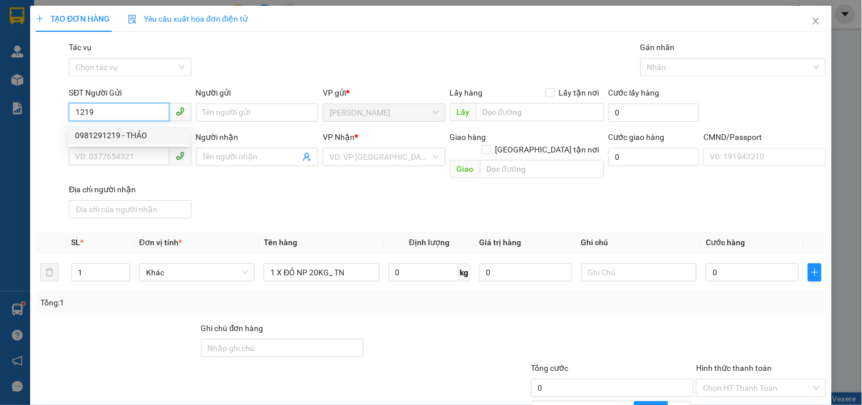
click at [109, 109] on input "1219" at bounding box center [119, 112] width 100 height 18
click at [128, 111] on input "1219" at bounding box center [119, 112] width 100 height 18
type input "1"
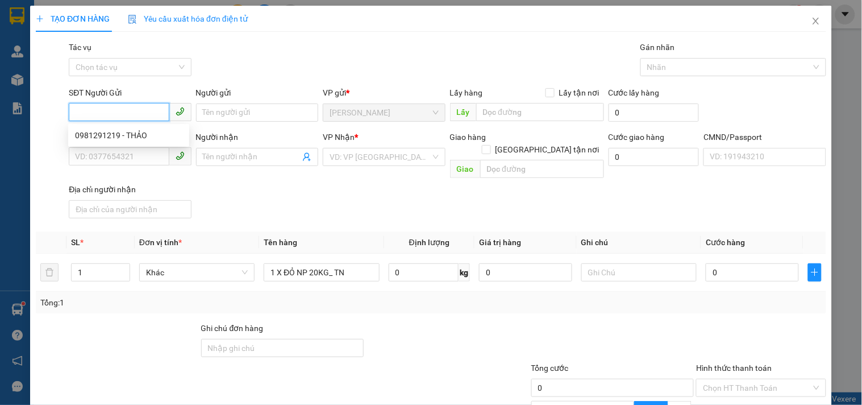
click at [128, 111] on input "SĐT Người Gửi" at bounding box center [119, 112] width 100 height 18
click at [125, 134] on div "0973012191 - CHỊ NGỌC" at bounding box center [128, 135] width 107 height 13
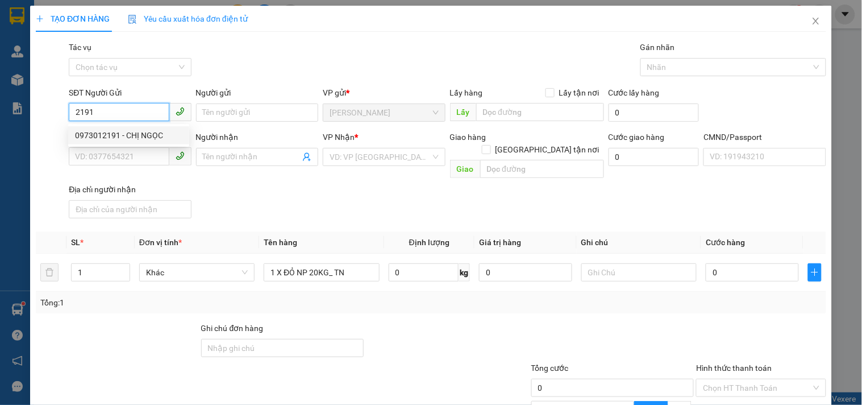
type input "0973012191"
type input "CHỊ NGỌC"
type input "0974718615"
type input "TRANG"
type input "0973012191"
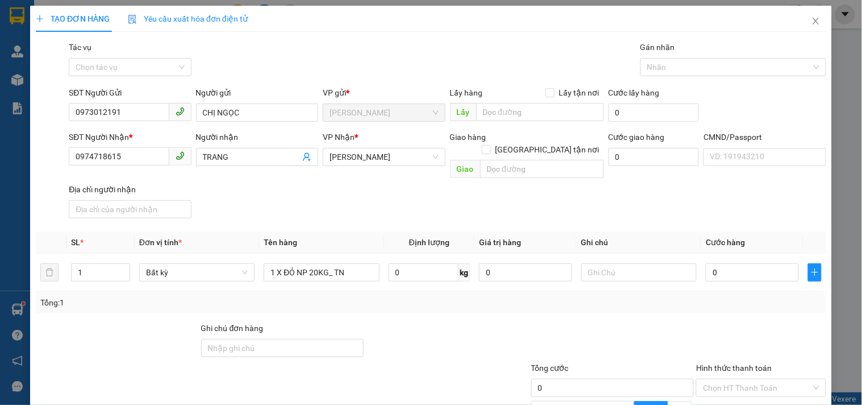
click at [350, 208] on div "SĐT Người Nhận * 0974718615 Người nhận TRANG VP Nhận * [PERSON_NAME] hàng Giao …" at bounding box center [447, 177] width 762 height 92
click at [621, 263] on input "text" at bounding box center [638, 272] width 115 height 18
click at [763, 264] on input "0" at bounding box center [752, 272] width 93 height 18
type input "3"
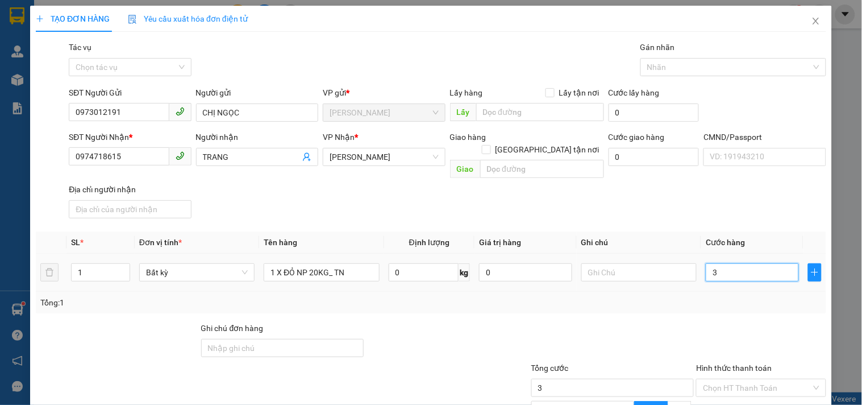
type input "3"
type input "35"
type input "35.000"
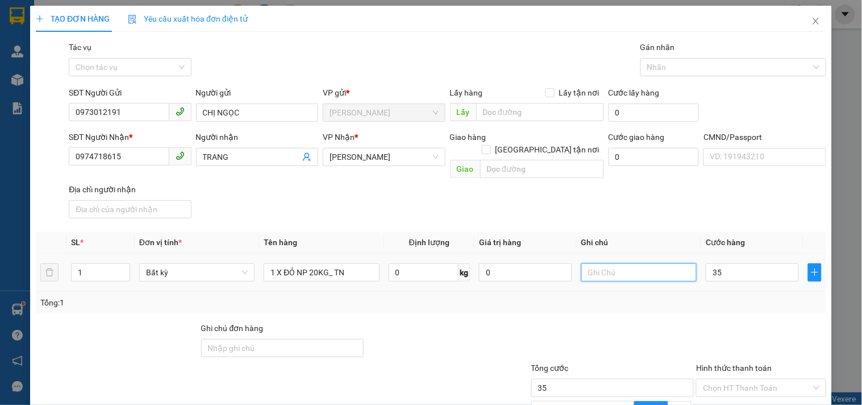
type input "35.000"
click at [634, 263] on input "text" at bounding box center [638, 272] width 115 height 18
click at [614, 263] on input "text" at bounding box center [638, 272] width 115 height 18
type input "15H LINH"
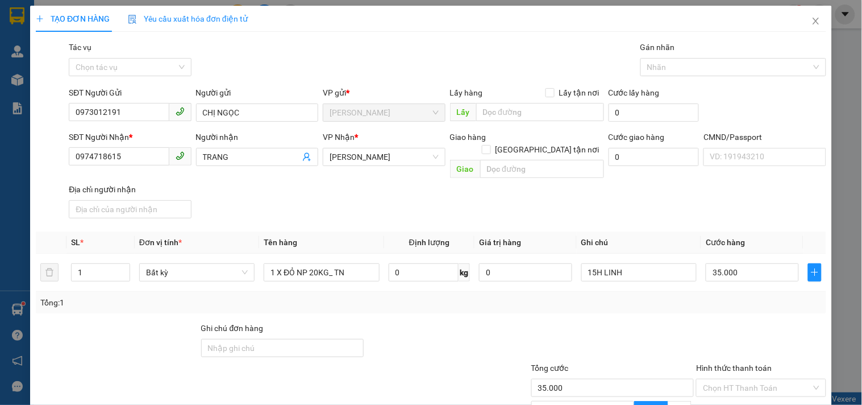
click at [596, 296] on div "Tổng: 1" at bounding box center [430, 302] width 781 height 13
click at [777, 379] on input "Hình thức thanh toán" at bounding box center [757, 387] width 108 height 17
click at [739, 382] on div "Tại văn phòng" at bounding box center [754, 396] width 128 height 18
click at [531, 322] on div at bounding box center [612, 342] width 165 height 40
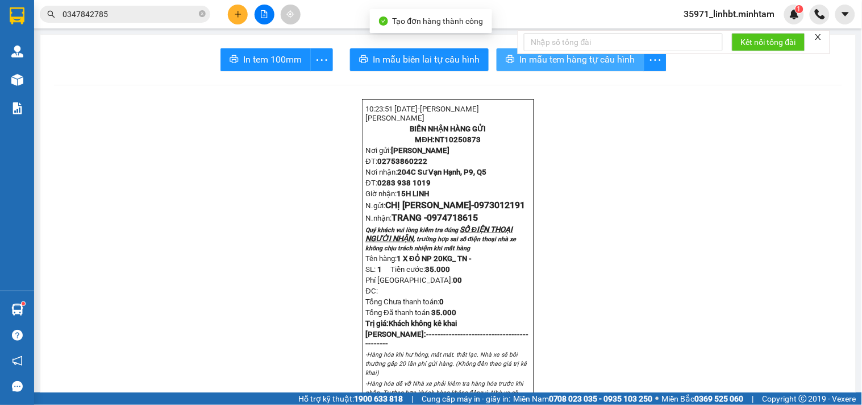
click at [527, 60] on span "In mẫu tem hàng tự cấu hình" at bounding box center [577, 59] width 116 height 14
click at [133, 11] on input "0347842785" at bounding box center [130, 14] width 134 height 13
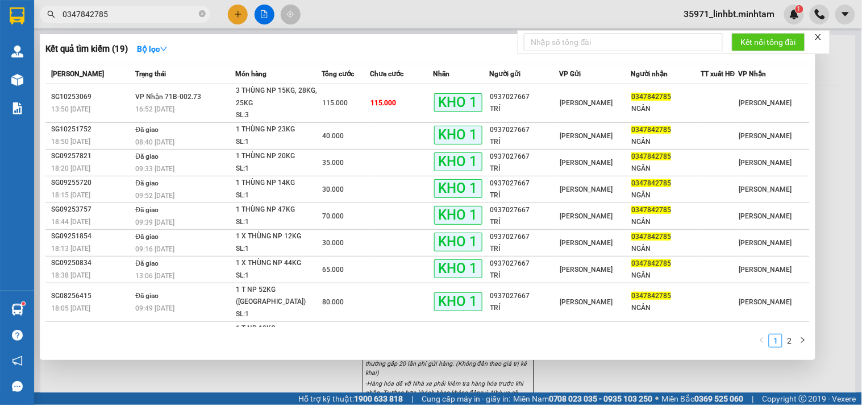
click at [133, 11] on input "0347842785" at bounding box center [130, 14] width 134 height 13
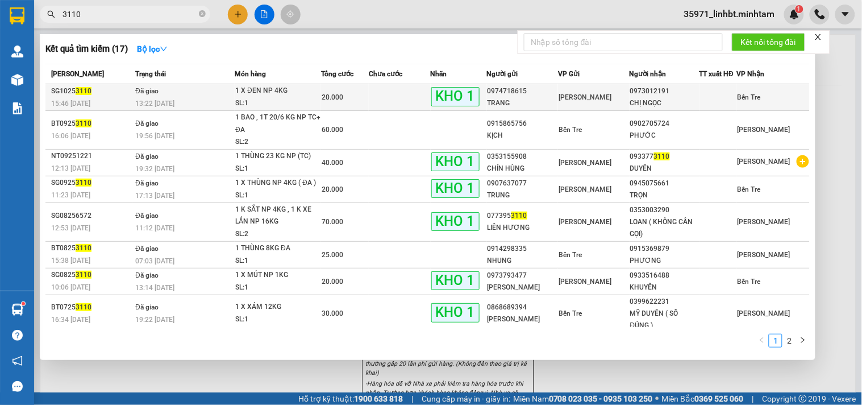
type input "3110"
click at [251, 90] on div "1 X ĐEN NP 4KG" at bounding box center [277, 91] width 85 height 13
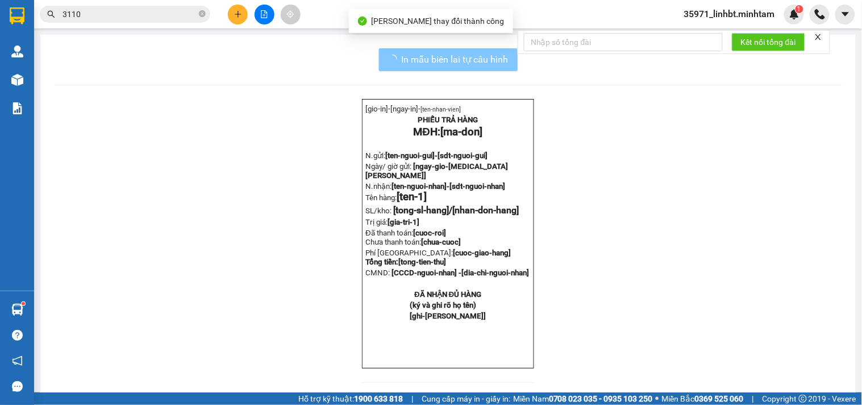
click at [479, 55] on span "In mẫu biên lai tự cấu hình" at bounding box center [455, 59] width 107 height 14
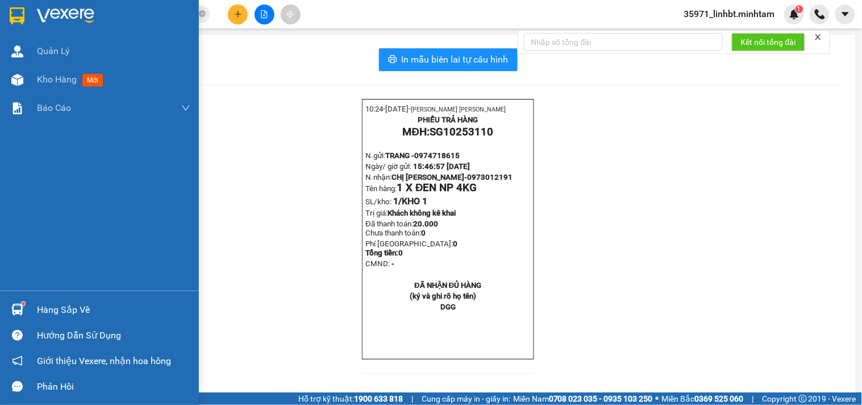
click at [11, 10] on img at bounding box center [17, 15] width 15 height 17
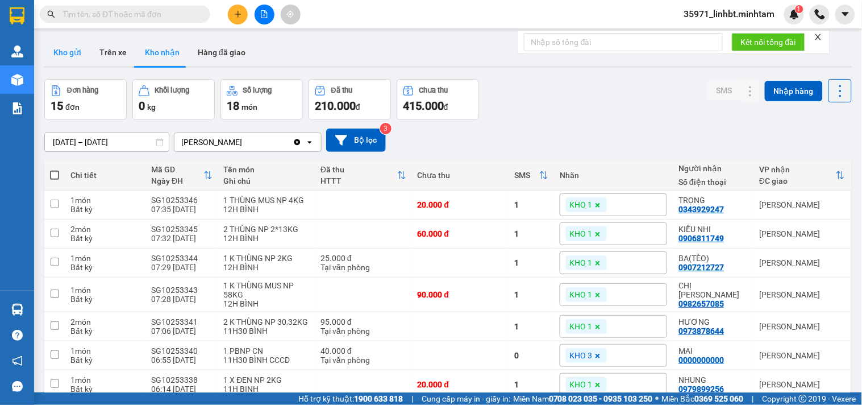
click at [57, 51] on button "Kho gửi" at bounding box center [67, 52] width 46 height 27
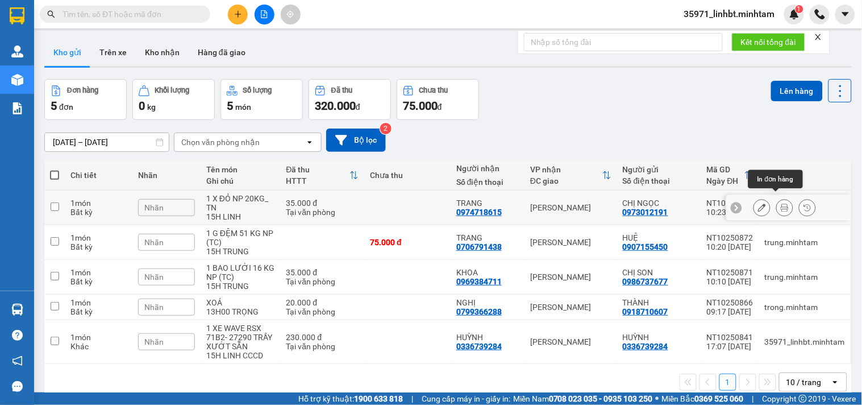
click at [781, 203] on icon at bounding box center [785, 207] width 8 height 8
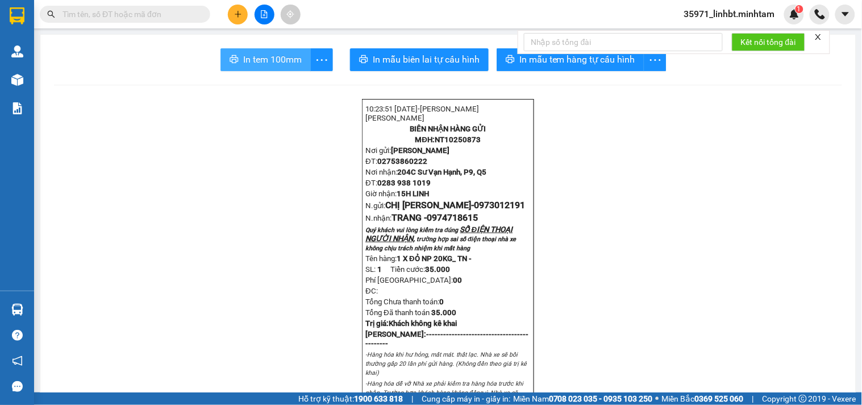
click at [224, 58] on button "In tem 100mm" at bounding box center [266, 59] width 90 height 23
click at [114, 18] on input "text" at bounding box center [130, 14] width 134 height 13
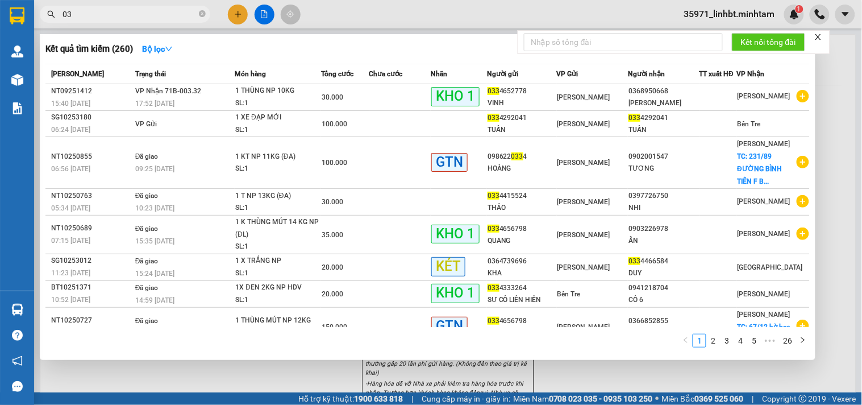
type input "0"
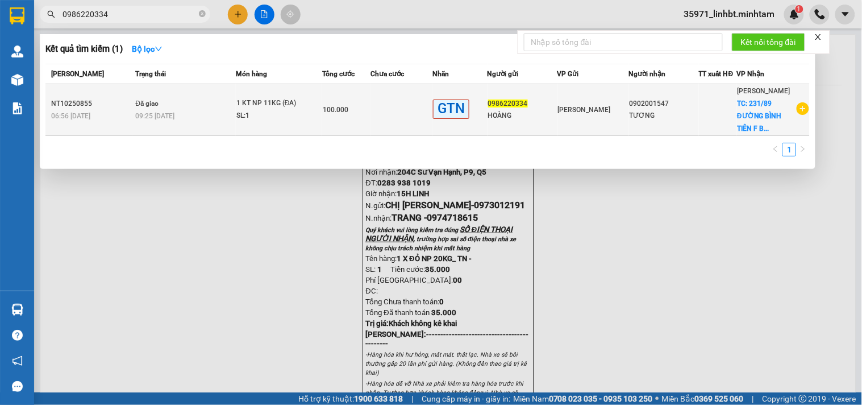
type input "0986220334"
click at [381, 104] on td at bounding box center [402, 110] width 63 height 52
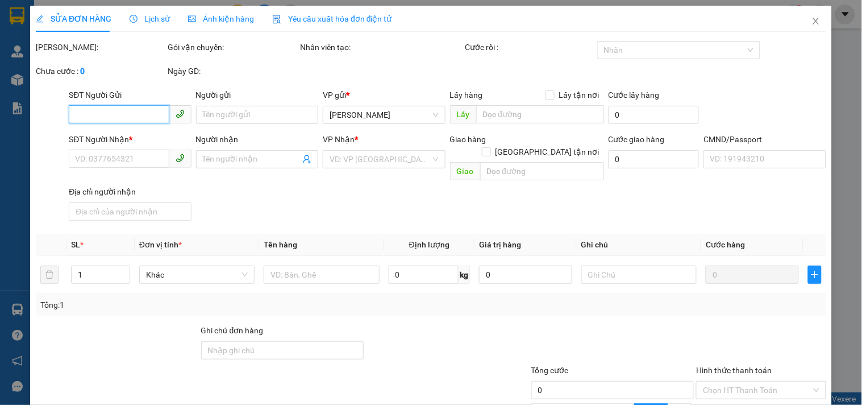
type input "0986220334"
type input "HOÀNG"
type input "0902001547"
type input "TƯƠNG"
checkbox input "true"
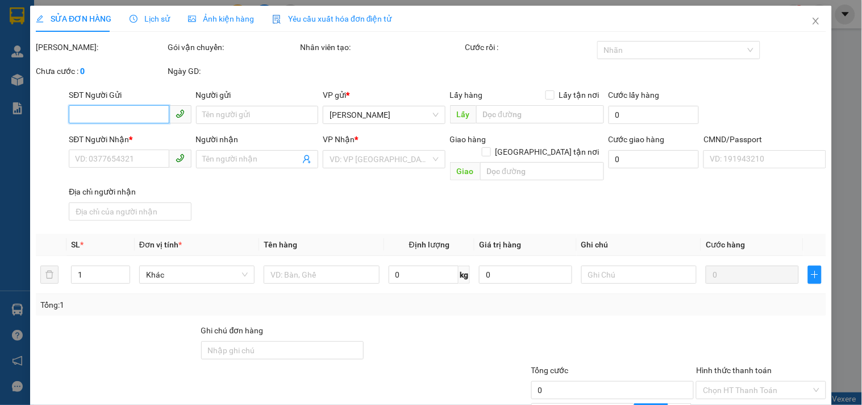
type input "231/89 ĐƯỜNG BÌNH TIÊN F BÌNH TIÊN Q 6"
type input "70.000"
type input "PHÍ GTN ĐÃ THU 70K"
type input "100.000"
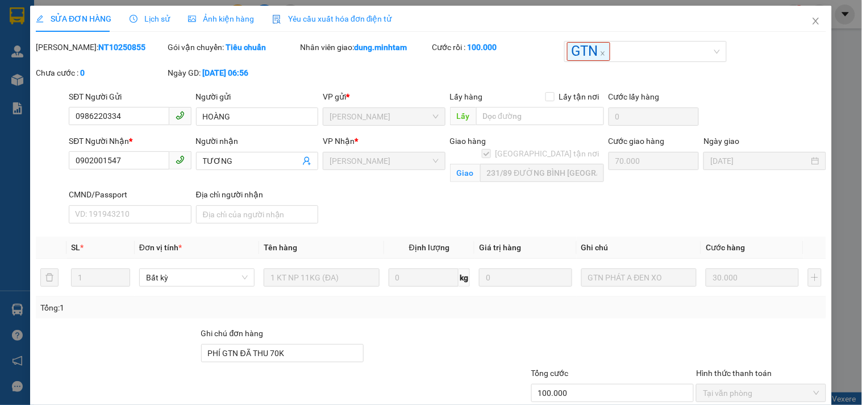
click at [341, 236] on th "Tên hàng" at bounding box center [321, 247] width 124 height 22
click at [400, 198] on div "SĐT Người Nhận * 0902001547 Người nhận TƯƠNG VP Nhận * Hồ Chí Minh Giao hàng Gi…" at bounding box center [447, 181] width 762 height 93
click at [812, 17] on icon "close" at bounding box center [816, 20] width 9 height 9
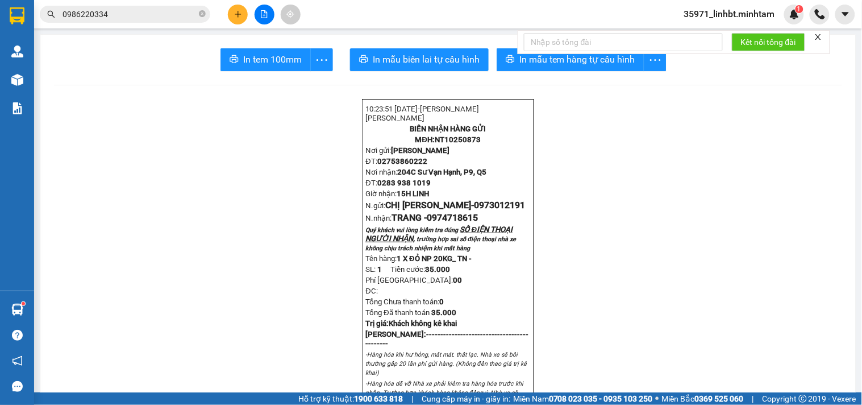
click at [118, 16] on input "0986220334" at bounding box center [130, 14] width 134 height 13
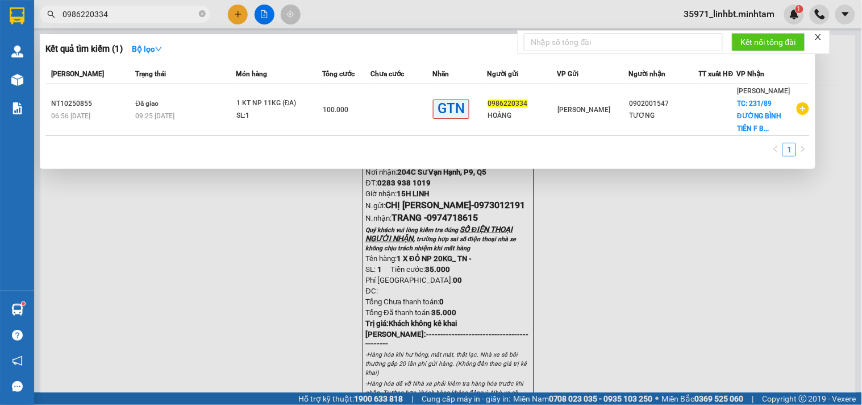
click at [118, 16] on input "0986220334" at bounding box center [130, 14] width 134 height 13
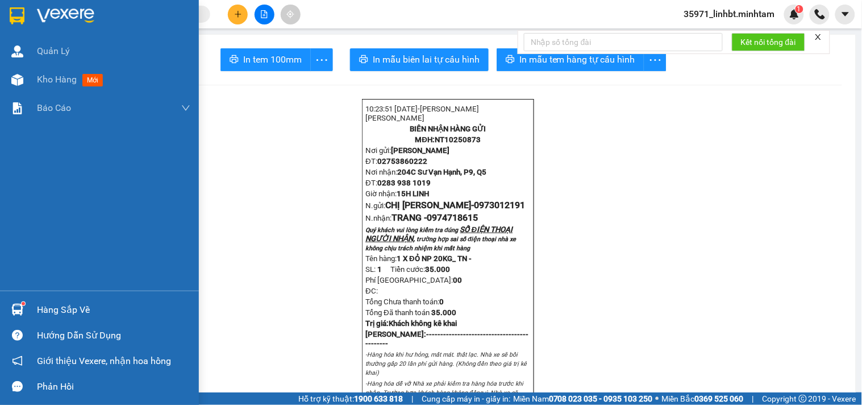
click at [8, 14] on div at bounding box center [17, 16] width 20 height 20
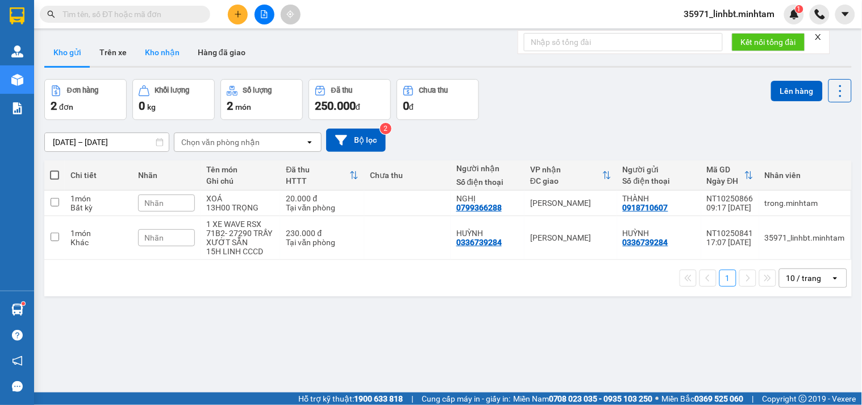
click at [155, 54] on button "Kho nhận" at bounding box center [162, 52] width 53 height 27
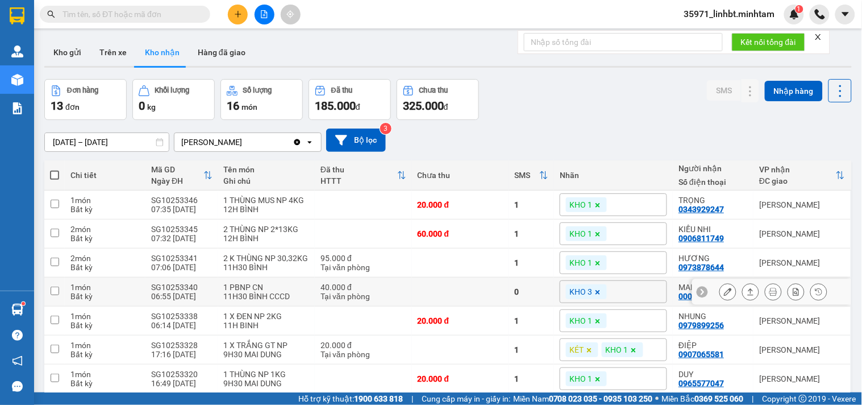
click at [726, 282] on button at bounding box center [728, 292] width 16 height 20
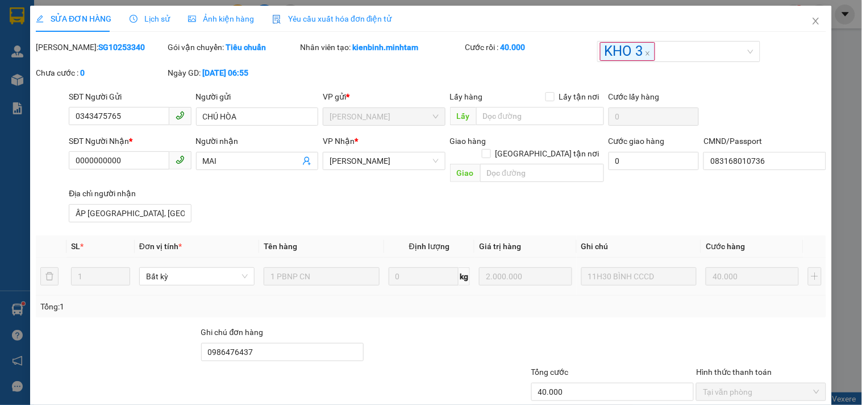
type input "0343475765"
type input "CHÚ HÒA"
type input "0000000000"
type input "MAI"
type input "083168010736"
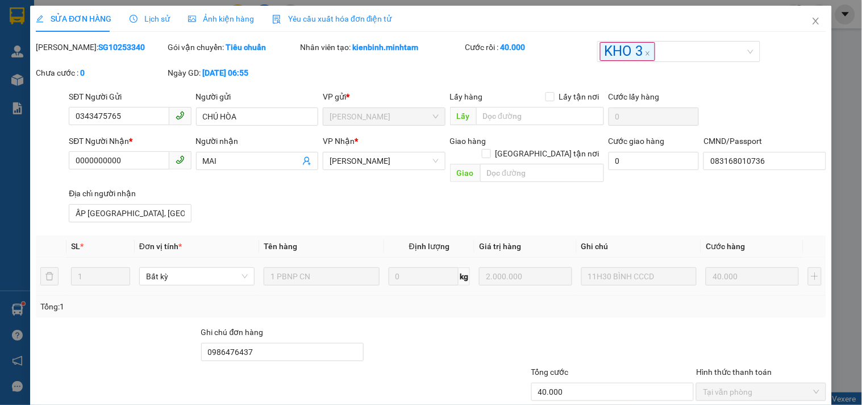
type input "ẤP [GEOGRAPHIC_DATA], [GEOGRAPHIC_DATA], [GEOGRAPHIC_DATA], [GEOGRAPHIC_DATA]"
type input "0986476437"
type input "40.000"
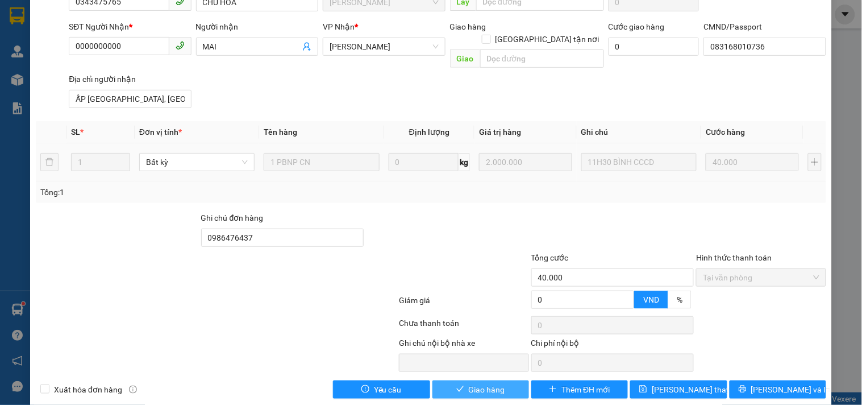
click at [457, 385] on icon "check" at bounding box center [460, 389] width 8 height 8
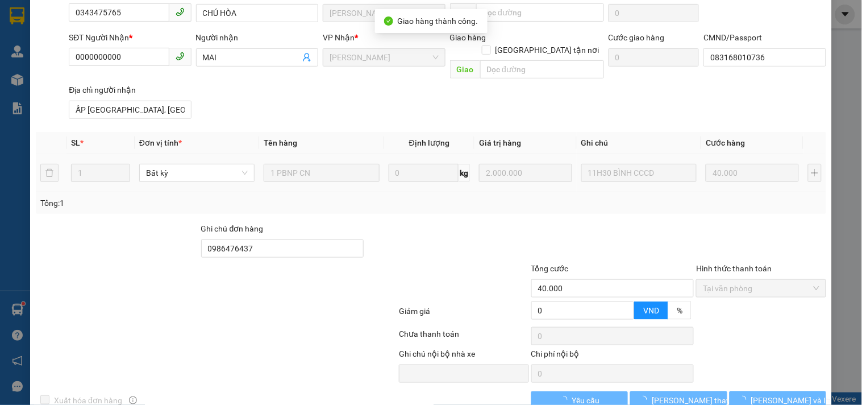
scroll to position [124, 0]
